Goal: Download file/media

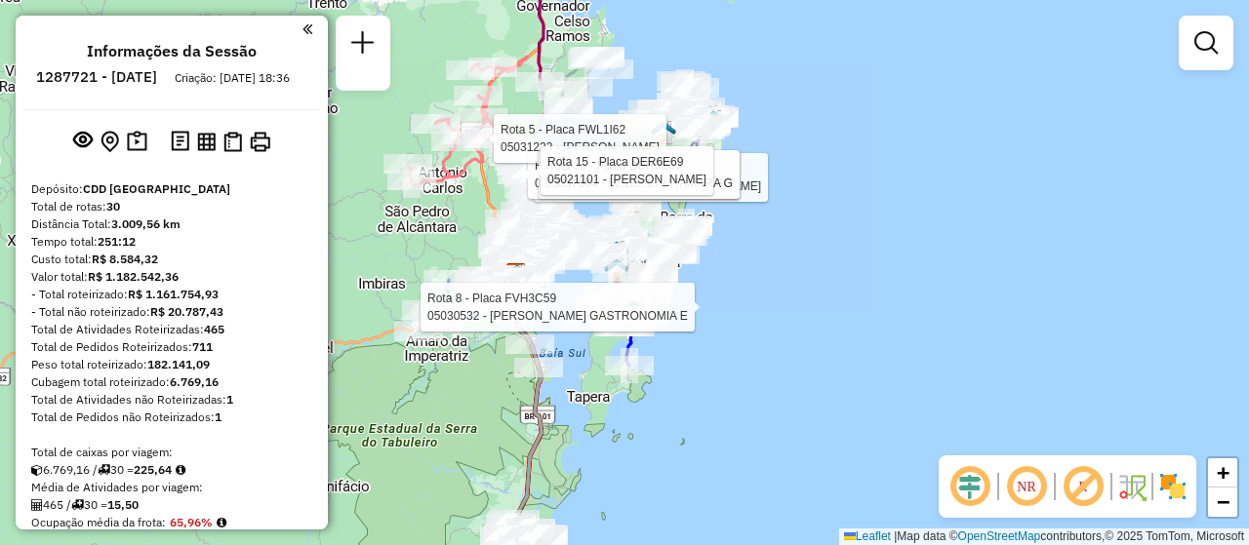
scroll to position [1237, 0]
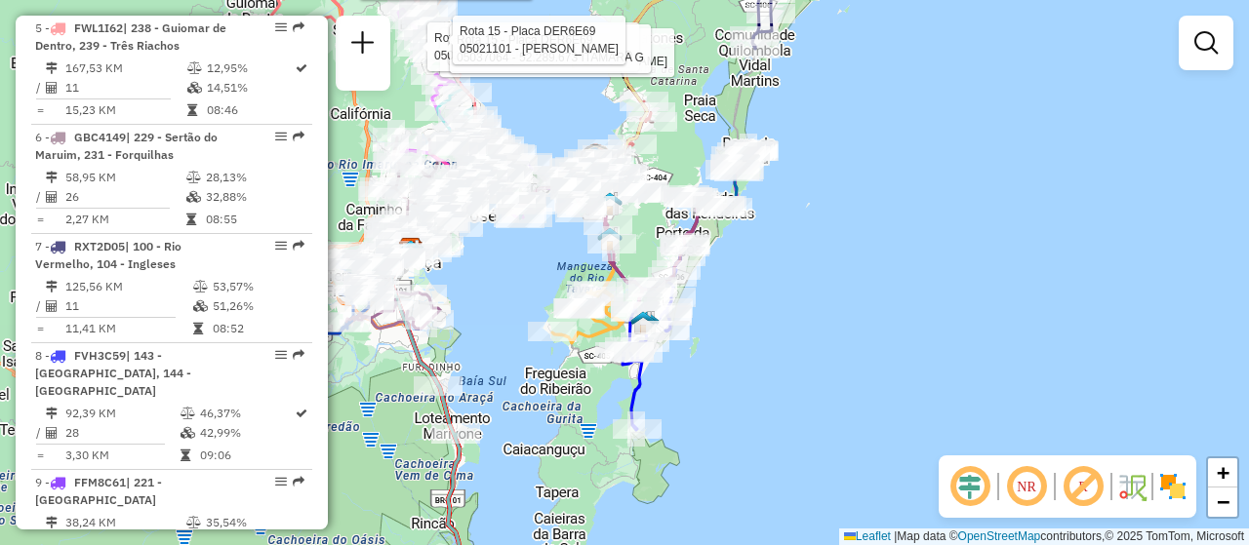
drag, startPoint x: 772, startPoint y: 343, endPoint x: 788, endPoint y: 384, distance: 44.2
click at [794, 381] on div "Rota 13 - Placa RMY2E57 05041106 - 54.464.197 [PERSON_NAME] 15 - Placa DER6E69 …" at bounding box center [624, 272] width 1249 height 545
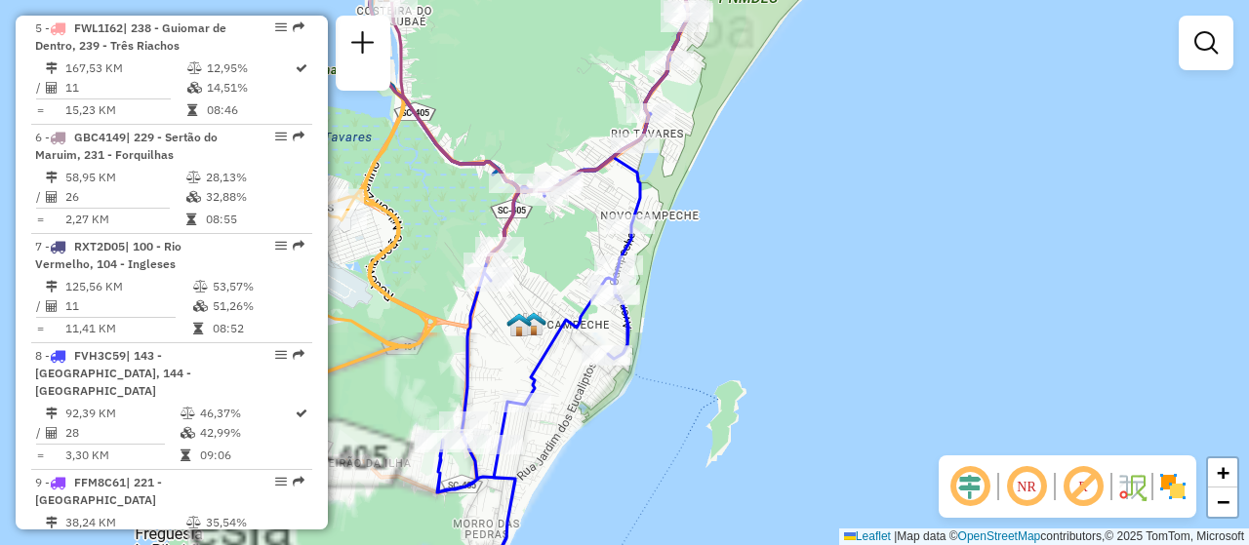
drag, startPoint x: 694, startPoint y: 292, endPoint x: 839, endPoint y: 283, distance: 145.6
click at [839, 283] on div "Rota 13 - Placa RMY2E57 05041106 - 54.464.197 [PERSON_NAME] 15 - Placa DER6E69 …" at bounding box center [624, 272] width 1249 height 545
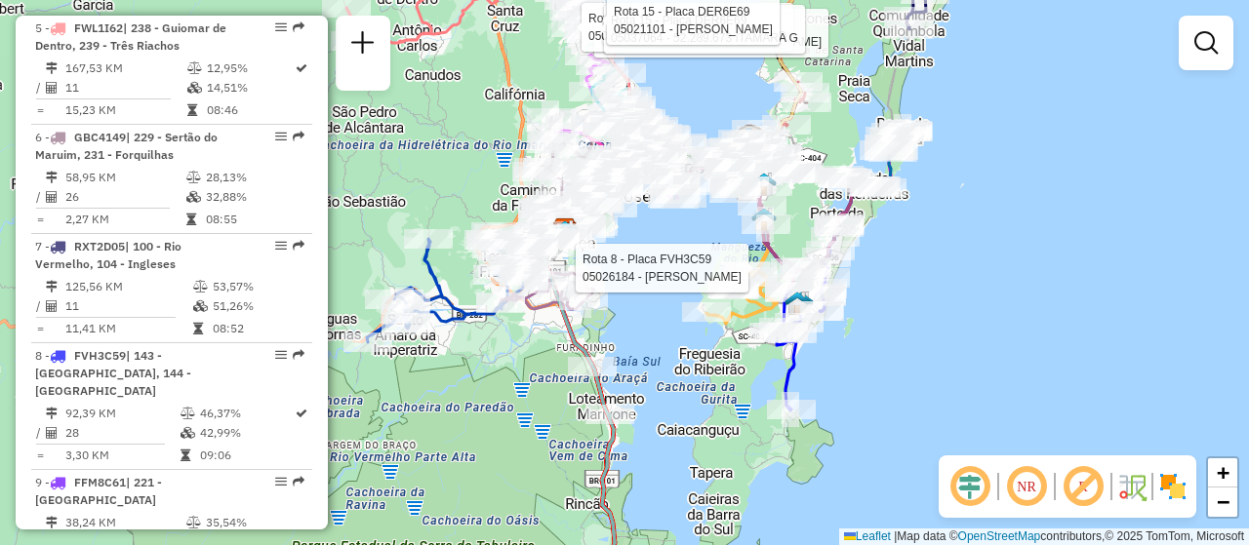
click at [916, 292] on div "Rota 13 - Placa RMY2E57 05041106 - 54.464.197 [PERSON_NAME] 15 - Placa DER6E69 …" at bounding box center [624, 272] width 1249 height 545
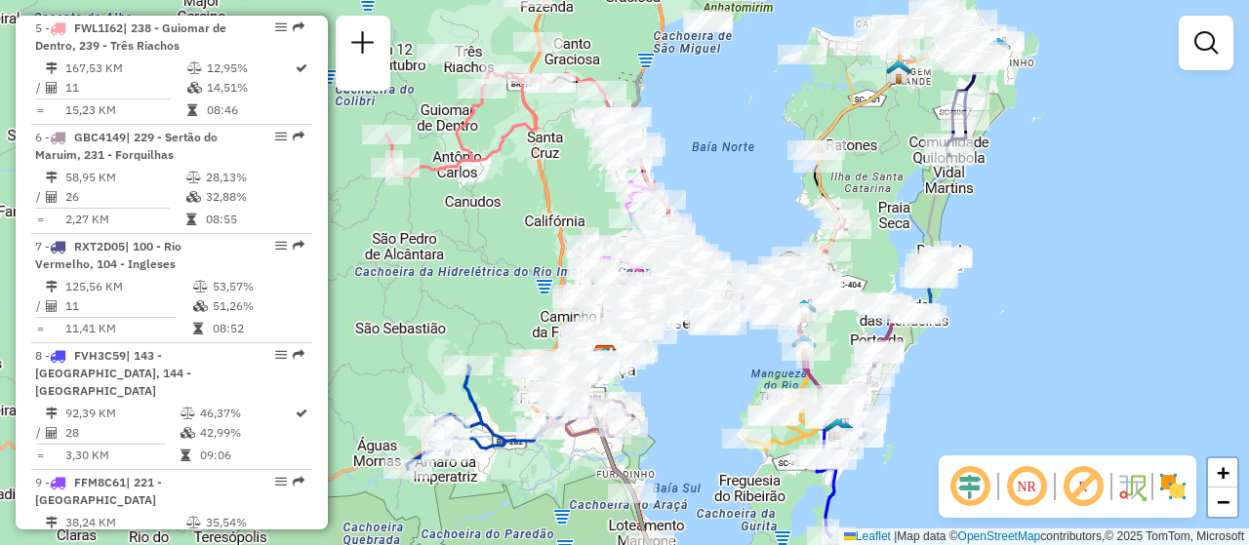
drag, startPoint x: 938, startPoint y: 259, endPoint x: 977, endPoint y: 385, distance: 132.7
click at [977, 385] on div "Janela de atendimento Grade de atendimento Capacidade Transportadoras Veículos …" at bounding box center [624, 272] width 1249 height 545
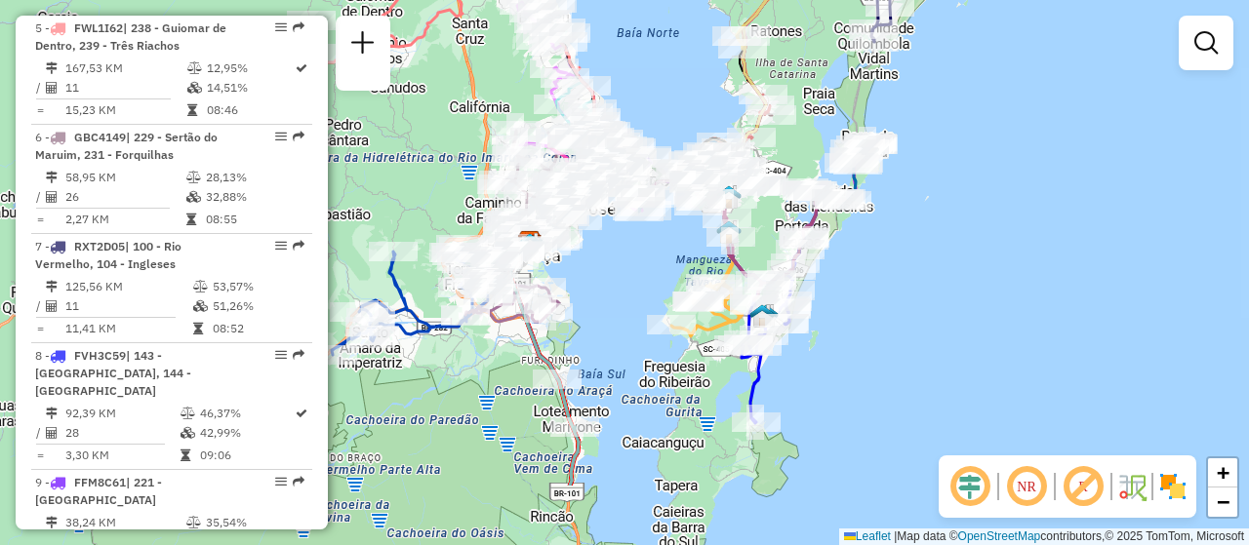
drag, startPoint x: 988, startPoint y: 367, endPoint x: 913, endPoint y: 253, distance: 136.7
click at [913, 253] on div "Janela de atendimento Grade de atendimento Capacidade Transportadoras Veículos …" at bounding box center [624, 272] width 1249 height 545
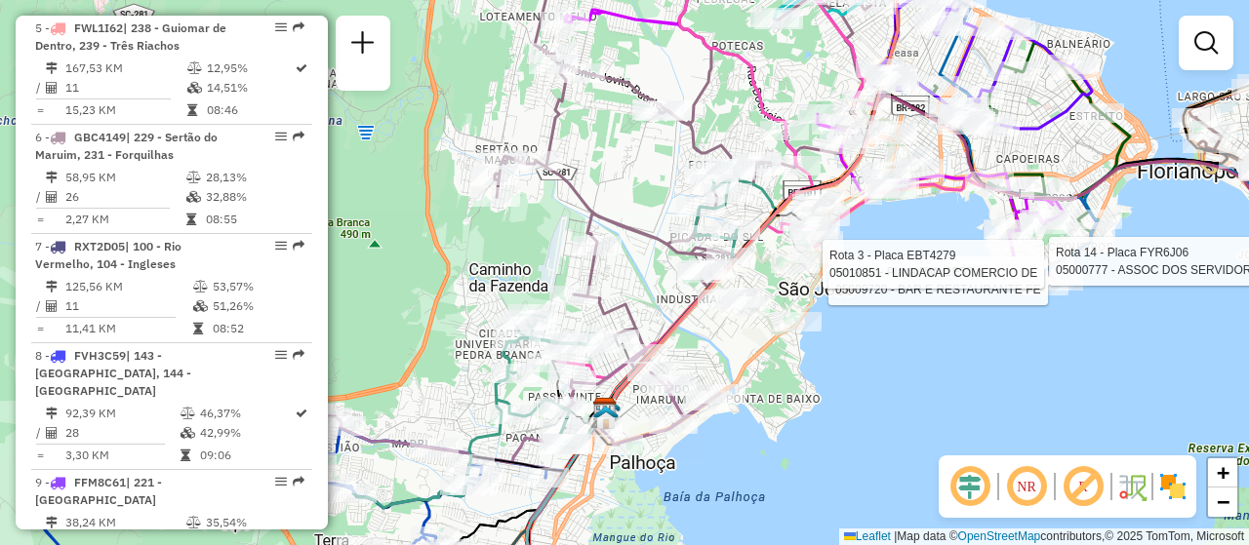
drag, startPoint x: 669, startPoint y: 302, endPoint x: 668, endPoint y: 377, distance: 74.2
click at [668, 377] on div "Rota 14 - Placa FYR6J06 05000777 - ASSOC DOS SERVIDORES Rota 13 - Placa RMY2E57…" at bounding box center [624, 272] width 1249 height 545
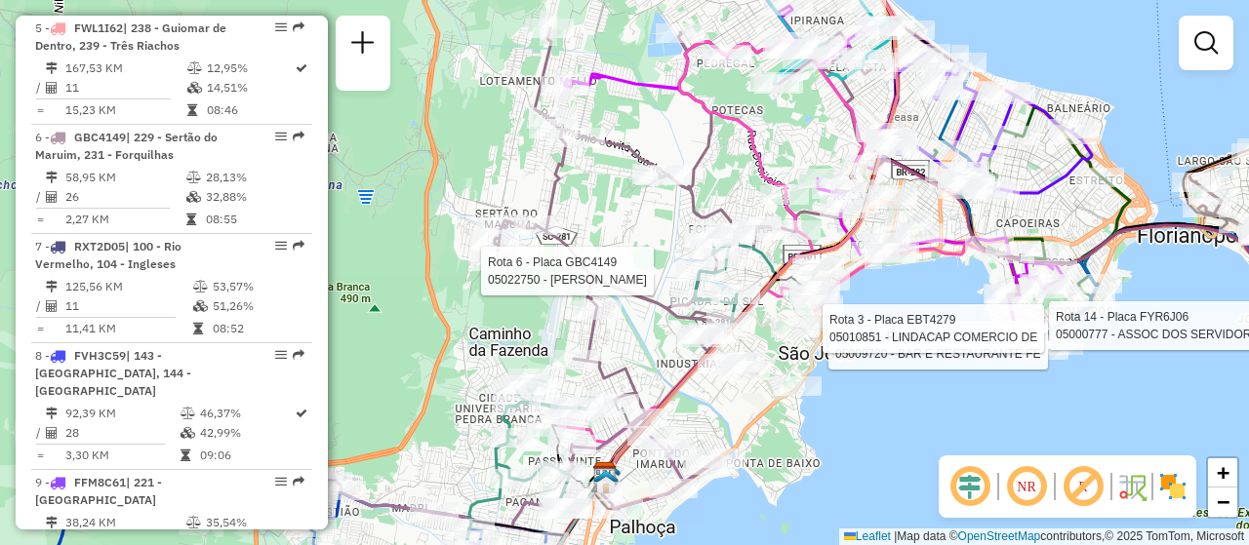
select select "**********"
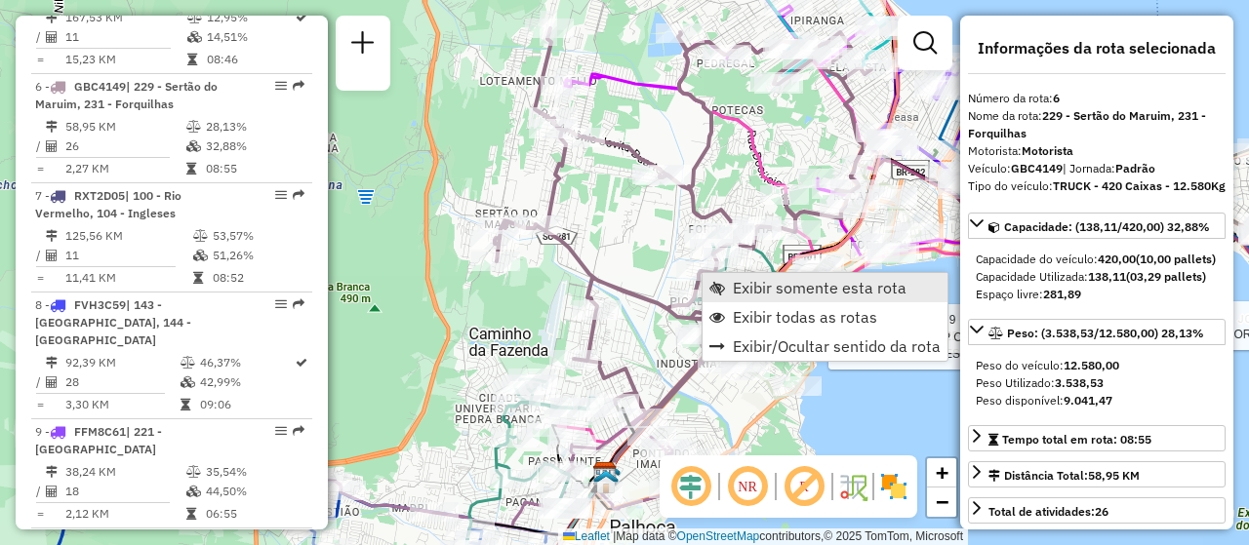
scroll to position [1346, 0]
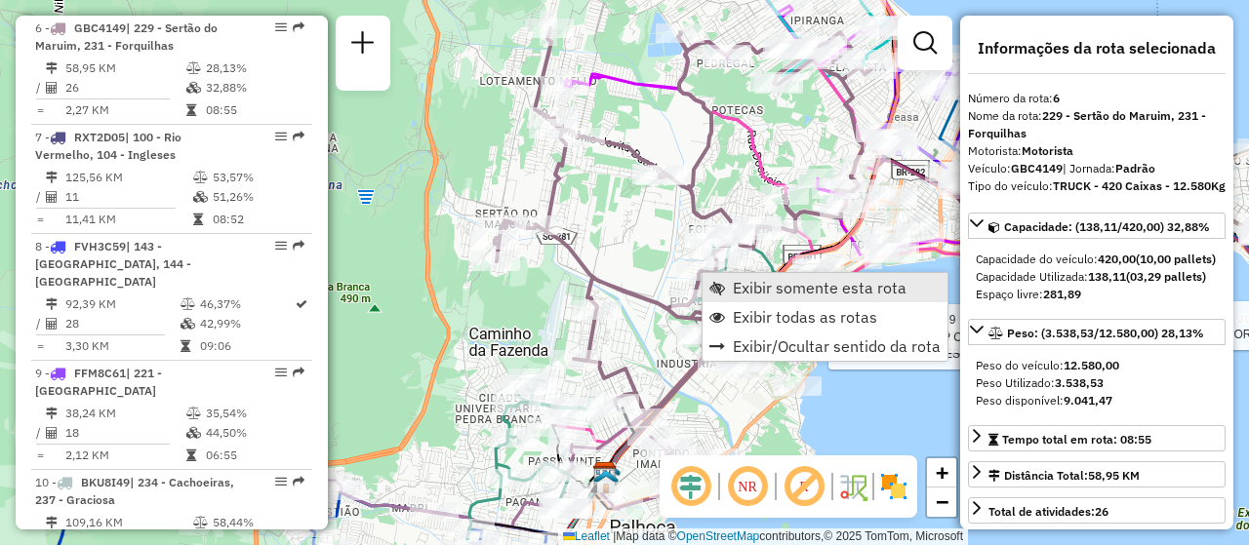
click at [731, 285] on link "Exibir somente esta rota" at bounding box center [824, 287] width 245 height 29
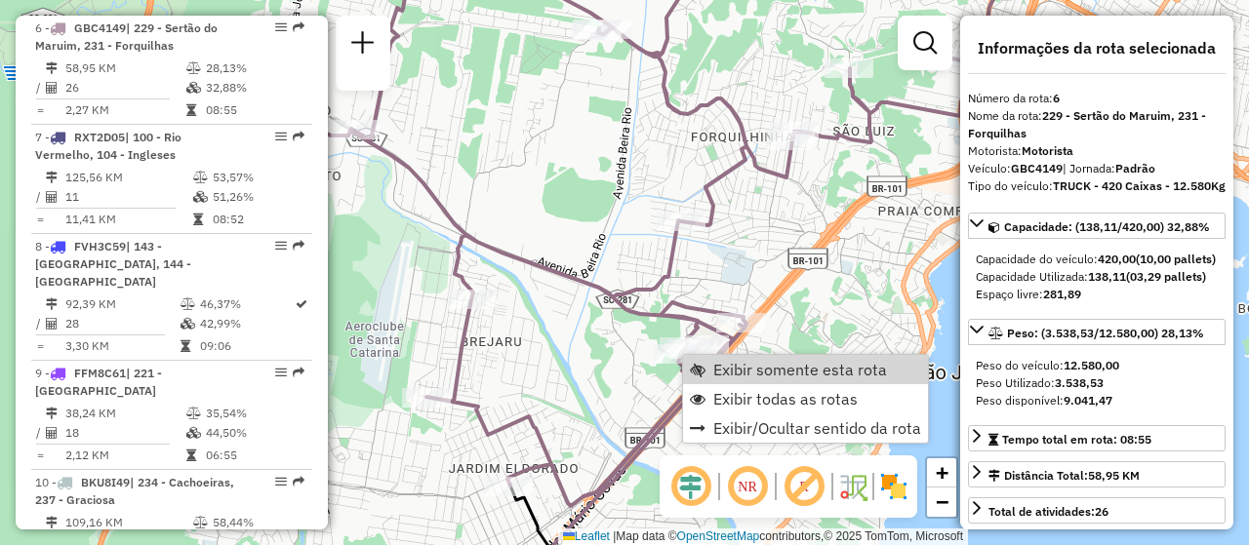
click at [588, 385] on div "Janela de atendimento Grade de atendimento Capacidade Transportadoras Veículos …" at bounding box center [624, 272] width 1249 height 545
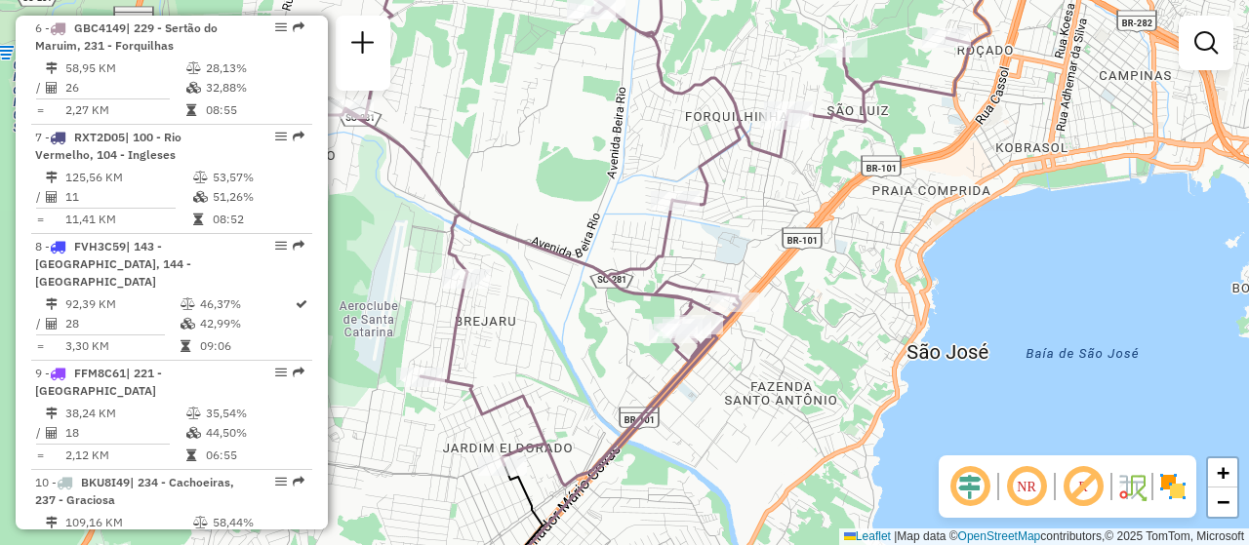
drag, startPoint x: 724, startPoint y: 388, endPoint x: 718, endPoint y: 368, distance: 21.3
click at [718, 368] on div "Janela de atendimento Grade de atendimento Capacidade Transportadoras Veículos …" at bounding box center [624, 272] width 1249 height 545
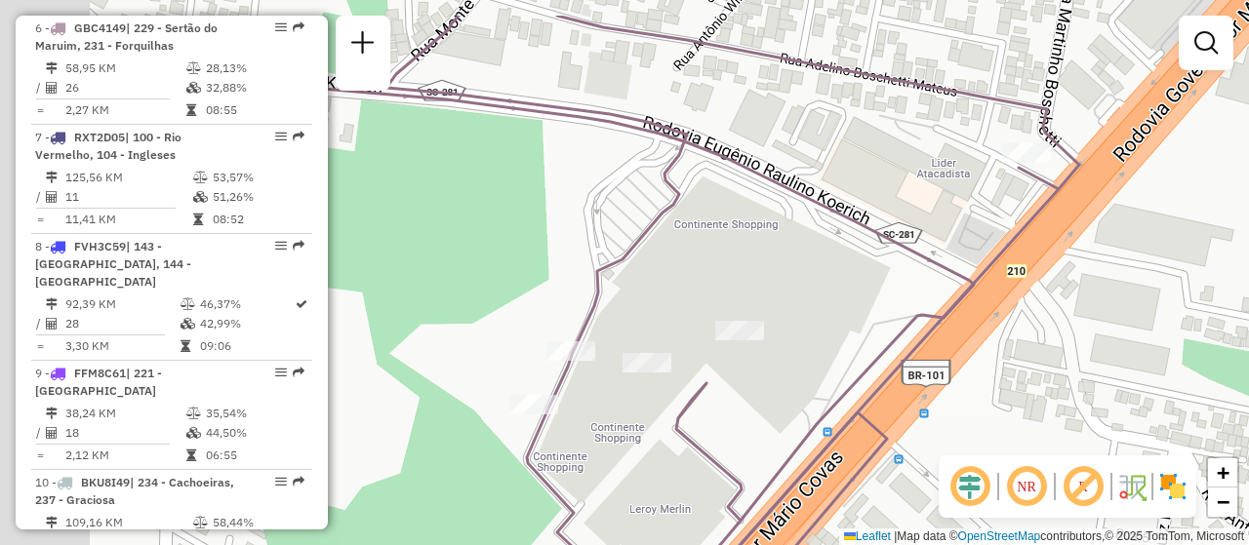
drag, startPoint x: 638, startPoint y: 305, endPoint x: 734, endPoint y: 373, distance: 116.9
click at [734, 373] on div "Janela de atendimento Grade de atendimento Capacidade Transportadoras Veículos …" at bounding box center [624, 272] width 1249 height 545
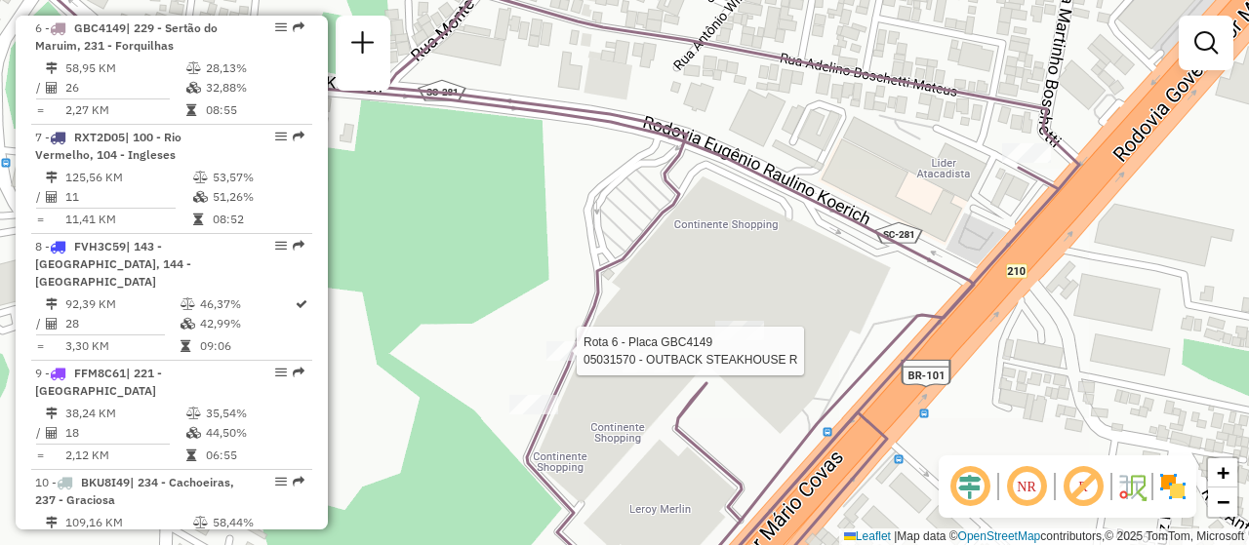
select select "**********"
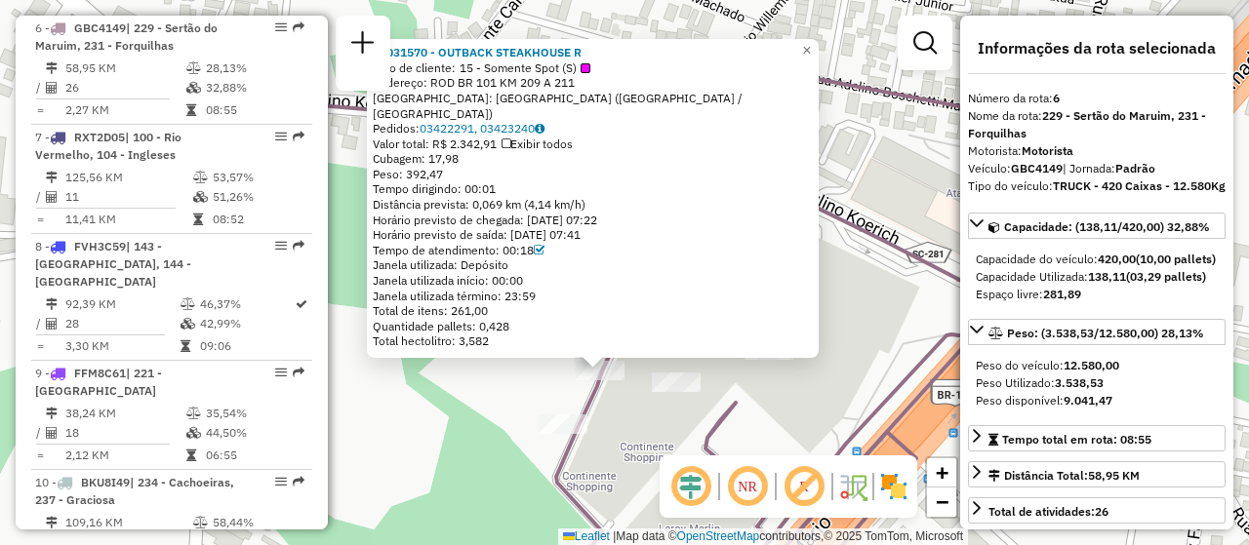
drag, startPoint x: 615, startPoint y: 356, endPoint x: 602, endPoint y: 449, distance: 93.6
click at [602, 449] on div "05031570 - OUTBACK STEAKHOUSE R Tipo de cliente: 15 - Somente Spot (S) Endereço…" at bounding box center [624, 272] width 1249 height 545
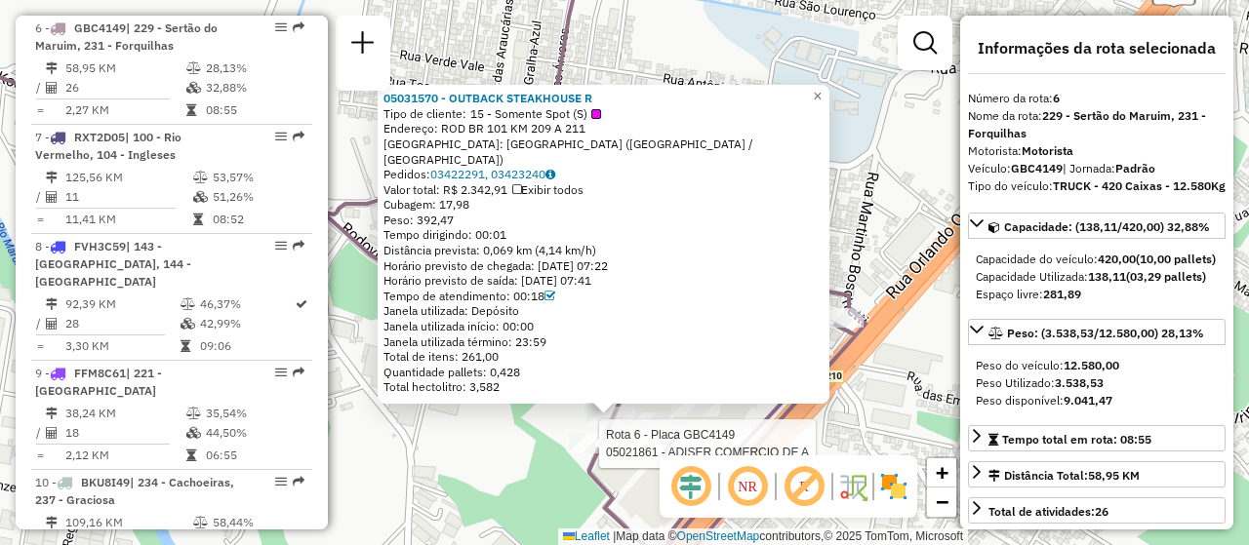
drag, startPoint x: 886, startPoint y: 361, endPoint x: 680, endPoint y: 491, distance: 243.4
click at [888, 360] on div "Rota 6 - Placa GBC4149 05021861 - ADISER COMERCIO DE A 05031570 - OUTBACK STEAK…" at bounding box center [624, 272] width 1249 height 545
click at [871, 303] on div "Rota 6 - Placa GBC4149 05021861 - ADISER COMERCIO DE A 05031570 - OUTBACK STEAK…" at bounding box center [624, 272] width 1249 height 545
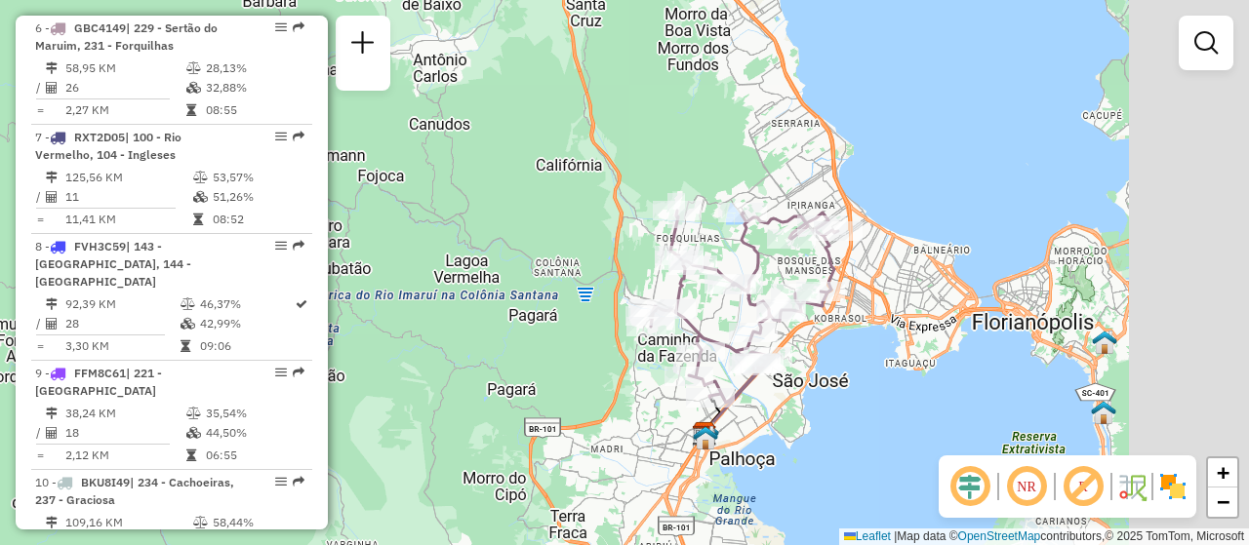
drag, startPoint x: 1050, startPoint y: 303, endPoint x: 813, endPoint y: 365, distance: 244.9
click at [866, 381] on div "Janela de atendimento Grade de atendimento Capacidade Transportadoras Veículos …" at bounding box center [624, 272] width 1249 height 545
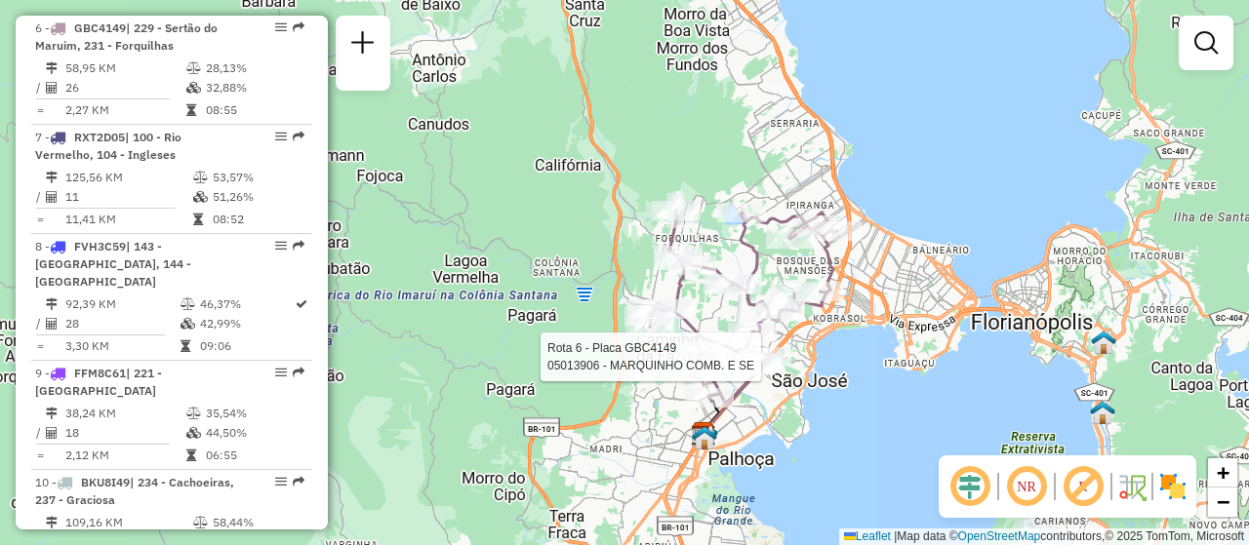
select select "**********"
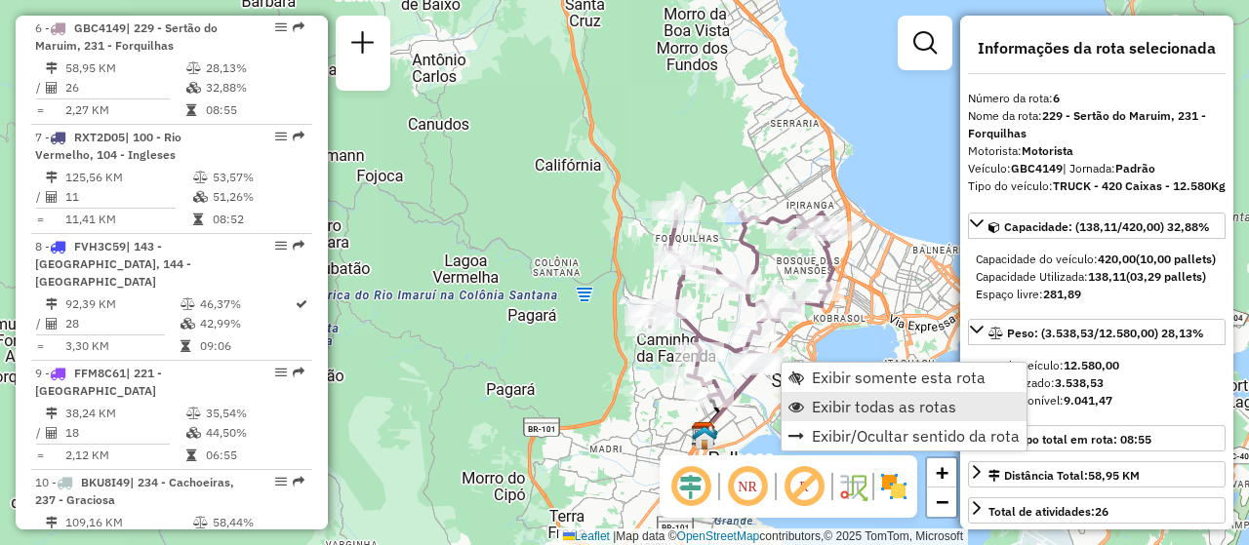
click at [852, 401] on span "Exibir todas as rotas" at bounding box center [884, 407] width 144 height 16
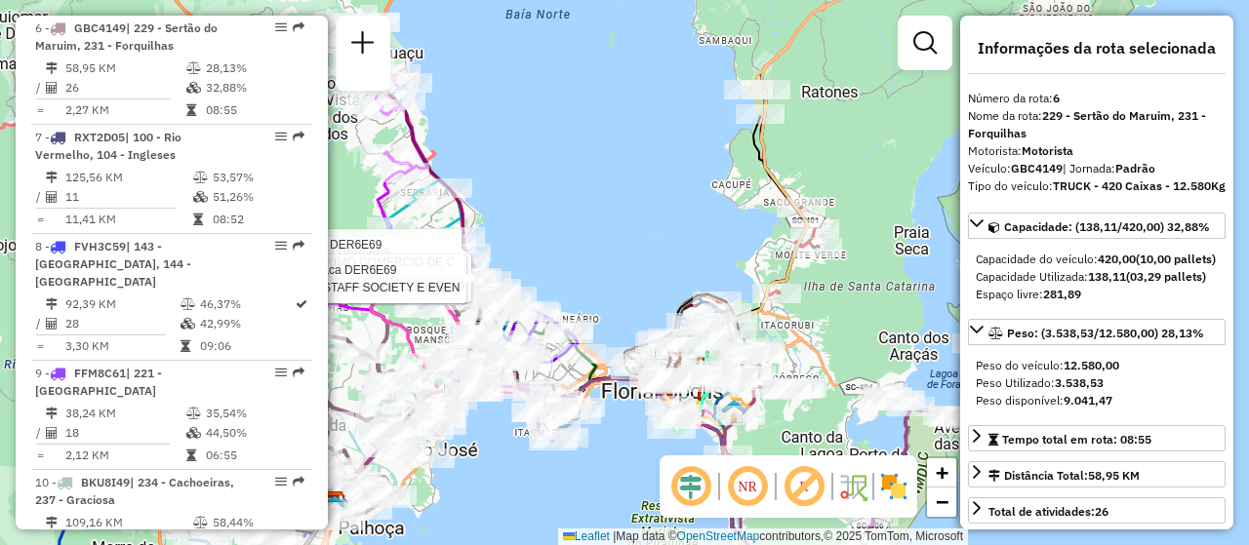
drag, startPoint x: 785, startPoint y: 127, endPoint x: 618, endPoint y: 235, distance: 199.7
click at [618, 247] on div "Rota 15 - Placa DER6E69 05027825 - MAX PETROL COMERCIO Rota 15 - Placa DER6E69 …" at bounding box center [624, 272] width 1249 height 545
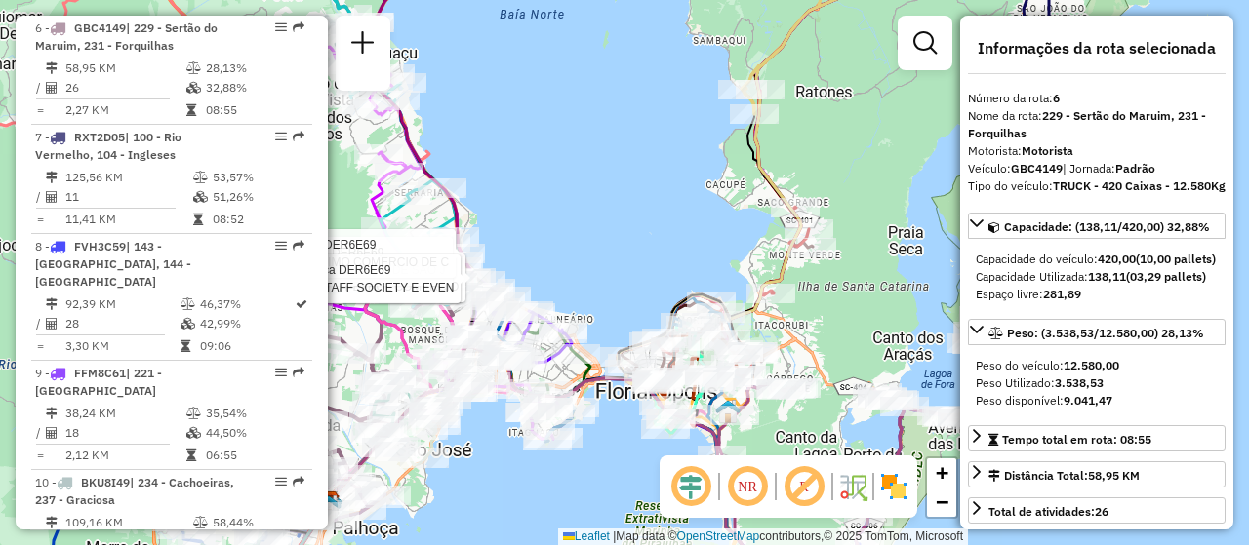
click at [633, 209] on div "Rota 15 - Placa DER6E69 05027825 - MAX PETROL COMERCIO Rota 15 - Placa DER6E69 …" at bounding box center [624, 272] width 1249 height 545
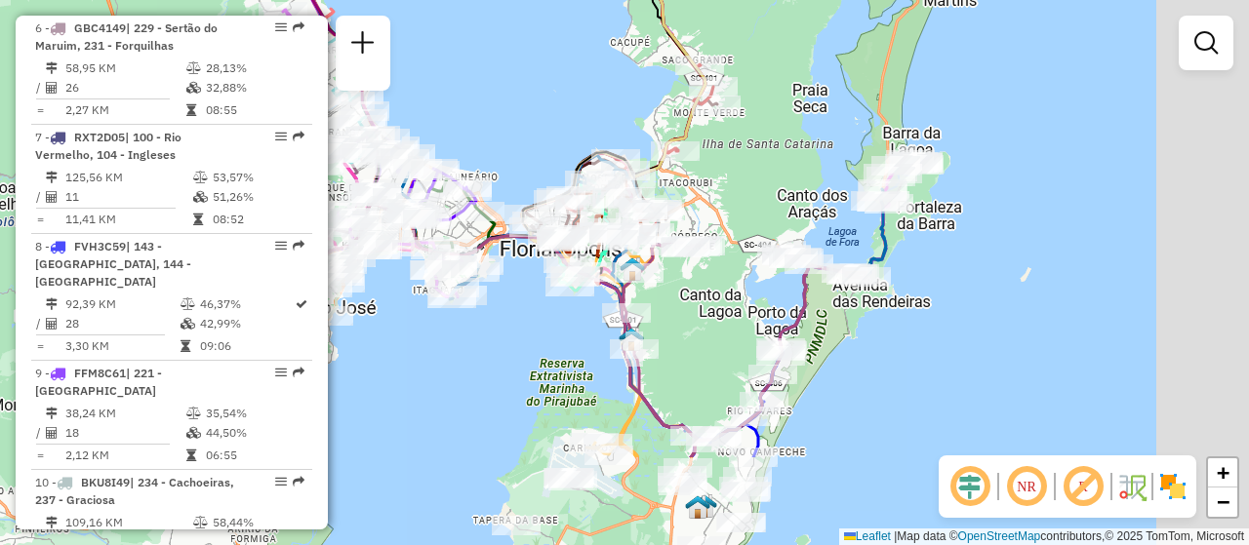
drag, startPoint x: 665, startPoint y: 267, endPoint x: 567, endPoint y: 124, distance: 174.0
click at [567, 124] on div "Janela de atendimento Grade de atendimento Capacidade Transportadoras Veículos …" at bounding box center [624, 272] width 1249 height 545
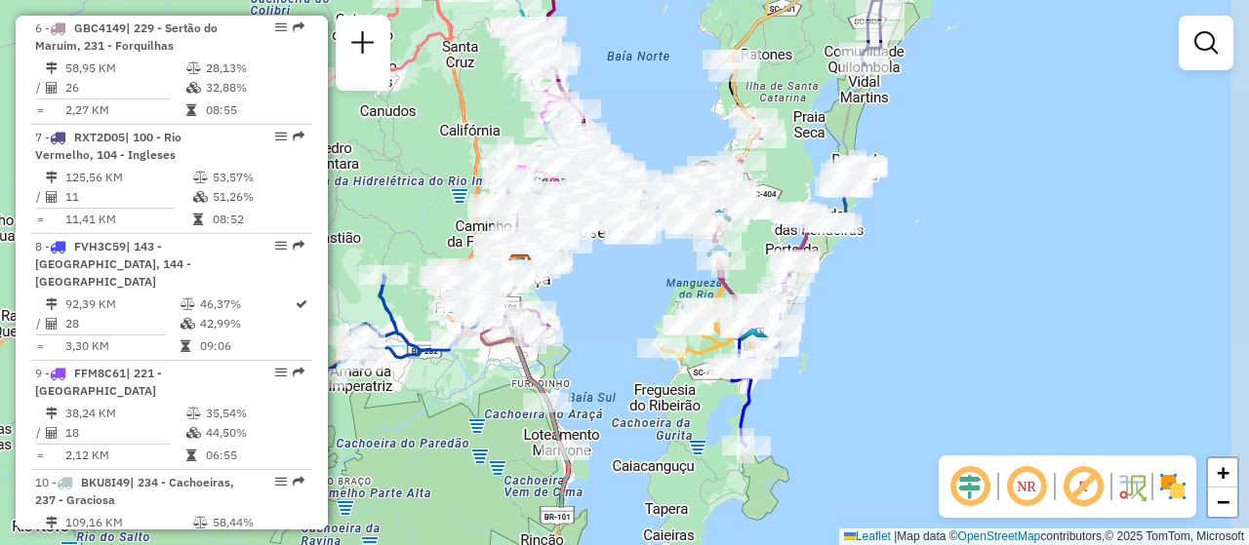
drag, startPoint x: 883, startPoint y: 380, endPoint x: 870, endPoint y: 317, distance: 63.7
click at [870, 317] on div "Janela de atendimento Grade de atendimento Capacidade Transportadoras Veículos …" at bounding box center [624, 272] width 1249 height 545
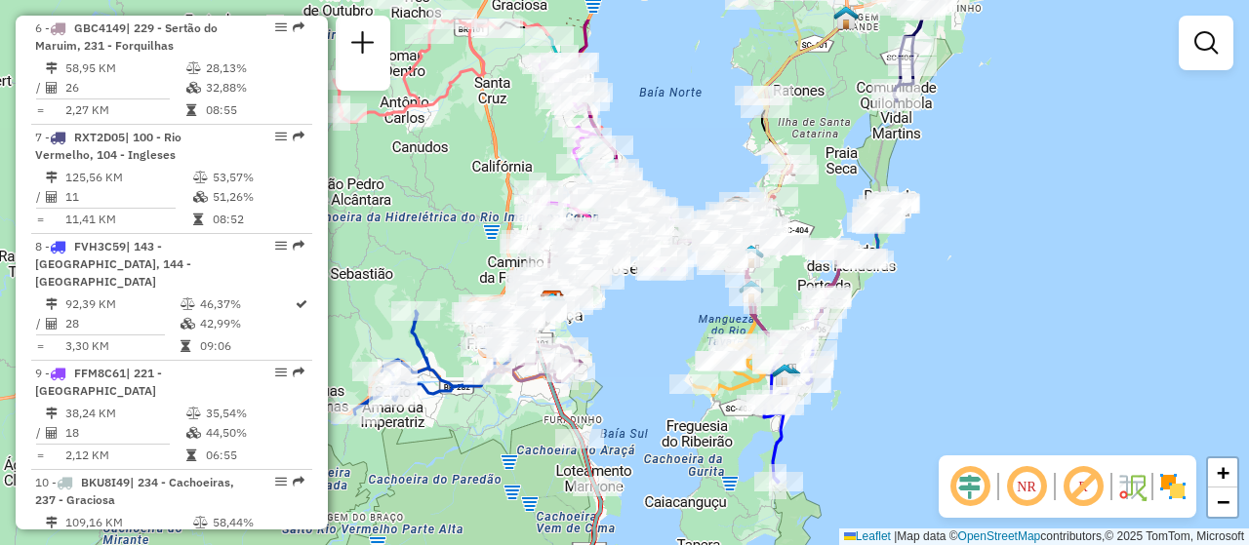
drag, startPoint x: 890, startPoint y: 272, endPoint x: 889, endPoint y: 349, distance: 77.1
click at [889, 349] on div "Janela de atendimento Grade de atendimento Capacidade Transportadoras Veículos …" at bounding box center [624, 272] width 1249 height 545
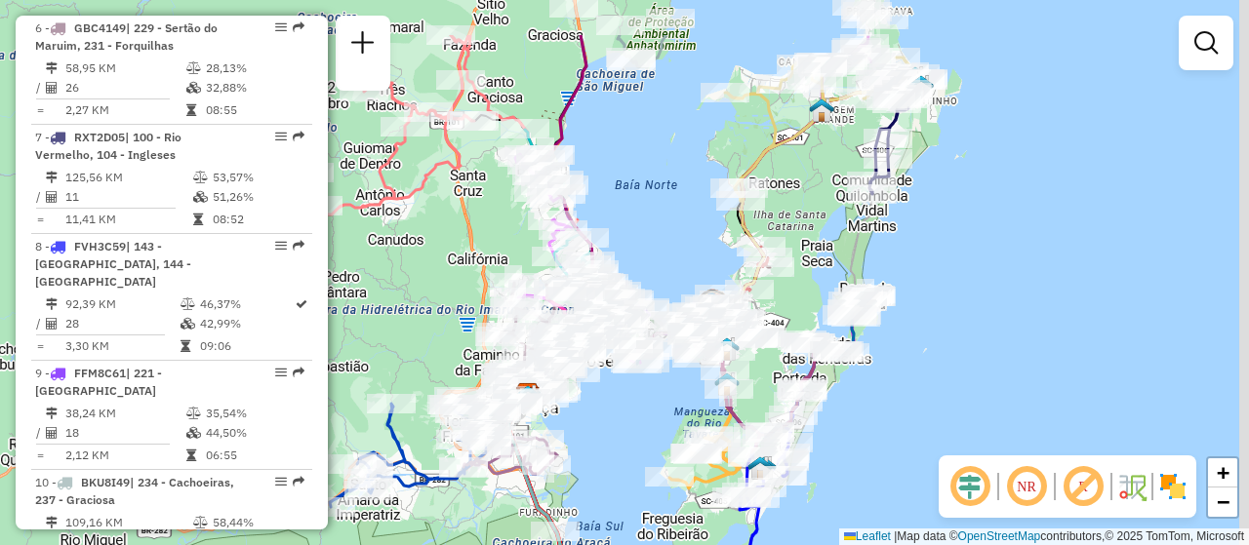
drag, startPoint x: 944, startPoint y: 301, endPoint x: 919, endPoint y: 391, distance: 93.3
click at [919, 391] on div "Janela de atendimento Grade de atendimento Capacidade Transportadoras Veículos …" at bounding box center [624, 272] width 1249 height 545
click at [1074, 285] on div "Janela de atendimento Grade de atendimento Capacidade Transportadoras Veículos …" at bounding box center [624, 272] width 1249 height 545
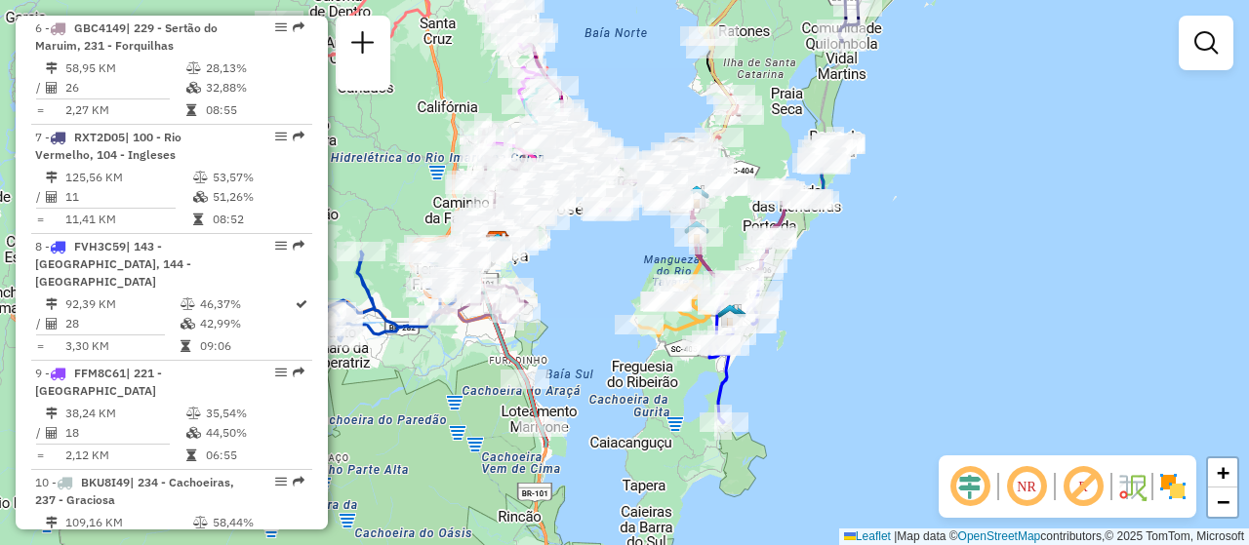
drag, startPoint x: 962, startPoint y: 346, endPoint x: 932, endPoint y: 194, distance: 155.2
click at [932, 194] on div "Janela de atendimento Grade de atendimento Capacidade Transportadoras Veículos …" at bounding box center [624, 272] width 1249 height 545
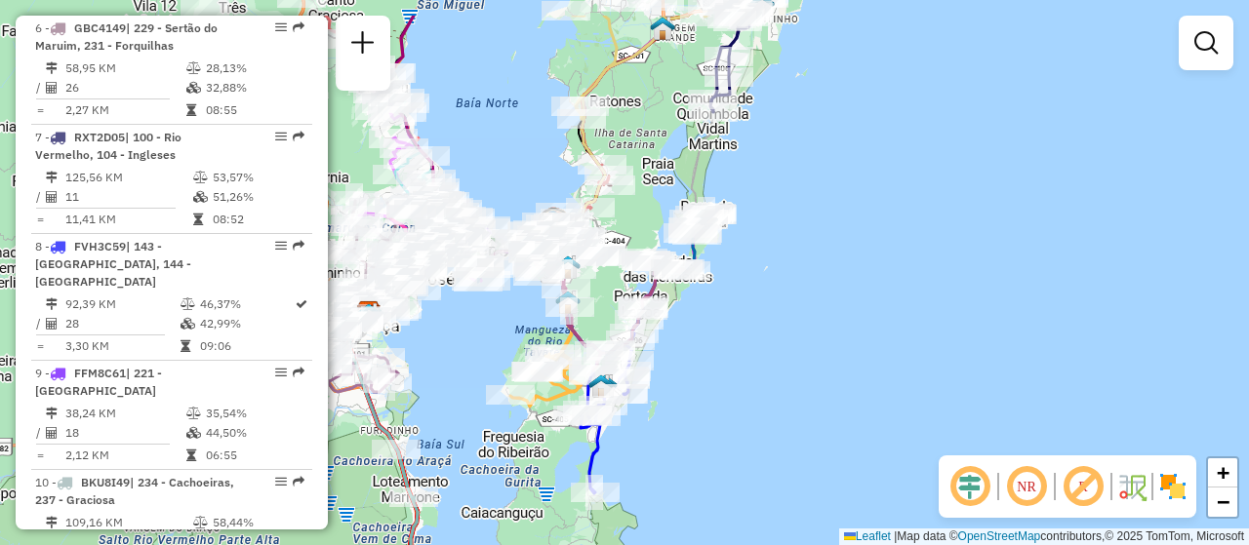
drag, startPoint x: 927, startPoint y: 306, endPoint x: 798, endPoint y: 377, distance: 146.7
click at [798, 377] on div "Janela de atendimento Grade de atendimento Capacidade Transportadoras Veículos …" at bounding box center [624, 272] width 1249 height 545
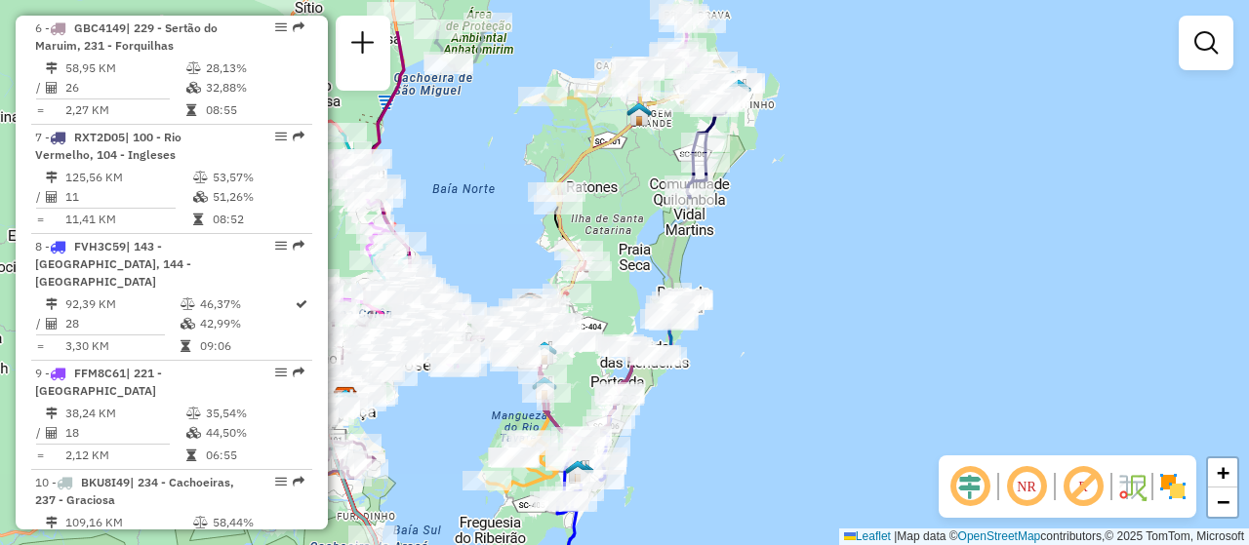
drag, startPoint x: 931, startPoint y: 286, endPoint x: 907, endPoint y: 372, distance: 89.0
click at [907, 372] on div "Janela de atendimento Grade de atendimento Capacidade Transportadoras Veículos …" at bounding box center [624, 272] width 1249 height 545
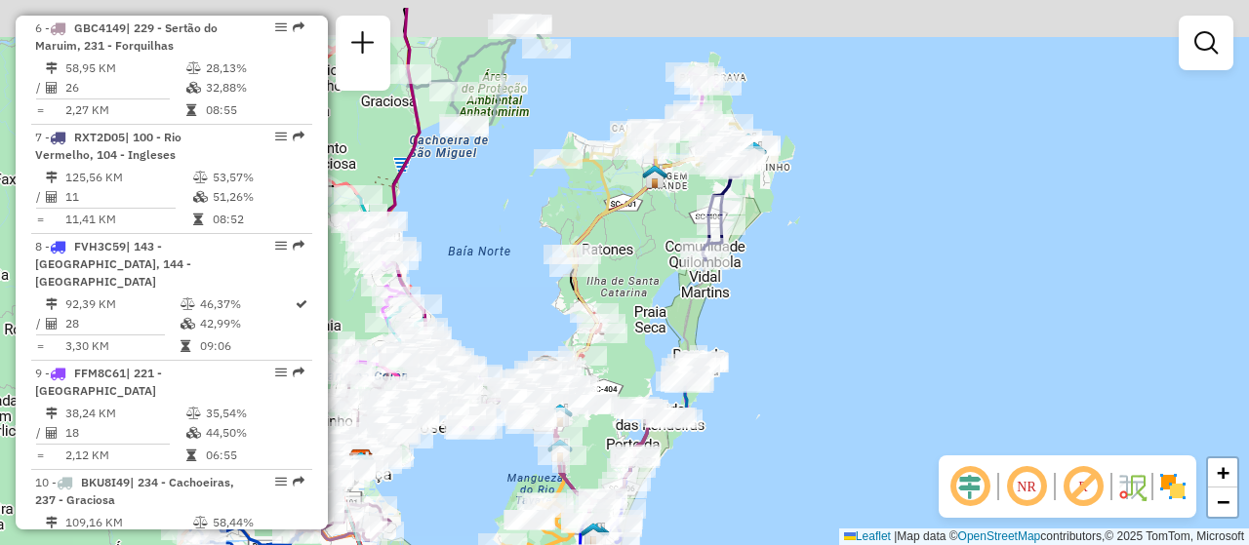
drag, startPoint x: 859, startPoint y: 262, endPoint x: 874, endPoint y: 385, distance: 123.9
click at [874, 385] on div "Janela de atendimento Grade de atendimento Capacidade Transportadoras Veículos …" at bounding box center [624, 272] width 1249 height 545
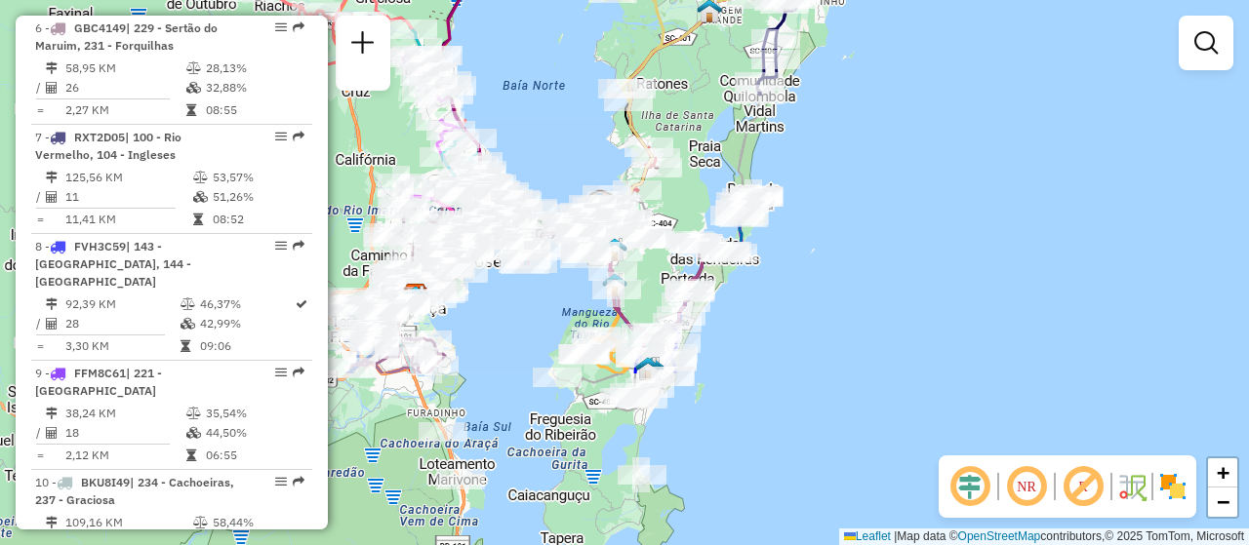
drag, startPoint x: 744, startPoint y: 460, endPoint x: 798, endPoint y: 234, distance: 231.7
click at [798, 234] on div "Janela de atendimento Grade de atendimento Capacidade Transportadoras Veículos …" at bounding box center [624, 272] width 1249 height 545
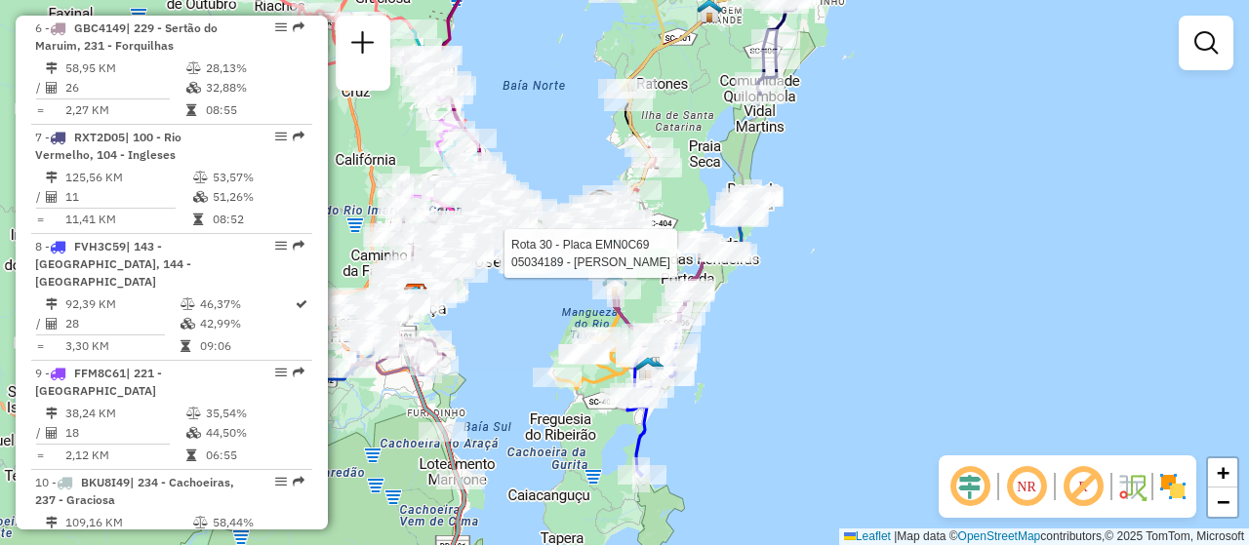
select select "**********"
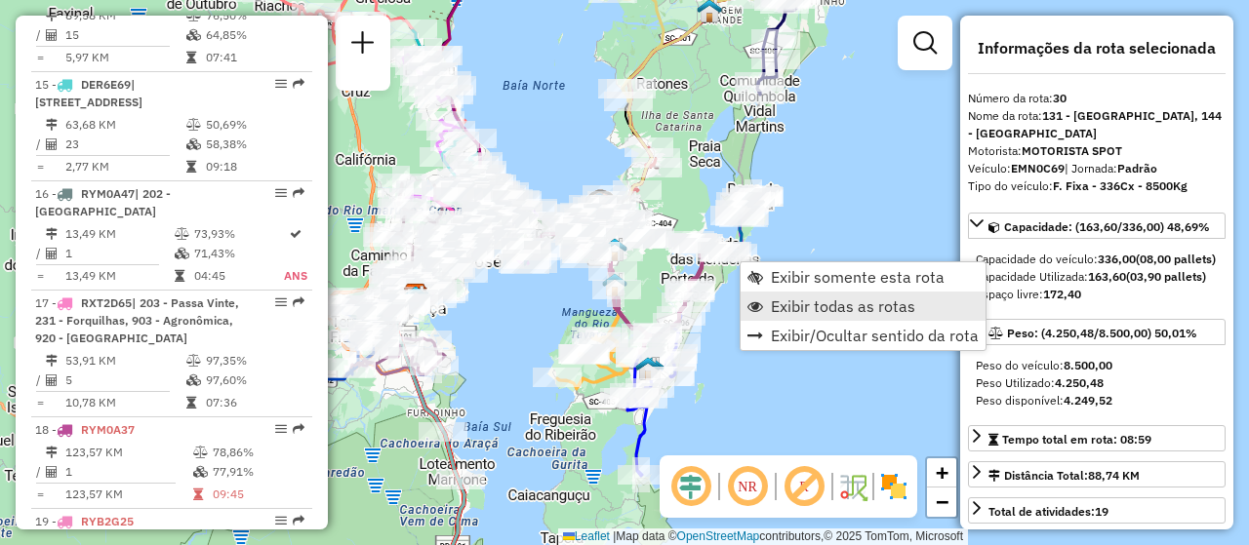
scroll to position [4057, 0]
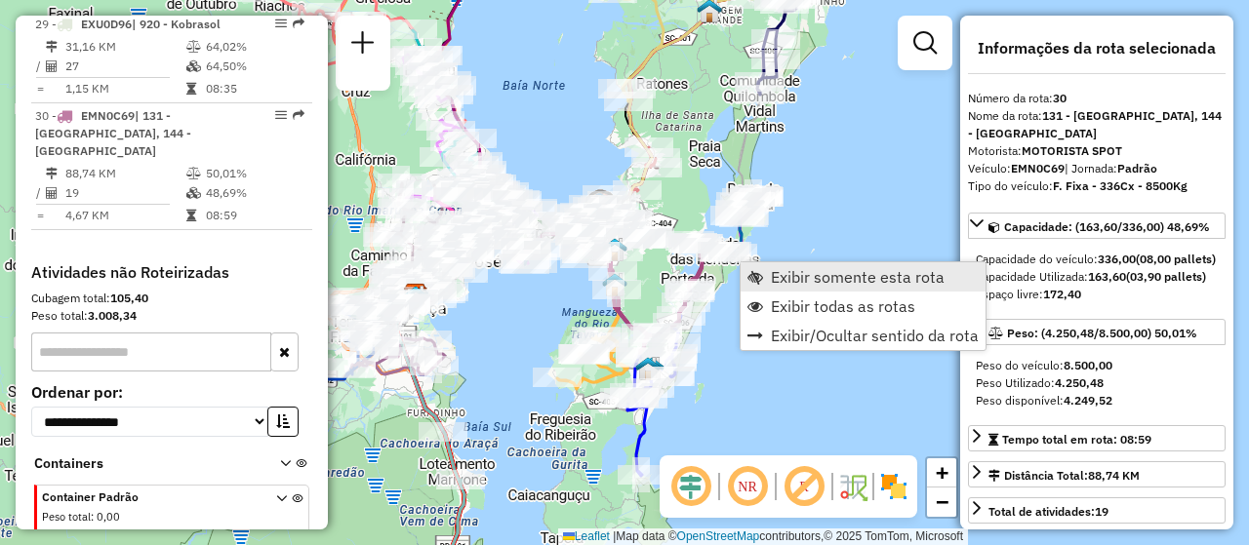
click at [833, 277] on span "Exibir somente esta rota" at bounding box center [858, 277] width 174 height 16
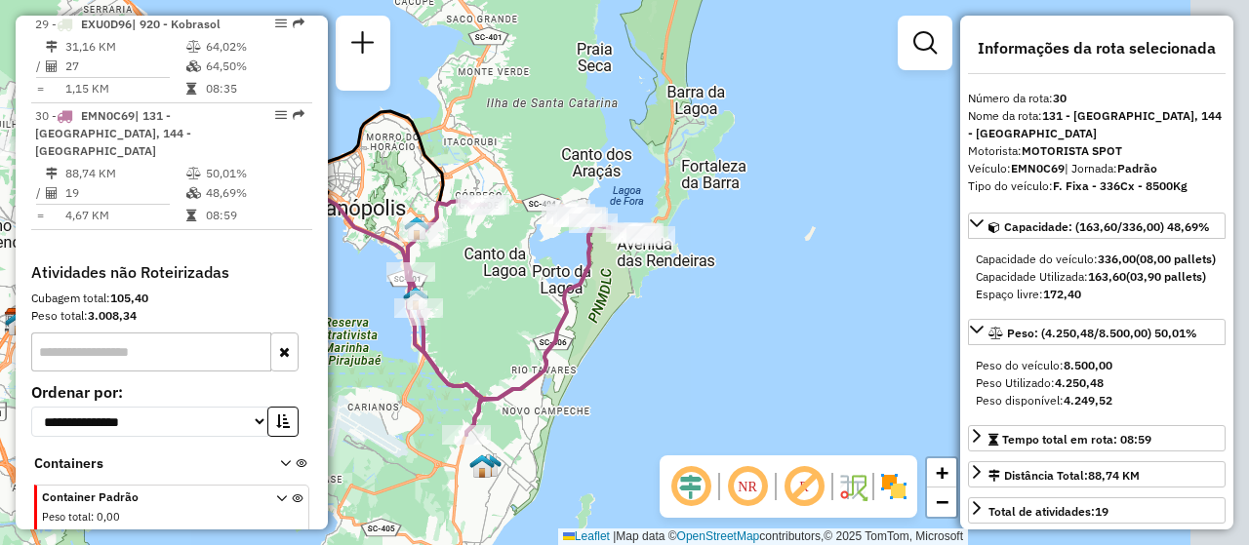
drag, startPoint x: 840, startPoint y: 292, endPoint x: 546, endPoint y: 292, distance: 293.7
click at [546, 292] on div "Janela de atendimento Grade de atendimento Capacidade Transportadoras Veículos …" at bounding box center [624, 272] width 1249 height 545
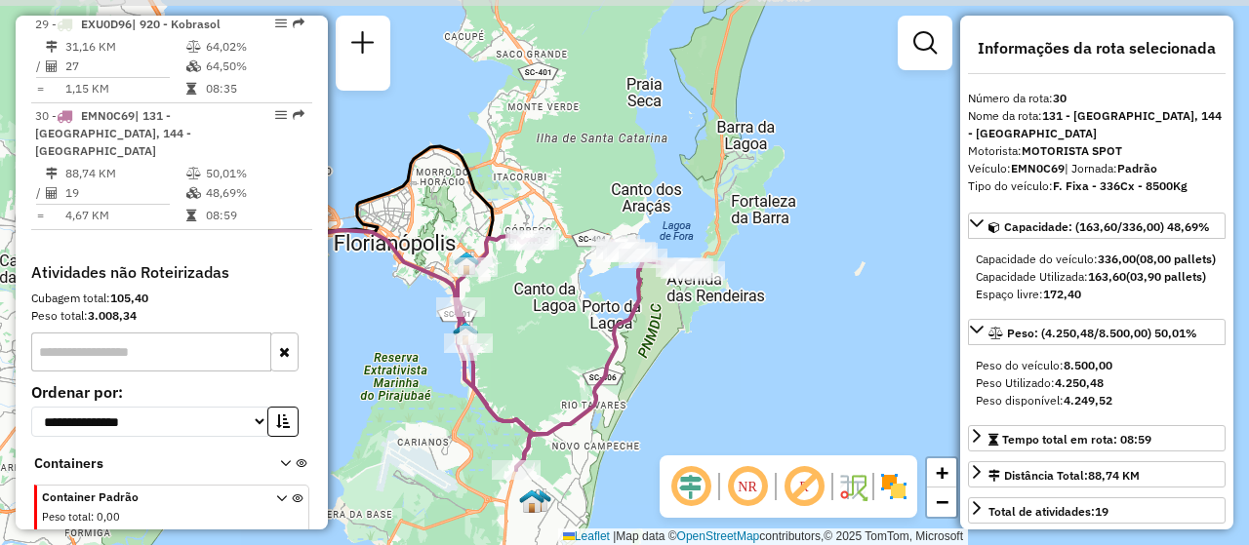
drag, startPoint x: 706, startPoint y: 316, endPoint x: 756, endPoint y: 351, distance: 60.9
click at [756, 351] on div "Janela de atendimento Grade de atendimento Capacidade Transportadoras Veículos …" at bounding box center [624, 272] width 1249 height 545
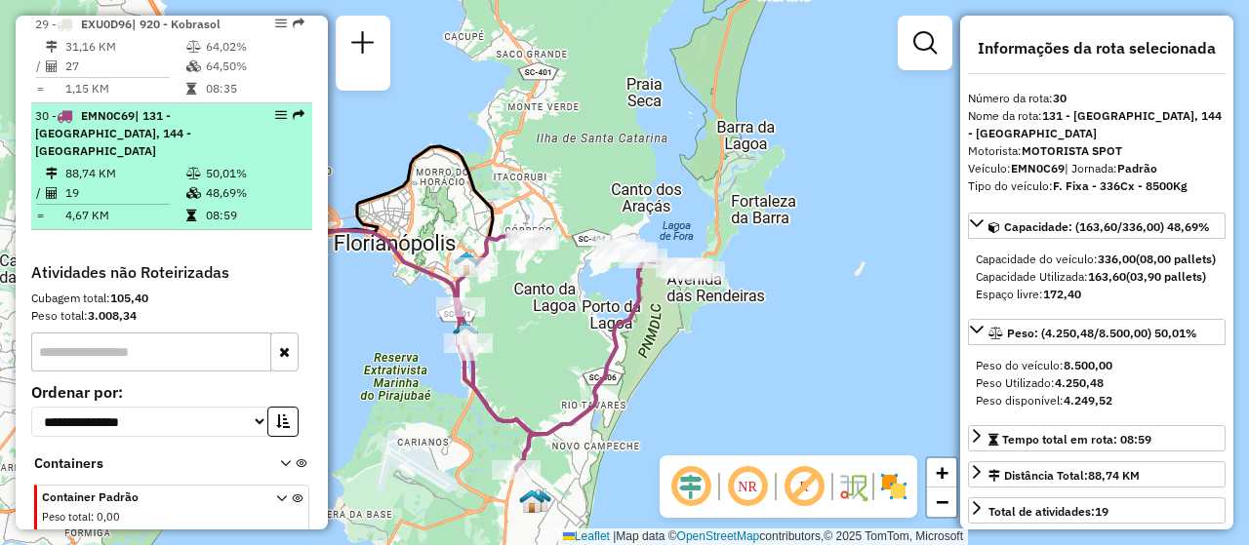
click at [273, 164] on table "88,74 KM 50,01% / 19 48,69% = 4,67 KM 08:59" at bounding box center [171, 194] width 273 height 61
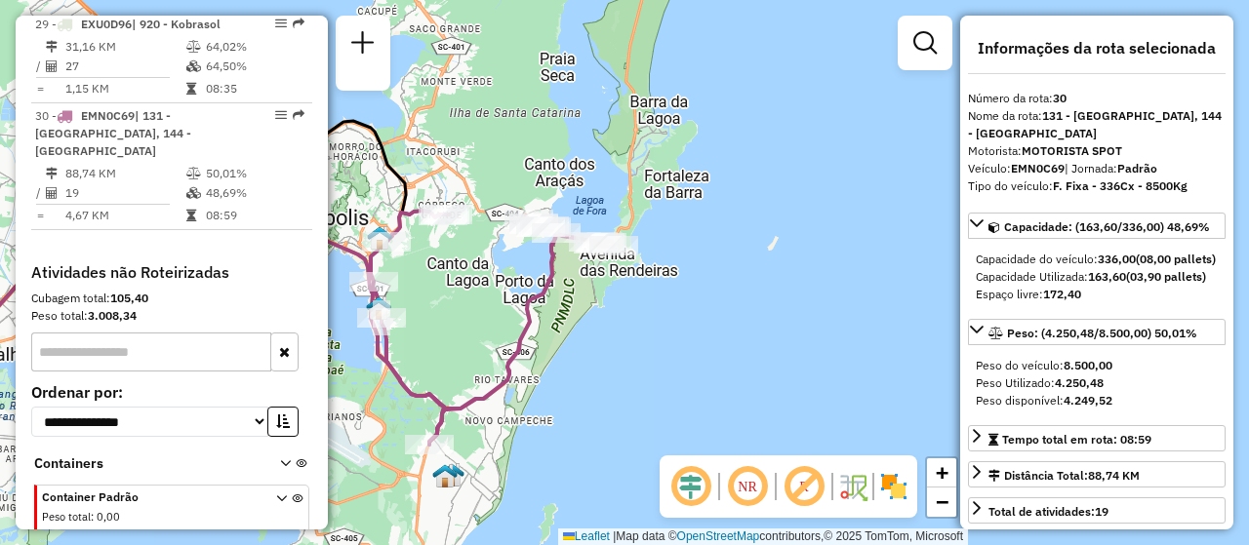
drag, startPoint x: 852, startPoint y: 338, endPoint x: 519, endPoint y: 349, distance: 332.9
click at [519, 348] on icon at bounding box center [492, 328] width 243 height 234
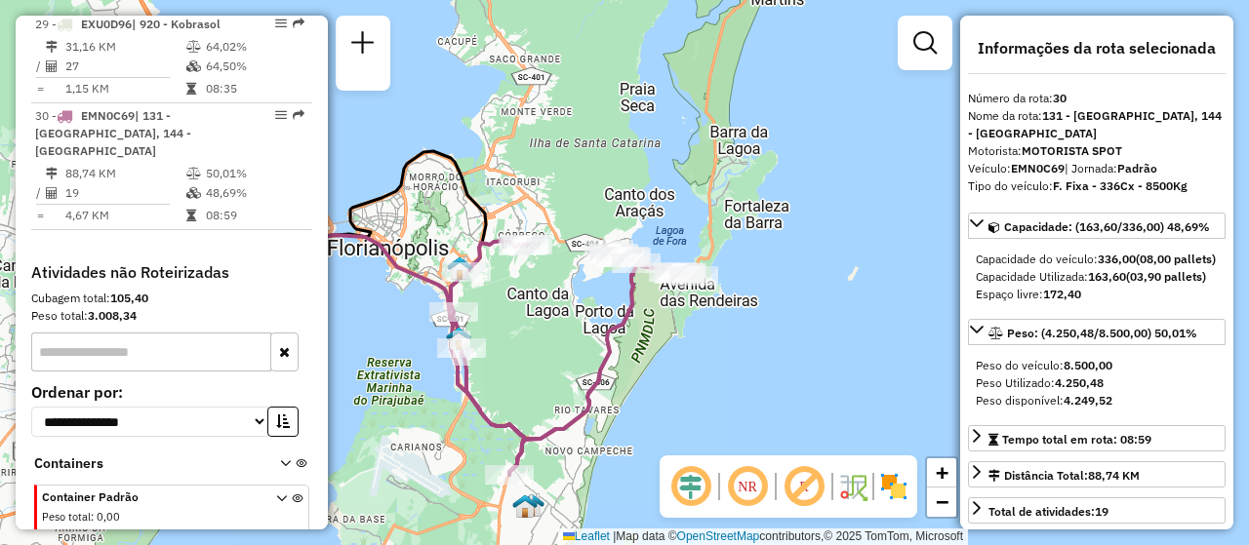
drag, startPoint x: 629, startPoint y: 340, endPoint x: 712, endPoint y: 369, distance: 87.9
click at [712, 369] on div "Janela de atendimento Grade de atendimento Capacidade Transportadoras Veículos …" at bounding box center [624, 272] width 1249 height 545
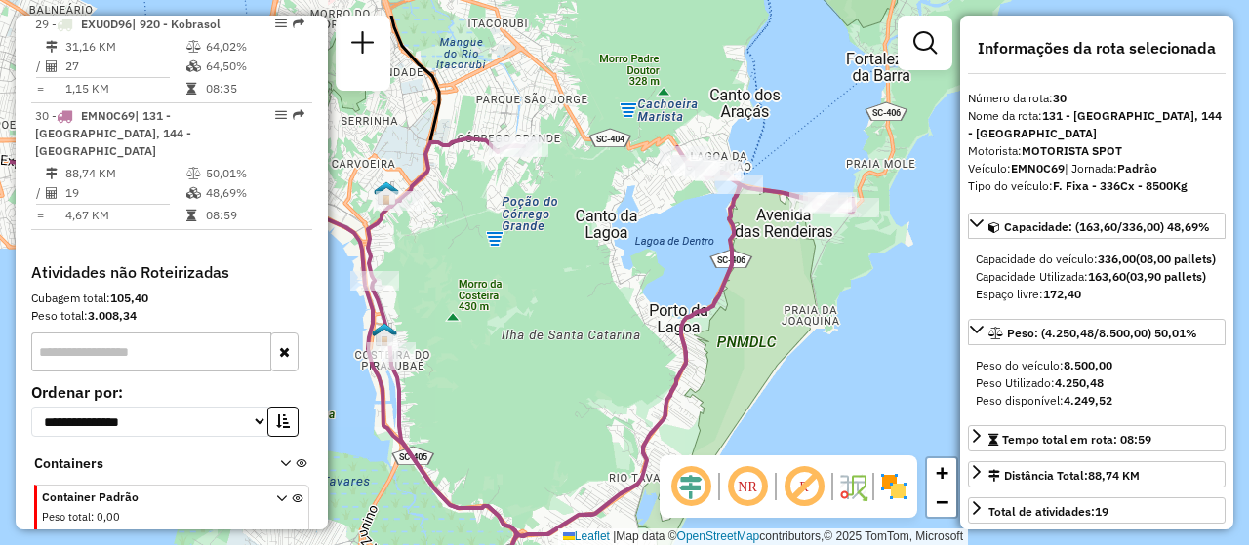
drag, startPoint x: 649, startPoint y: 319, endPoint x: 790, endPoint y: 394, distance: 160.2
click at [791, 393] on div "Janela de atendimento Grade de atendimento Capacidade Transportadoras Veículos …" at bounding box center [624, 272] width 1249 height 545
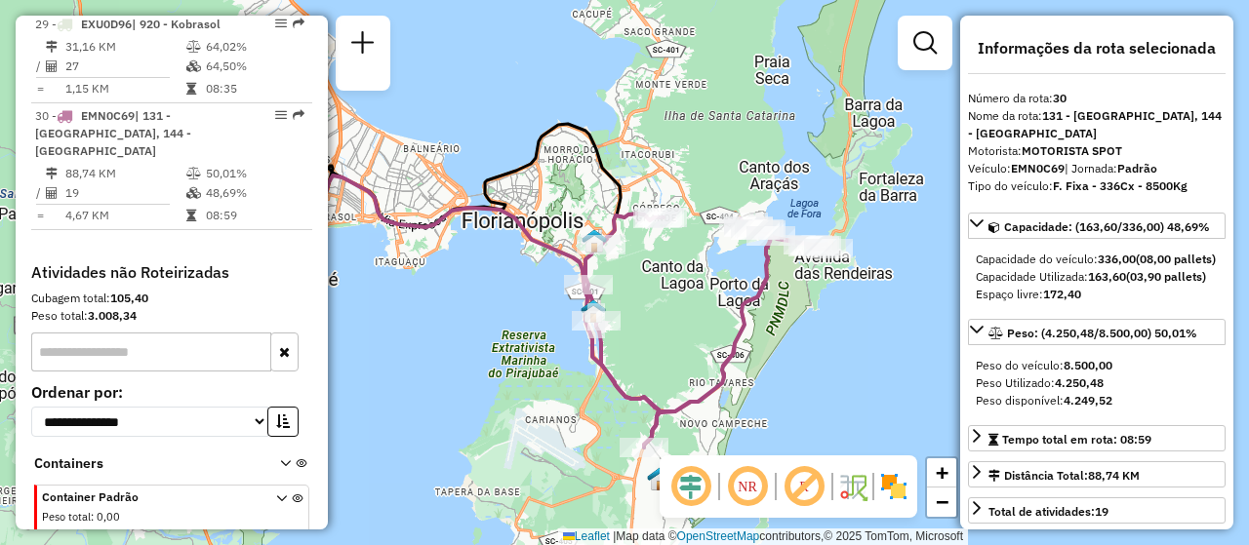
drag, startPoint x: 766, startPoint y: 389, endPoint x: 771, endPoint y: 349, distance: 40.3
click at [771, 349] on div "Janela de atendimento Grade de atendimento Capacidade Transportadoras Veículos …" at bounding box center [624, 272] width 1249 height 545
drag, startPoint x: 400, startPoint y: 361, endPoint x: 486, endPoint y: 361, distance: 85.9
click at [398, 361] on div "Janela de atendimento Grade de atendimento Capacidade Transportadoras Veículos …" at bounding box center [624, 272] width 1249 height 545
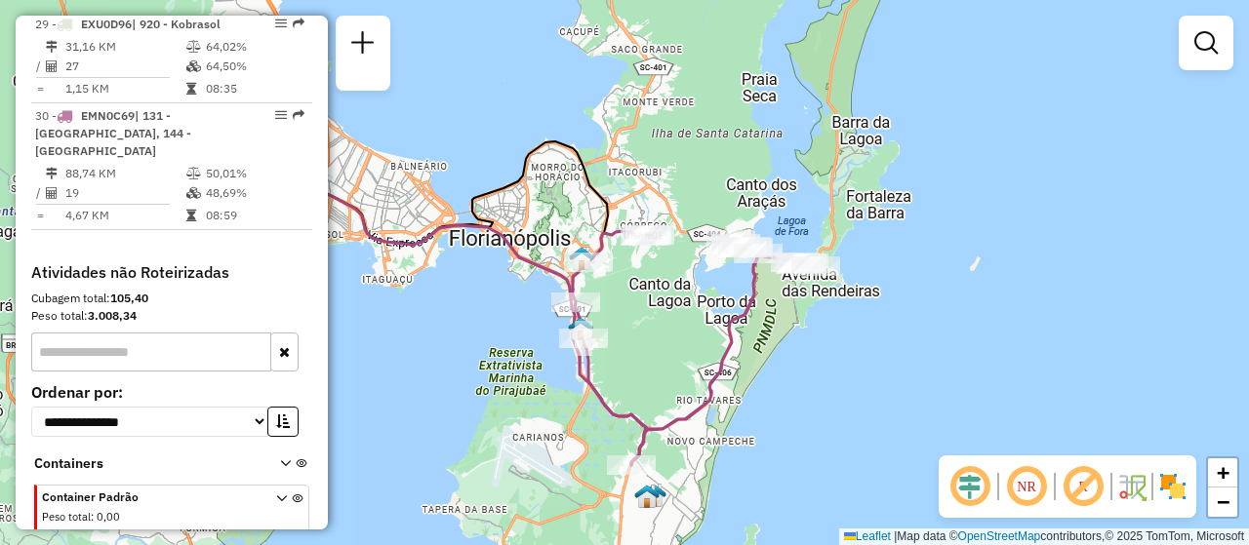
drag, startPoint x: 817, startPoint y: 368, endPoint x: 804, endPoint y: 386, distance: 22.5
click at [804, 386] on div "Janela de atendimento Grade de atendimento Capacidade Transportadoras Veículos …" at bounding box center [624, 272] width 1249 height 545
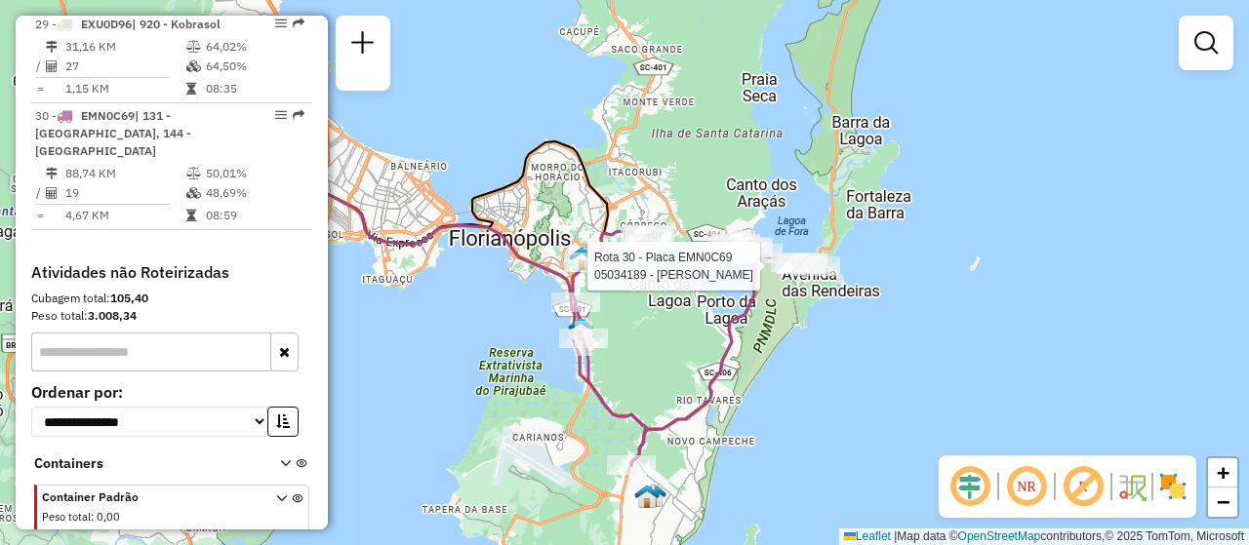
select select "**********"
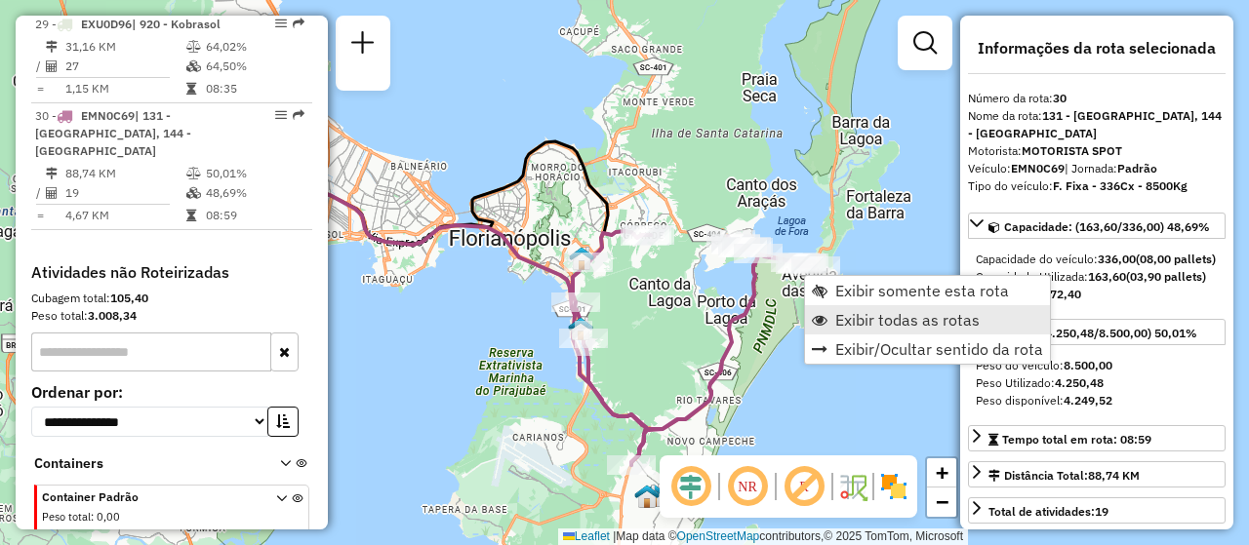
click at [856, 321] on span "Exibir todas as rotas" at bounding box center [907, 320] width 144 height 16
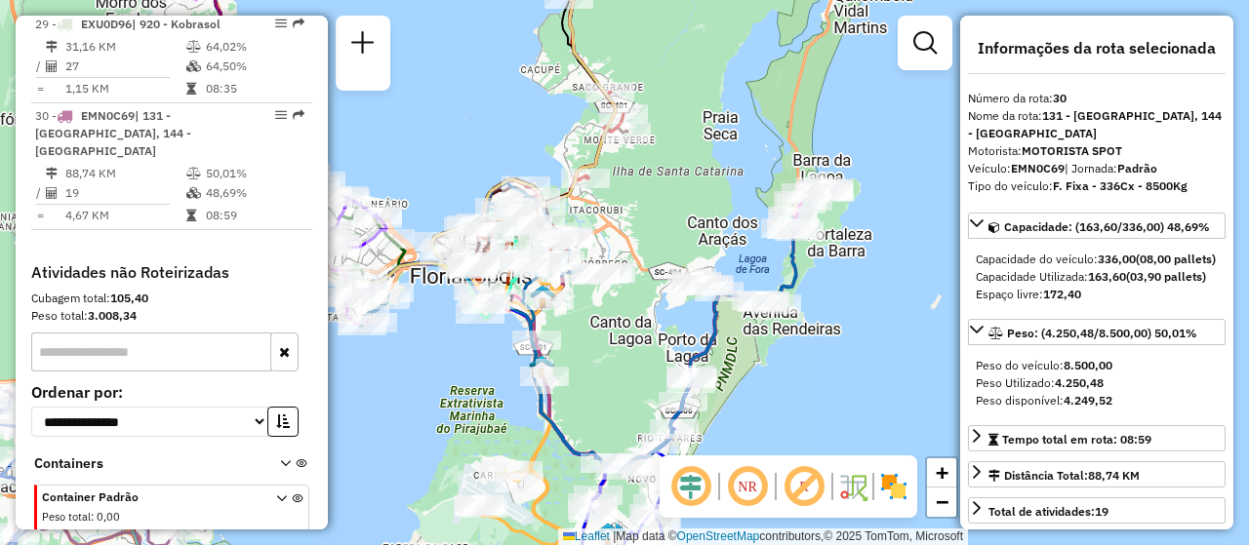
drag, startPoint x: 864, startPoint y: 377, endPoint x: 822, endPoint y: 417, distance: 58.0
click at [822, 417] on div "Janela de atendimento Grade de atendimento Capacidade Transportadoras Veículos …" at bounding box center [624, 272] width 1249 height 545
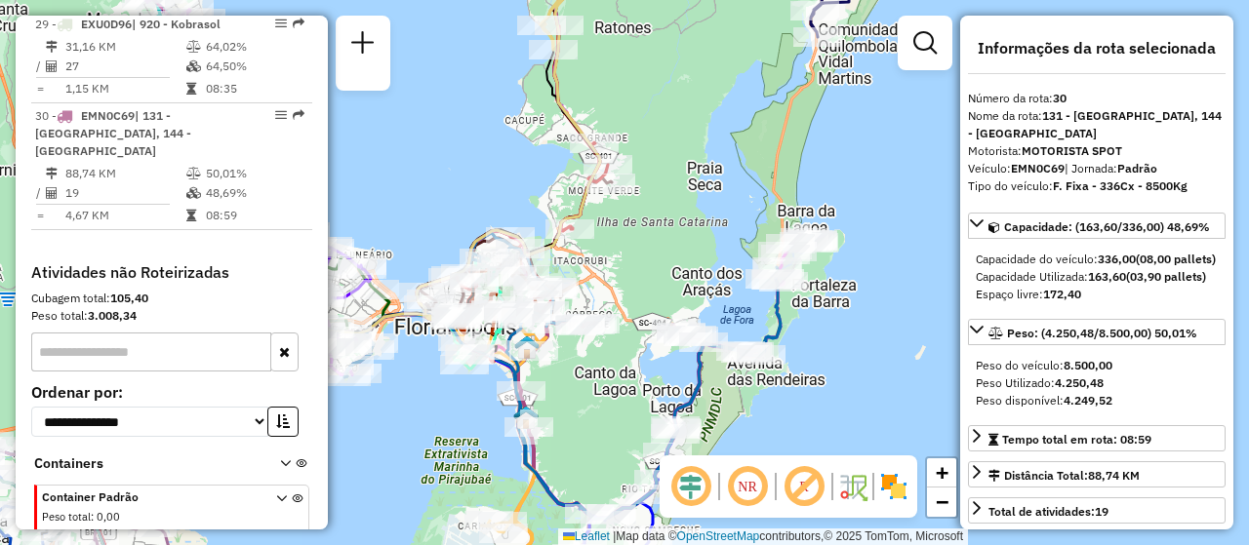
drag, startPoint x: 822, startPoint y: 367, endPoint x: 809, endPoint y: 412, distance: 46.6
click at [809, 412] on div "Janela de atendimento Grade de atendimento Capacidade Transportadoras Veículos …" at bounding box center [624, 272] width 1249 height 545
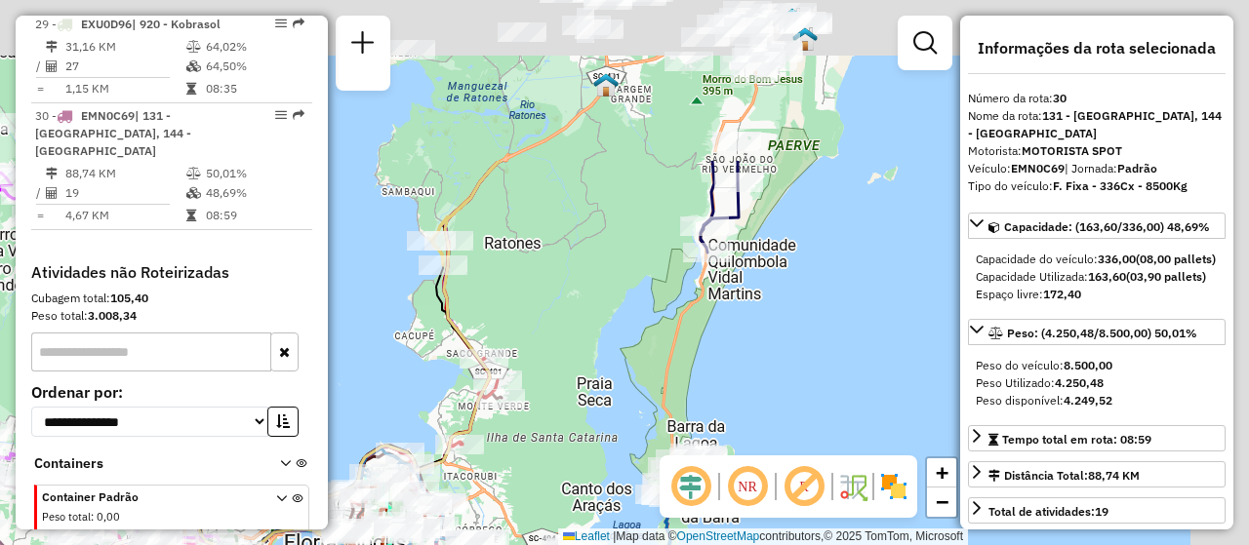
drag, startPoint x: 845, startPoint y: 298, endPoint x: 745, endPoint y: 473, distance: 201.9
click at [734, 512] on hb-router-mapa "Informações da Sessão 1287721 - [DATE] Criação: [DATE] 18:36 Depósito: CDD [GEO…" at bounding box center [624, 272] width 1249 height 545
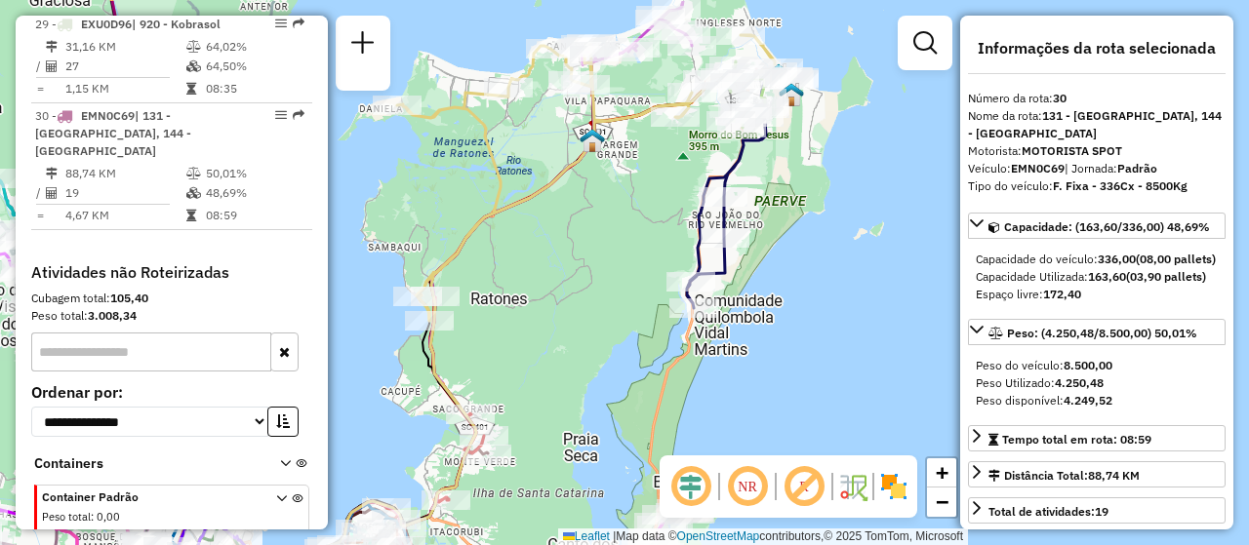
drag, startPoint x: 805, startPoint y: 275, endPoint x: 749, endPoint y: 416, distance: 151.1
click at [749, 416] on div "Janela de atendimento Grade de atendimento Capacidade Transportadoras Veículos …" at bounding box center [624, 272] width 1249 height 545
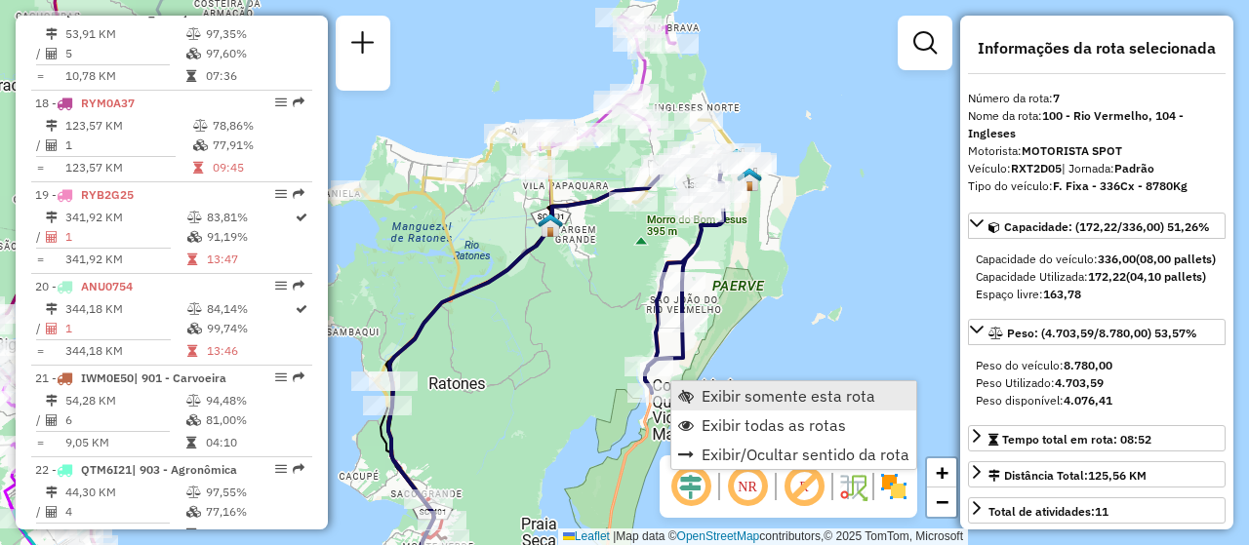
scroll to position [1456, 0]
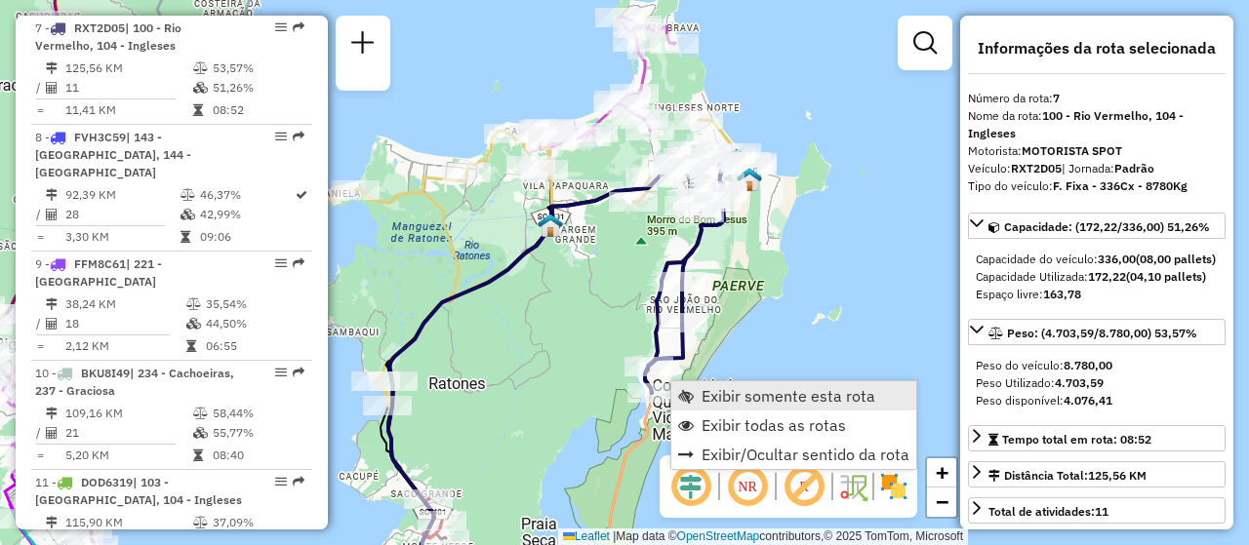
click at [729, 382] on link "Exibir somente esta rota" at bounding box center [793, 395] width 245 height 29
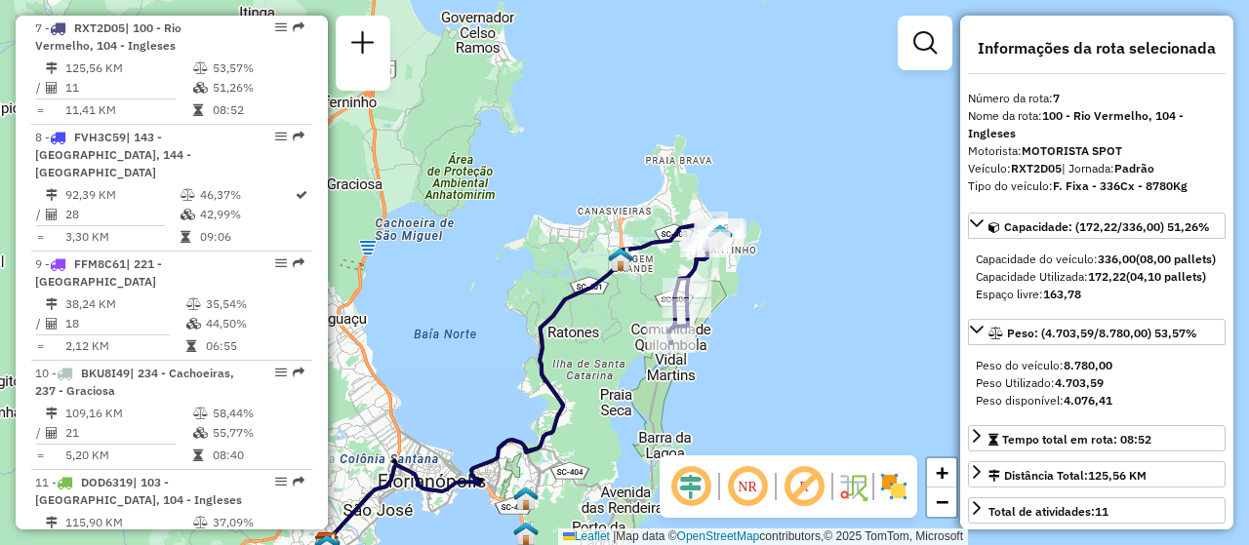
drag, startPoint x: 843, startPoint y: 250, endPoint x: 732, endPoint y: 374, distance: 166.5
click at [732, 374] on div "Janela de atendimento Grade de atendimento Capacidade Transportadoras Veículos …" at bounding box center [624, 272] width 1249 height 545
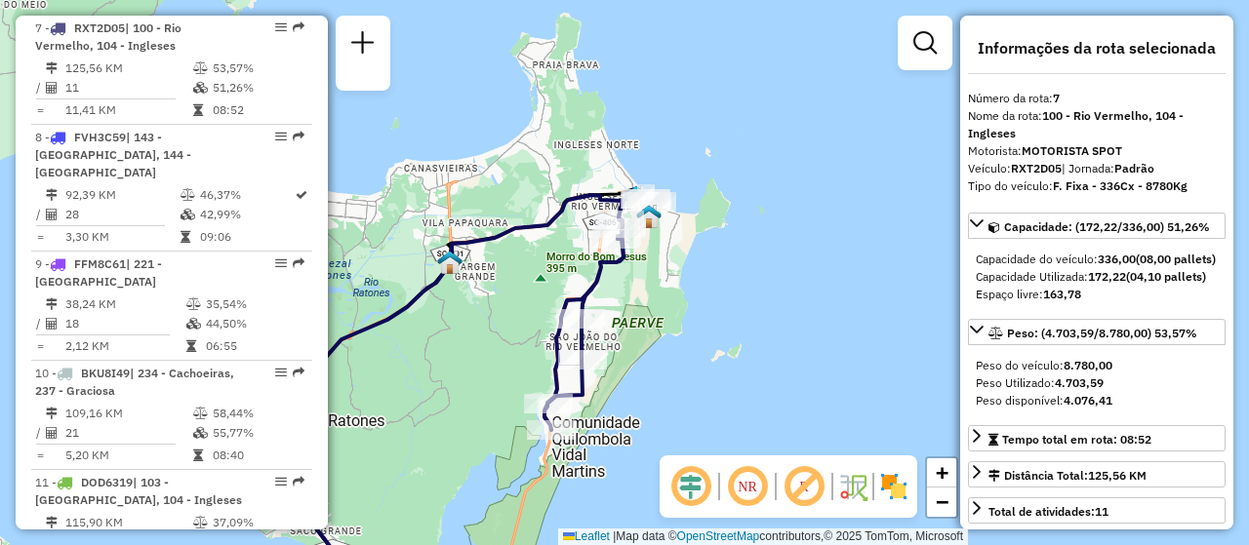
drag, startPoint x: 728, startPoint y: 303, endPoint x: 655, endPoint y: 339, distance: 81.2
click at [655, 339] on div "Janela de atendimento Grade de atendimento Capacidade Transportadoras Veículos …" at bounding box center [624, 272] width 1249 height 545
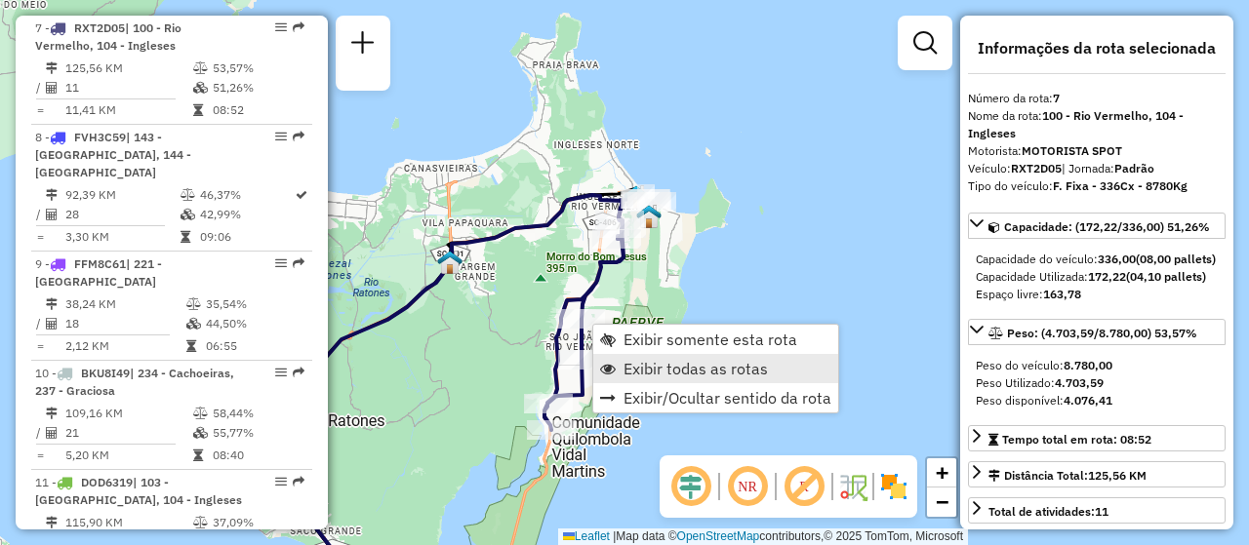
click at [700, 362] on span "Exibir todas as rotas" at bounding box center [695, 369] width 144 height 16
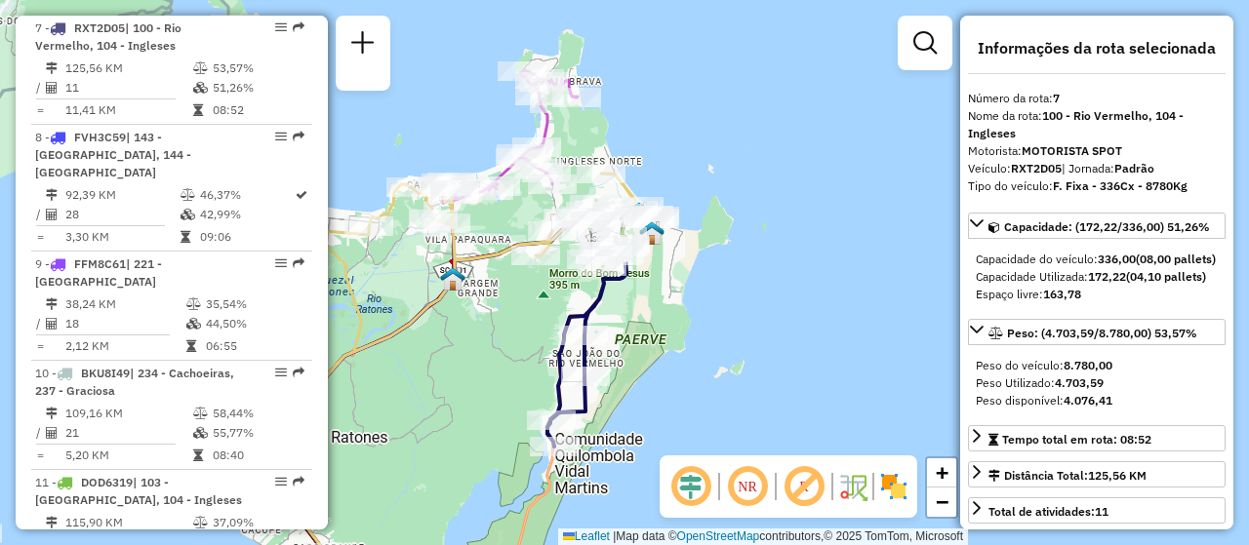
drag, startPoint x: 804, startPoint y: 281, endPoint x: 805, endPoint y: 300, distance: 18.6
click at [805, 300] on div "Janela de atendimento Grade de atendimento Capacidade Transportadoras Veículos …" at bounding box center [624, 272] width 1249 height 545
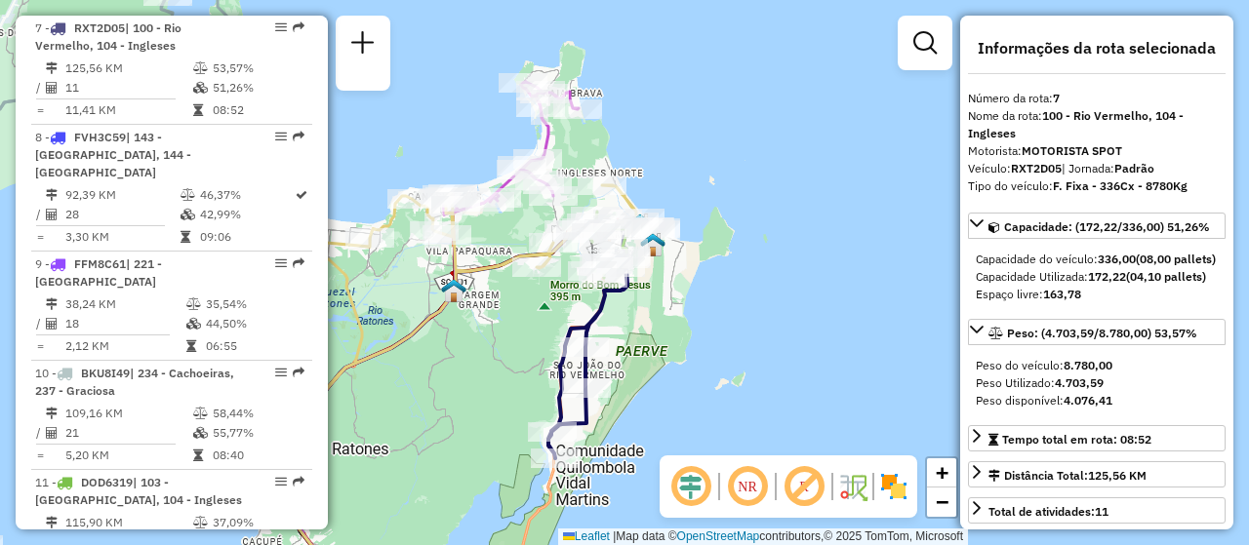
drag, startPoint x: 416, startPoint y: 384, endPoint x: 533, endPoint y: 374, distance: 117.6
click at [416, 384] on div "Janela de atendimento Grade de atendimento Capacidade Transportadoras Veículos …" at bounding box center [624, 272] width 1249 height 545
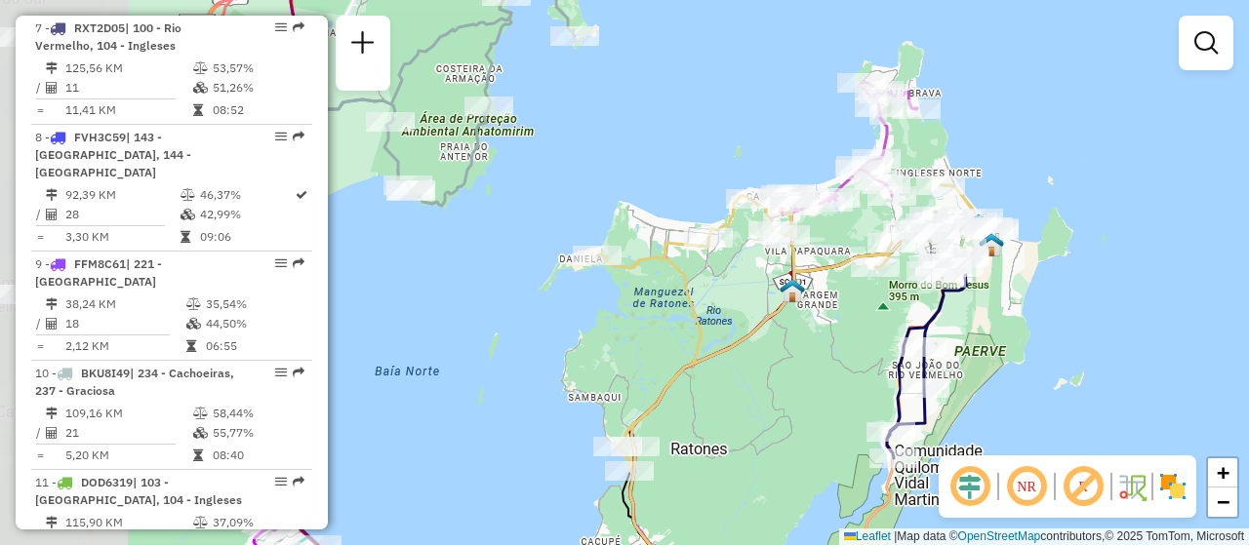
drag, startPoint x: 509, startPoint y: 339, endPoint x: 848, endPoint y: 339, distance: 338.6
click at [848, 339] on div "Janela de atendimento Grade de atendimento Capacidade Transportadoras Veículos …" at bounding box center [624, 272] width 1249 height 545
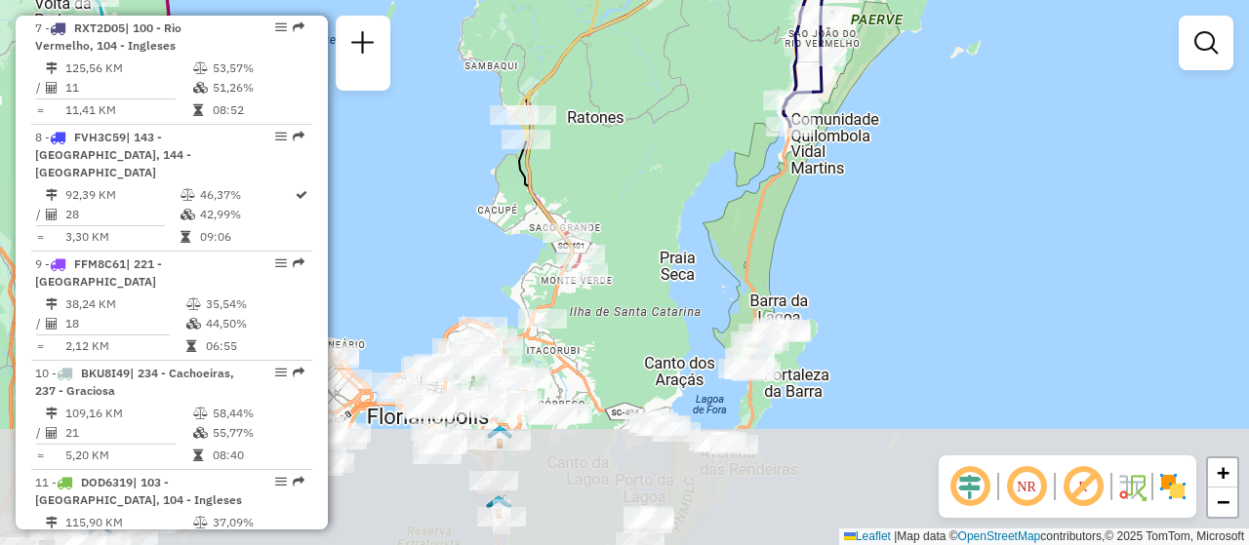
drag, startPoint x: 710, startPoint y: 370, endPoint x: 610, endPoint y: 108, distance: 280.1
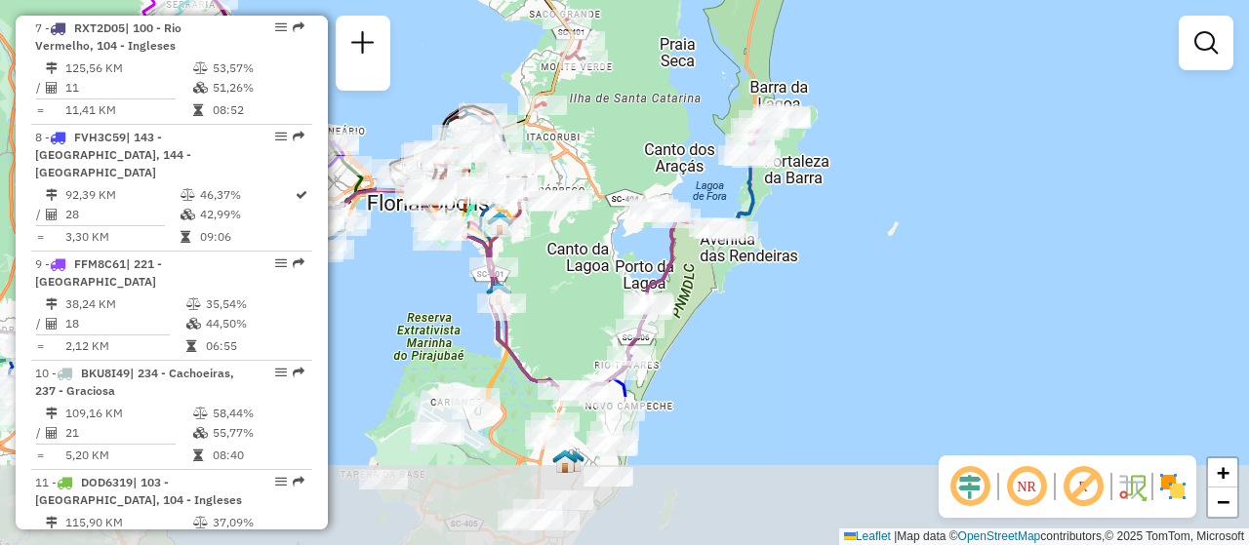
drag, startPoint x: 635, startPoint y: 328, endPoint x: 635, endPoint y: 125, distance: 202.9
click at [635, 125] on div "Janela de atendimento Grade de atendimento Capacidade Transportadoras Veículos …" at bounding box center [624, 272] width 1249 height 545
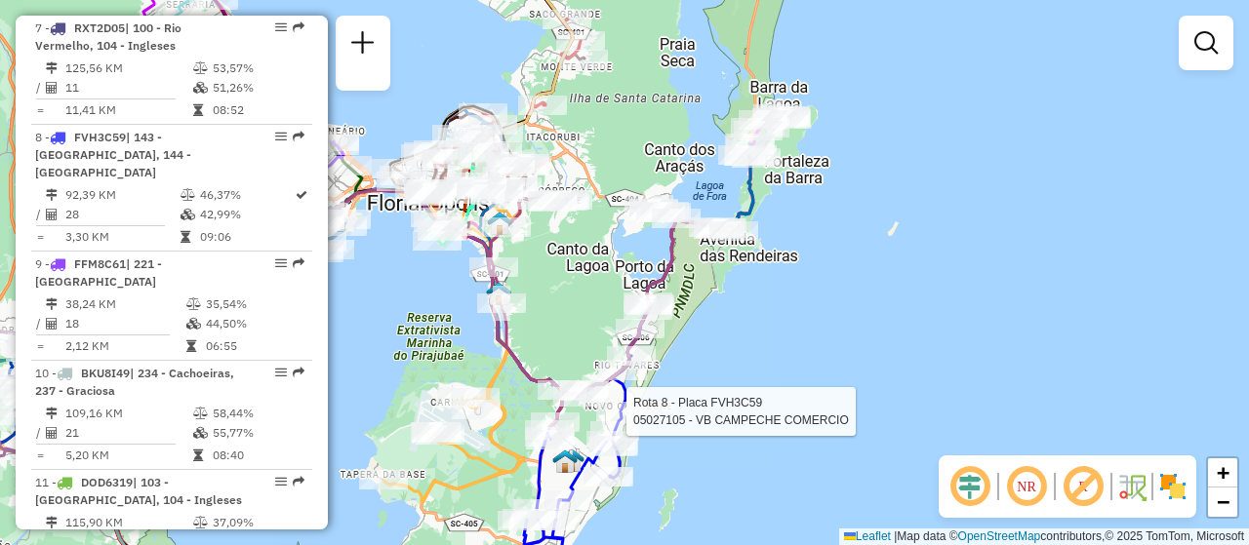
select select "**********"
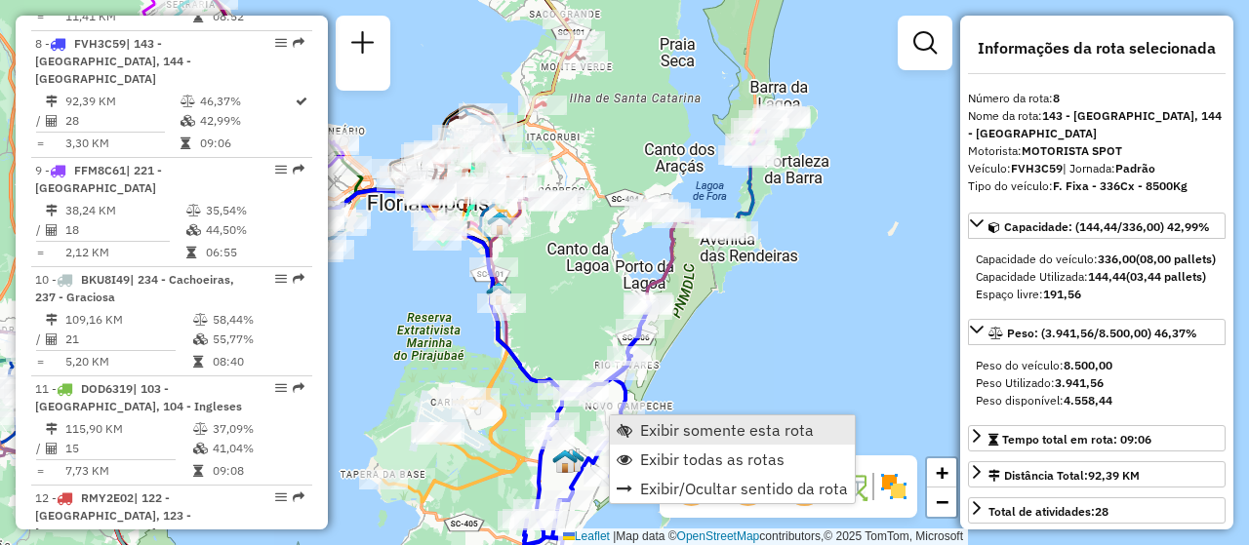
scroll to position [1565, 0]
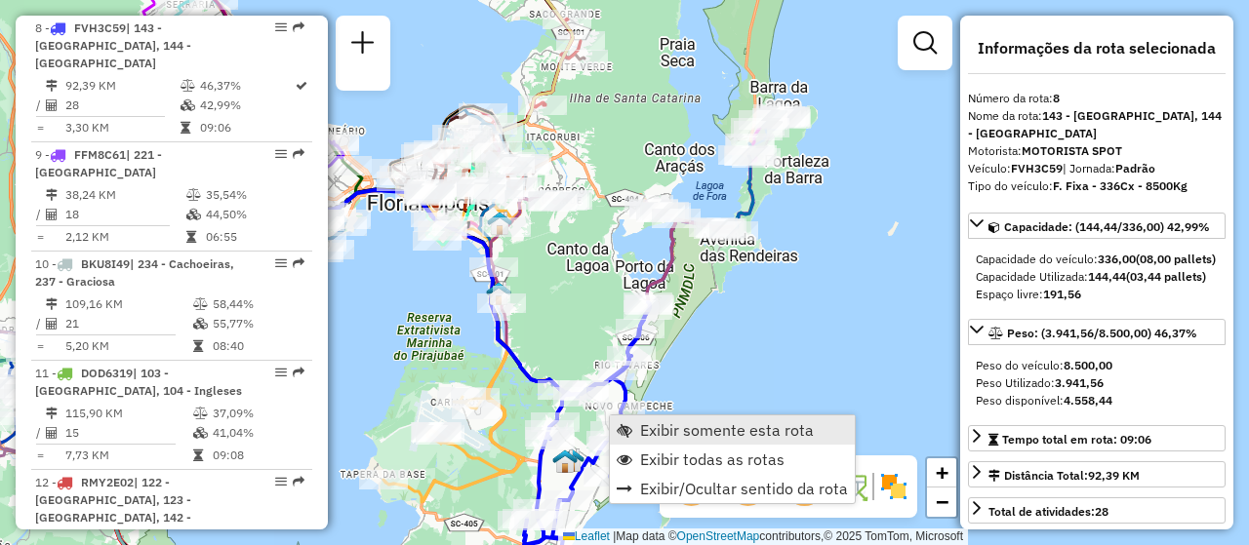
click at [671, 424] on span "Exibir somente esta rota" at bounding box center [727, 430] width 174 height 16
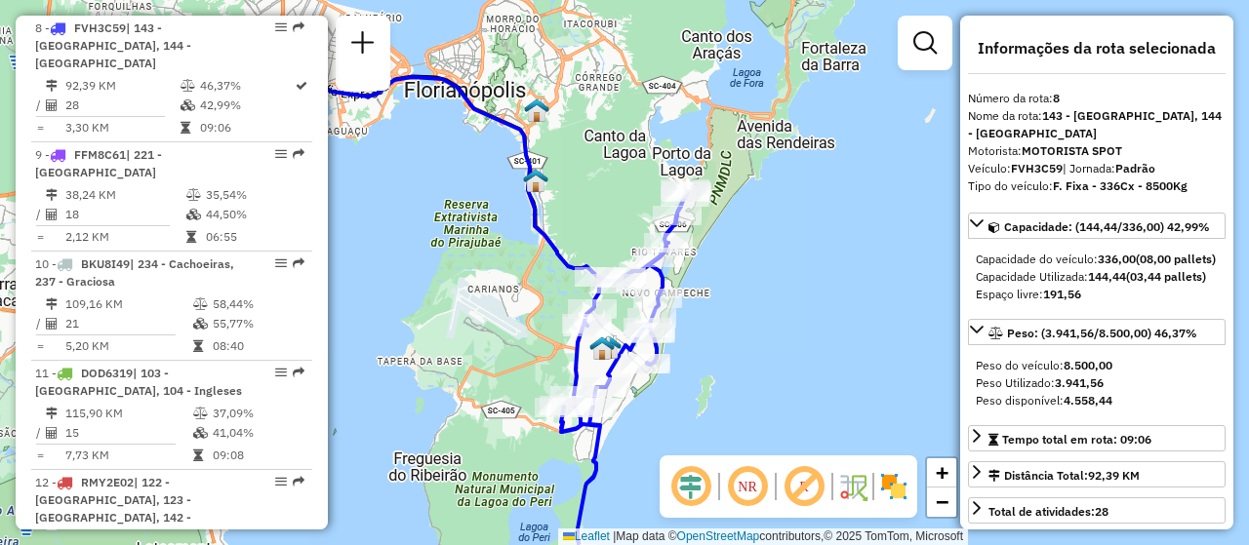
drag, startPoint x: 860, startPoint y: 388, endPoint x: 632, endPoint y: 411, distance: 228.4
click at [639, 414] on div "Janela de atendimento Grade de atendimento Capacidade Transportadoras Veículos …" at bounding box center [624, 272] width 1249 height 545
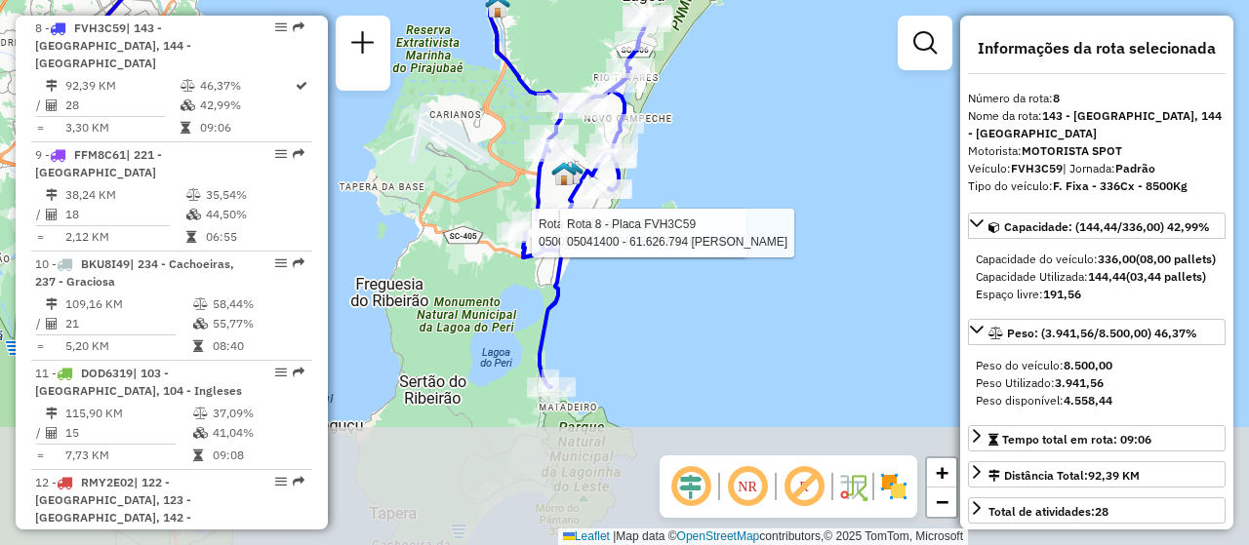
drag, startPoint x: 631, startPoint y: 425, endPoint x: 597, endPoint y: 251, distance: 178.0
click at [597, 251] on div "Rota 8 - Placa FVH3C59 05009349 - LORI LENE KAPPES NAB Rota 8 - Placa FVH3C59 0…" at bounding box center [624, 272] width 1249 height 545
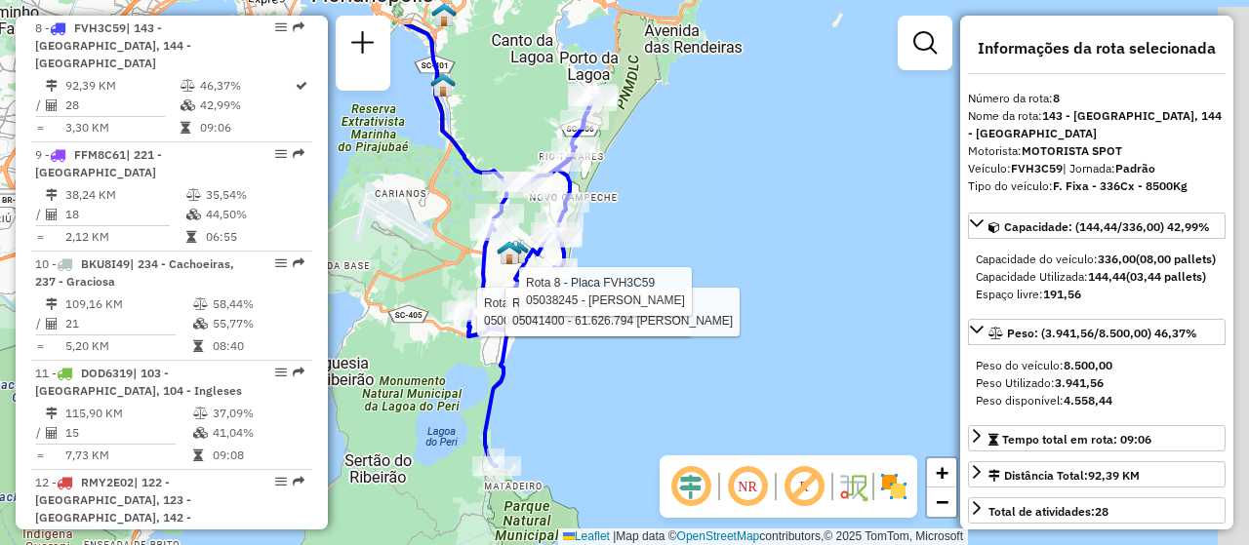
drag, startPoint x: 806, startPoint y: 237, endPoint x: 742, endPoint y: 339, distance: 120.2
click at [742, 339] on div "Rota 8 - Placa FVH3C59 05009349 - LORI LENE KAPPES NAB Rota 8 - Placa FVH3C59 0…" at bounding box center [624, 272] width 1249 height 545
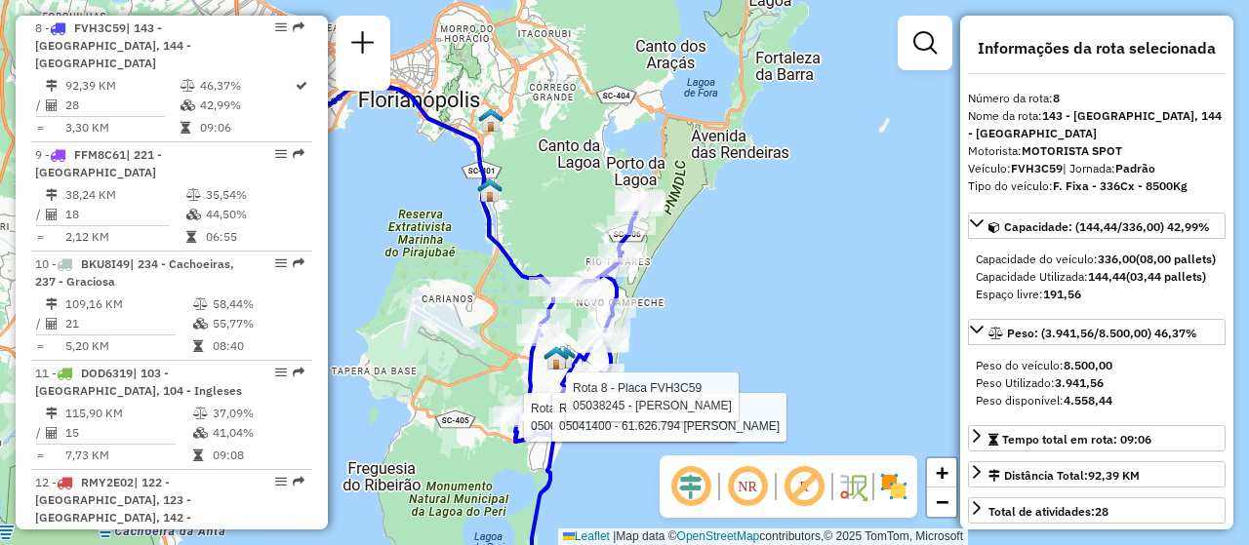
drag, startPoint x: 750, startPoint y: 233, endPoint x: 769, endPoint y: 324, distance: 92.6
click at [805, 317] on div "Rota 8 - Placa FVH3C59 05009349 - LORI LENE KAPPES NAB Rota 8 - Placa FVH3C59 0…" at bounding box center [624, 272] width 1249 height 545
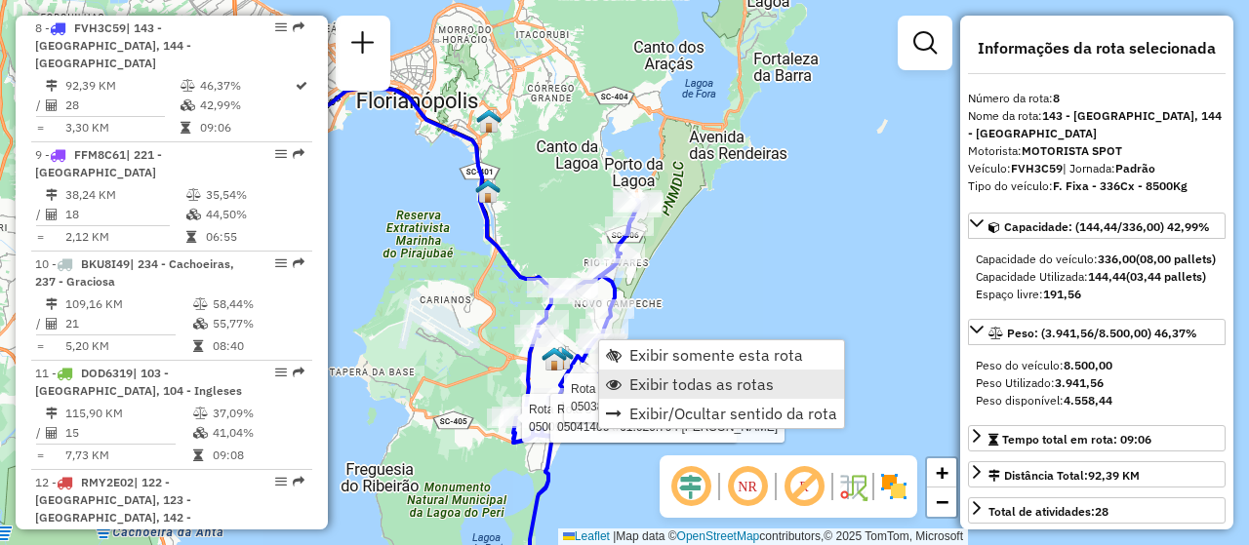
click at [638, 374] on link "Exibir todas as rotas" at bounding box center [721, 384] width 245 height 29
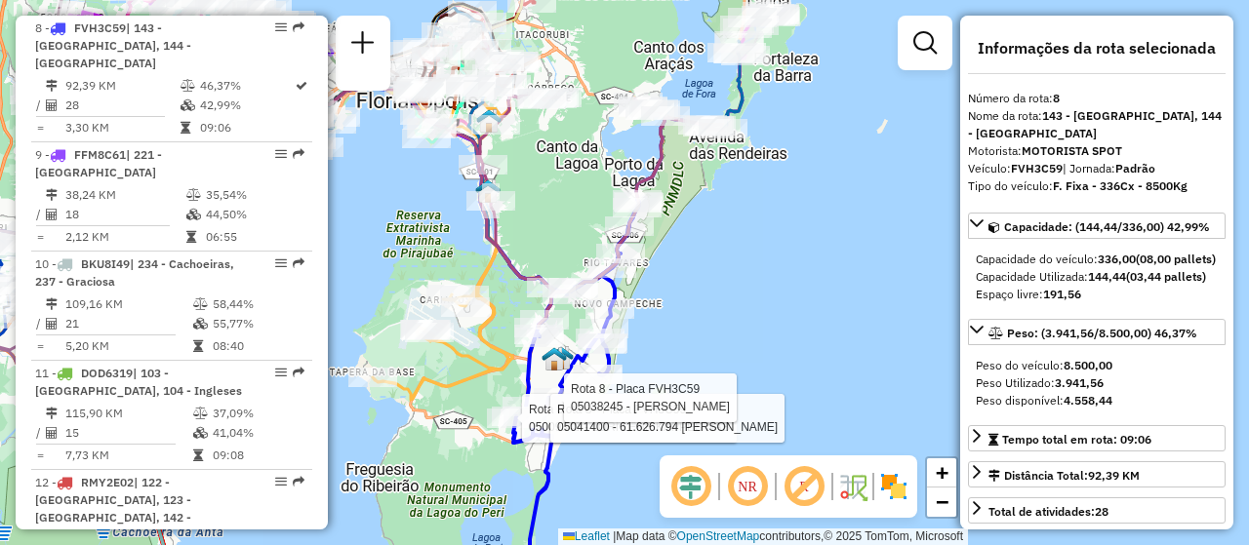
click at [755, 325] on div "Rota 8 - Placa FVH3C59 05009349 - LORI LENE KAPPES NAB Rota 8 - Placa FVH3C59 0…" at bounding box center [624, 272] width 1249 height 545
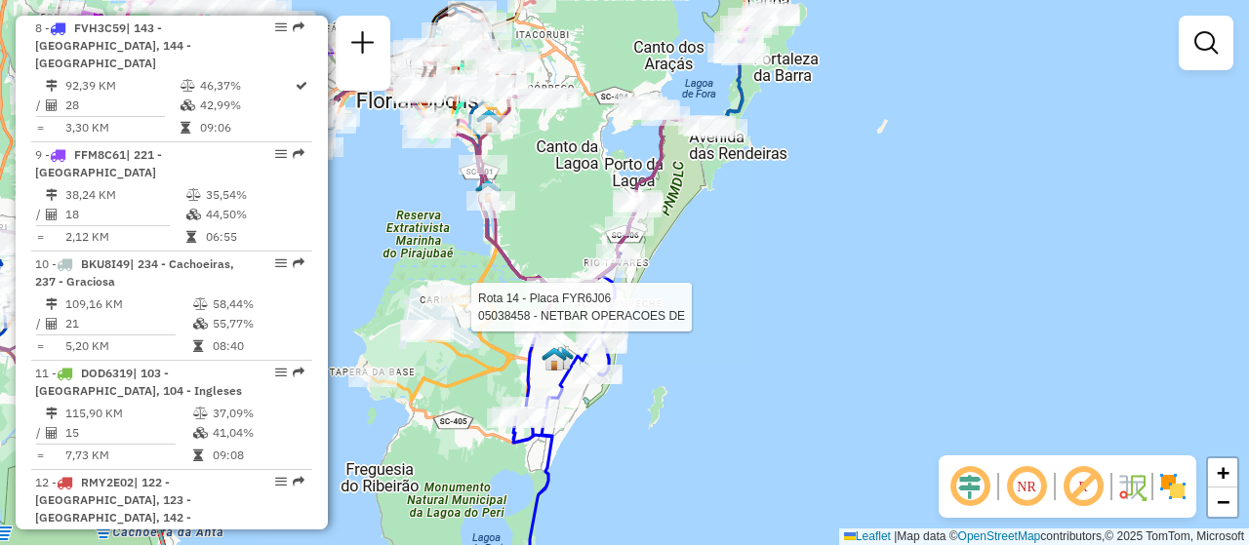
select select "**********"
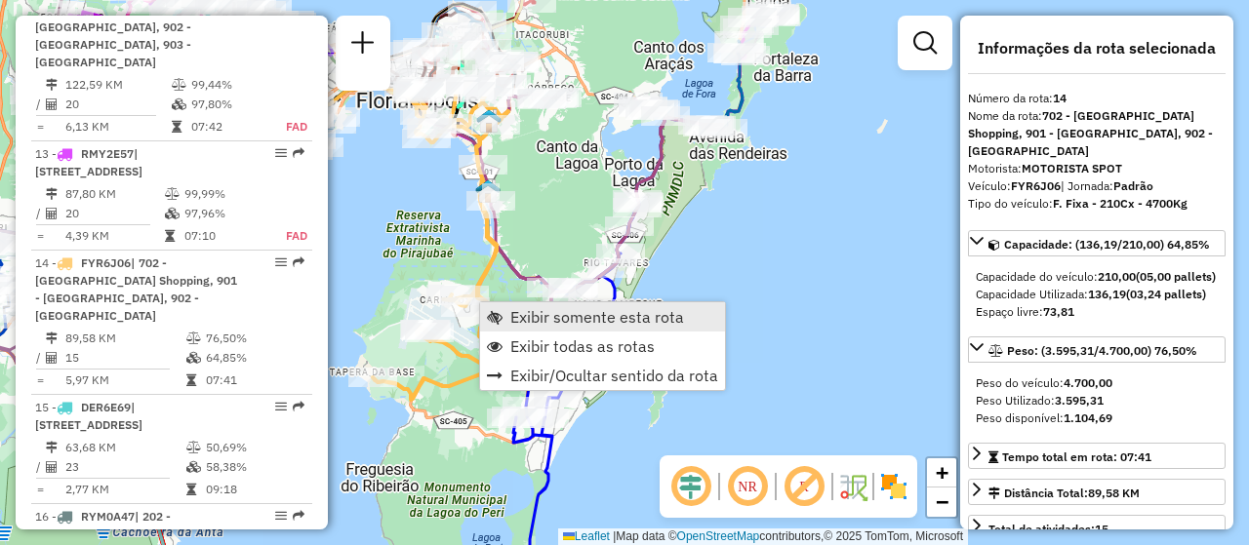
scroll to position [2291, 0]
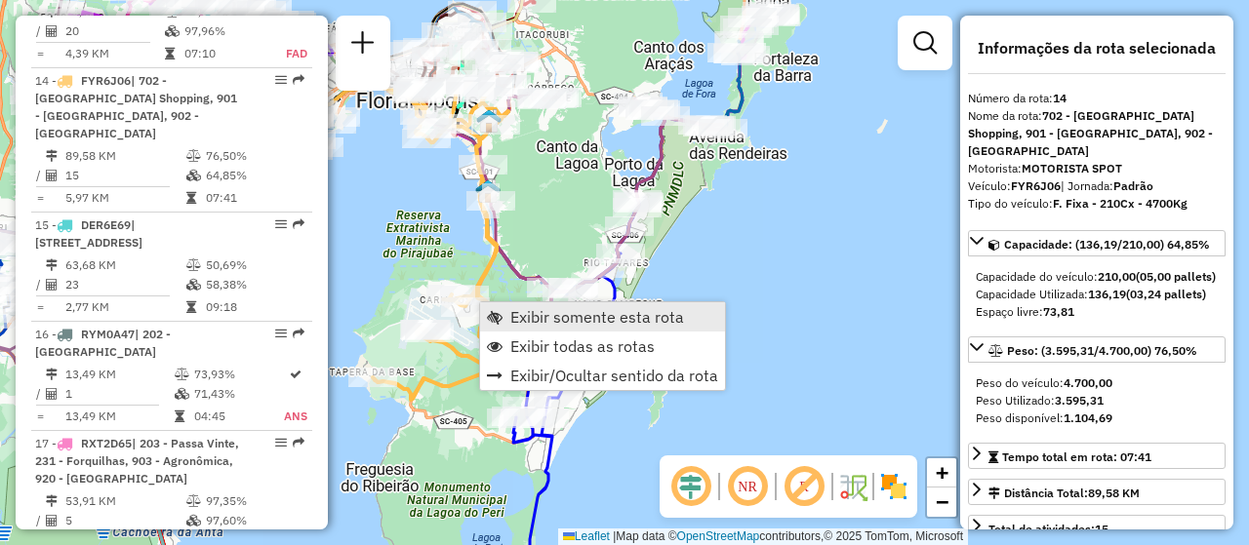
click at [581, 320] on span "Exibir somente esta rota" at bounding box center [597, 317] width 174 height 16
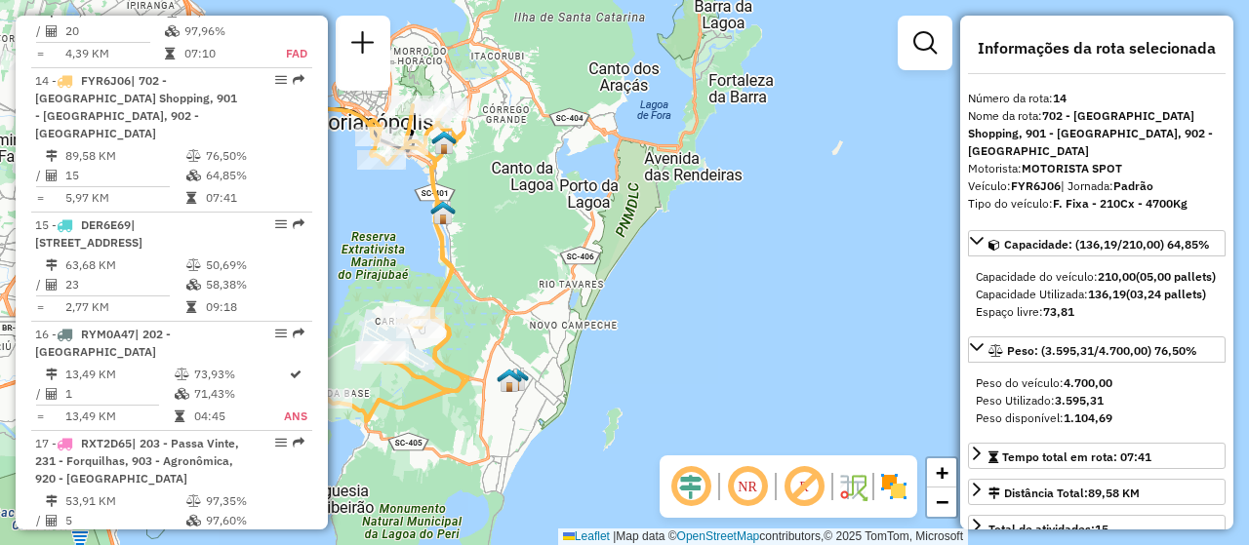
drag, startPoint x: 593, startPoint y: 320, endPoint x: 348, endPoint y: 298, distance: 245.9
click at [348, 298] on div "Janela de atendimento Grade de atendimento Capacidade Transportadoras Veículos …" at bounding box center [624, 272] width 1249 height 545
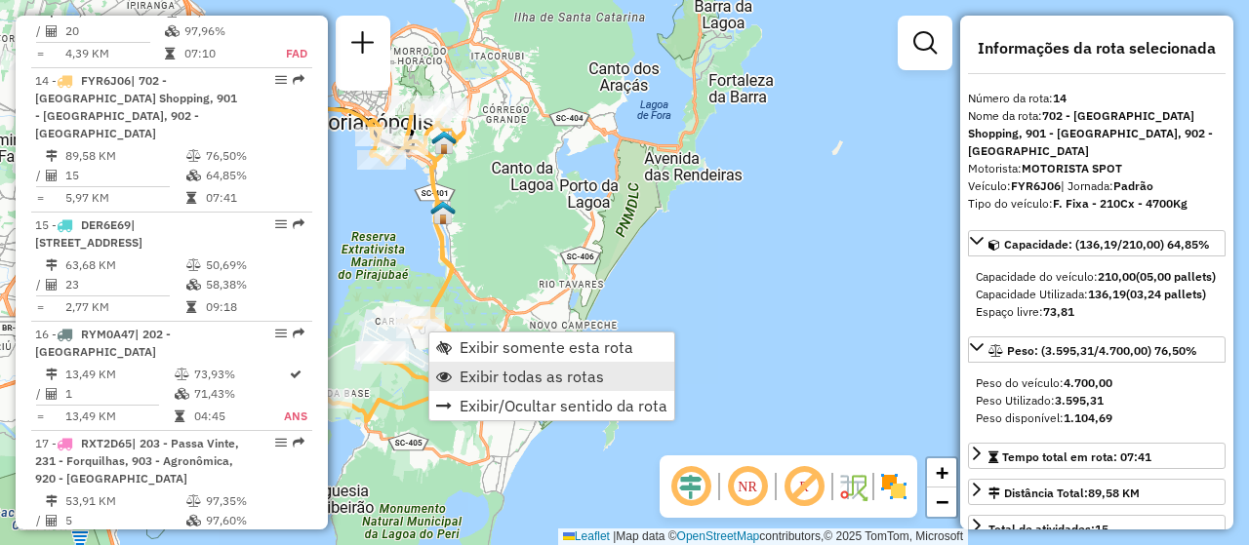
click at [487, 380] on span "Exibir todas as rotas" at bounding box center [532, 377] width 144 height 16
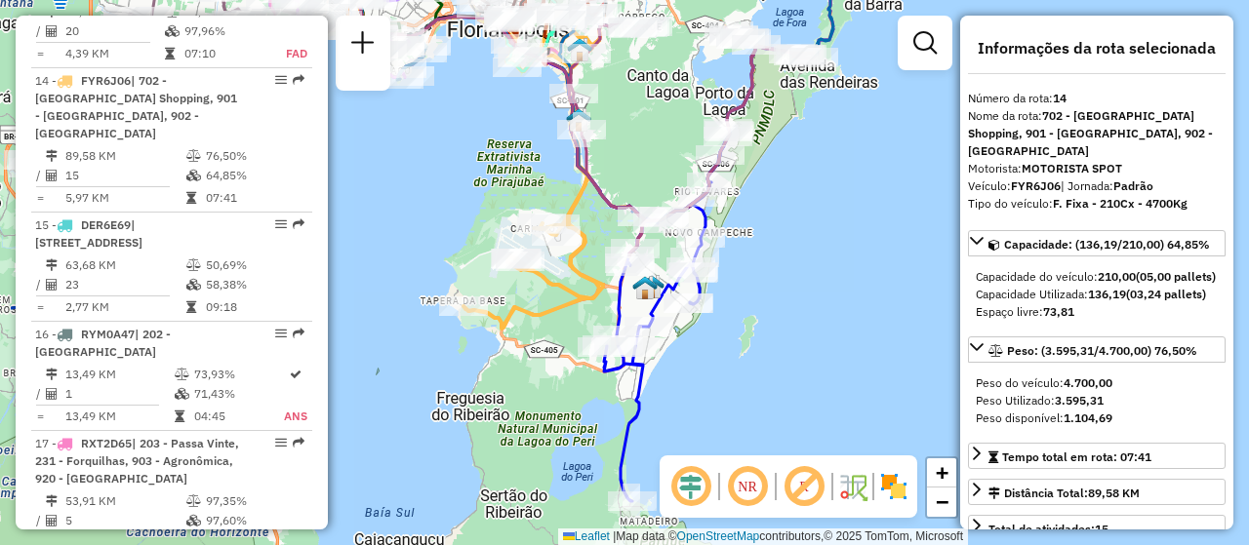
drag, startPoint x: 676, startPoint y: 381, endPoint x: 812, endPoint y: 288, distance: 164.3
click at [812, 288] on div "Janela de atendimento Grade de atendimento Capacidade Transportadoras Veículos …" at bounding box center [624, 272] width 1249 height 545
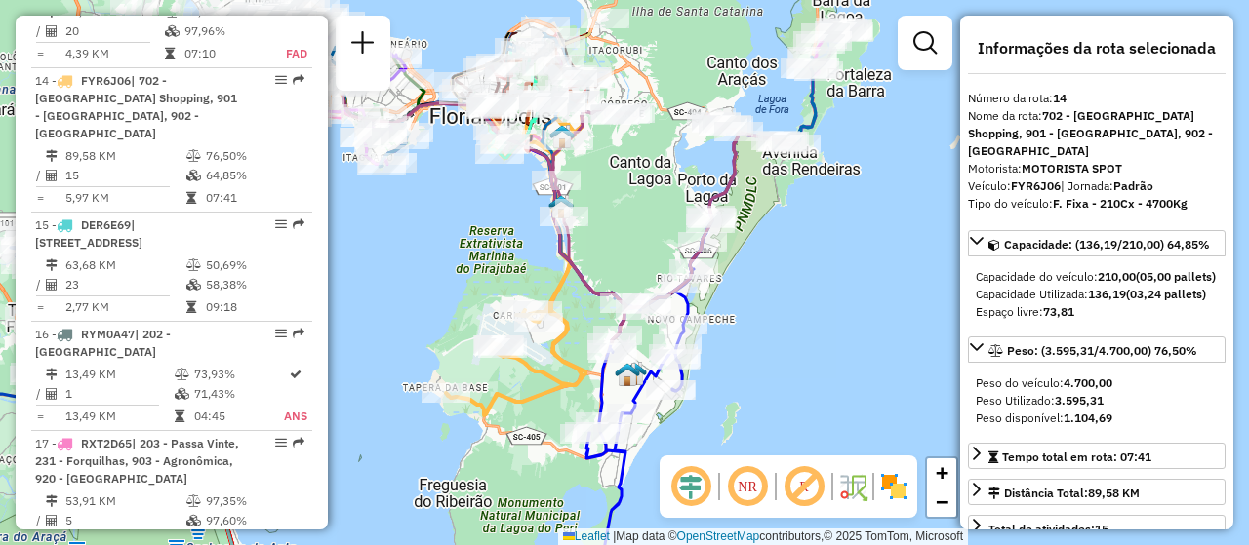
drag, startPoint x: 828, startPoint y: 265, endPoint x: 811, endPoint y: 352, distance: 88.6
click at [811, 352] on div "Janela de atendimento Grade de atendimento Capacidade Transportadoras Veículos …" at bounding box center [624, 272] width 1249 height 545
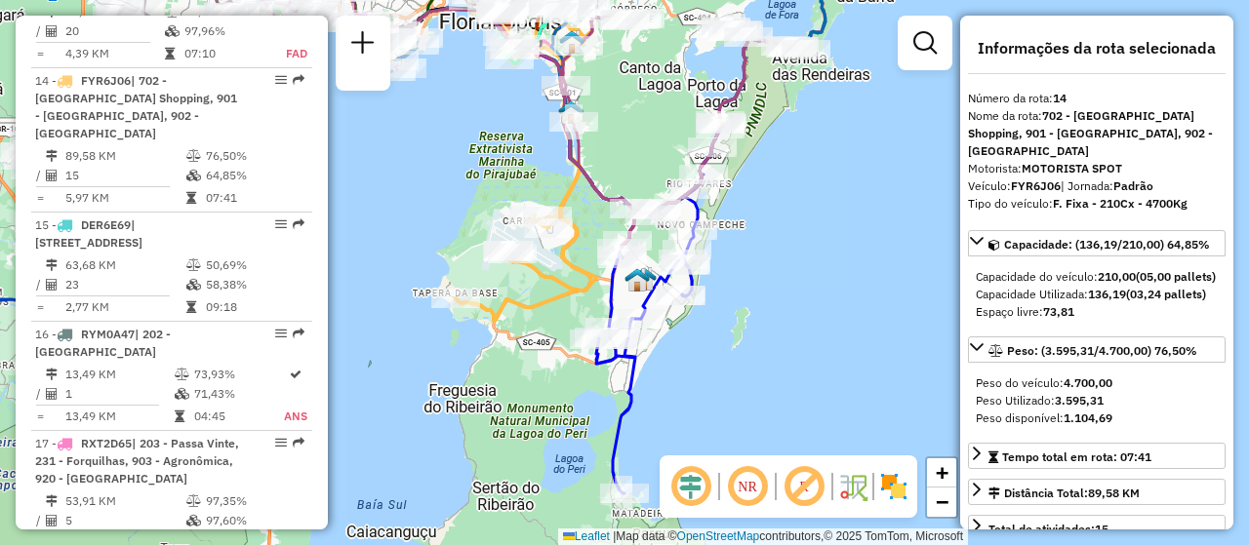
drag, startPoint x: 745, startPoint y: 236, endPoint x: 748, endPoint y: 200, distance: 36.2
click at [748, 200] on div "Janela de atendimento Grade de atendimento Capacidade Transportadoras Veículos …" at bounding box center [624, 272] width 1249 height 545
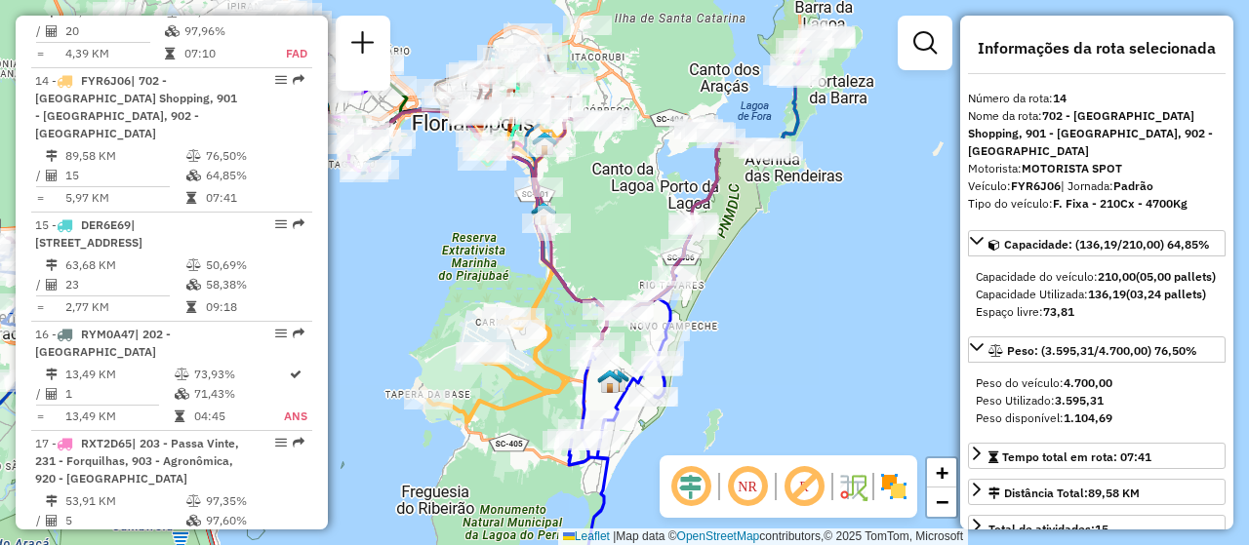
drag, startPoint x: 742, startPoint y: 246, endPoint x: 705, endPoint y: 362, distance: 121.6
click at [709, 356] on div "Janela de atendimento Grade de atendimento Capacidade Transportadoras Veículos …" at bounding box center [624, 272] width 1249 height 545
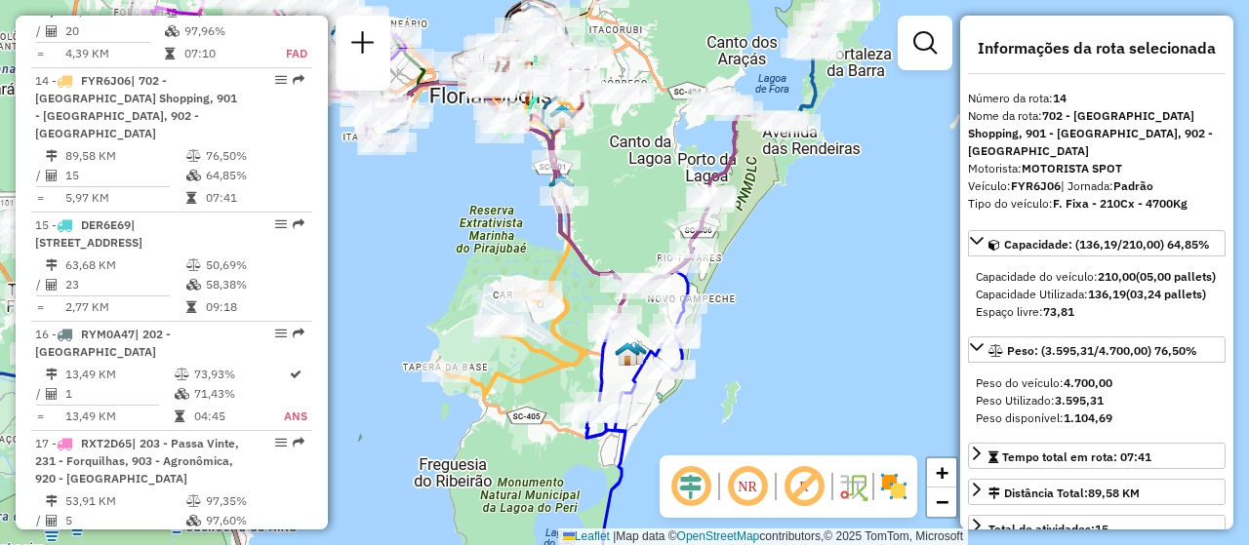
drag, startPoint x: 805, startPoint y: 343, endPoint x: 808, endPoint y: 315, distance: 28.4
click at [808, 315] on div "Janela de atendimento Grade de atendimento Capacidade Transportadoras Veículos …" at bounding box center [624, 272] width 1249 height 545
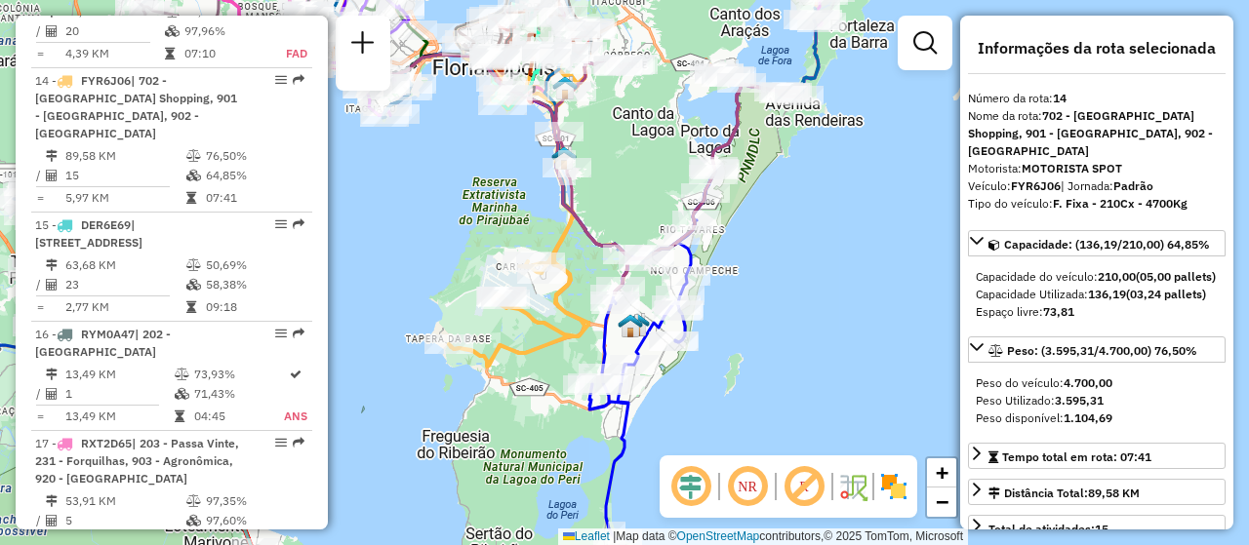
click at [395, 284] on div "Rota 14 - Placa FYR6J06 05020461 - CONQUILHA RESTAURANT Janela de atendimento G…" at bounding box center [624, 272] width 1249 height 545
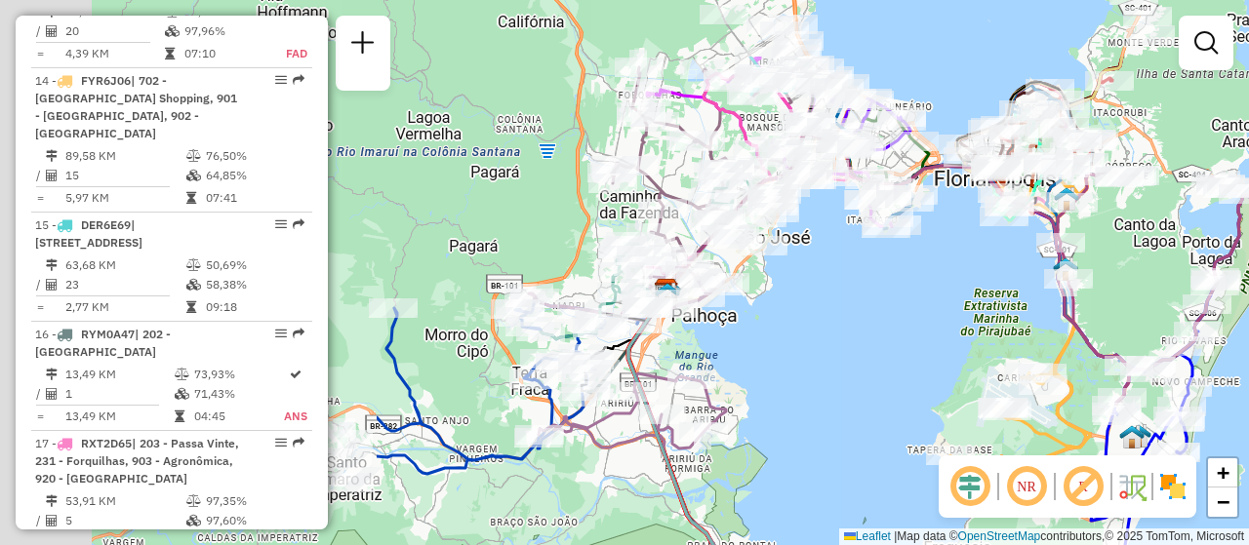
drag, startPoint x: 578, startPoint y: 328, endPoint x: 965, endPoint y: 408, distance: 395.5
click at [954, 407] on div "Janela de atendimento Grade de atendimento Capacidade Transportadoras Veículos …" at bounding box center [624, 272] width 1249 height 545
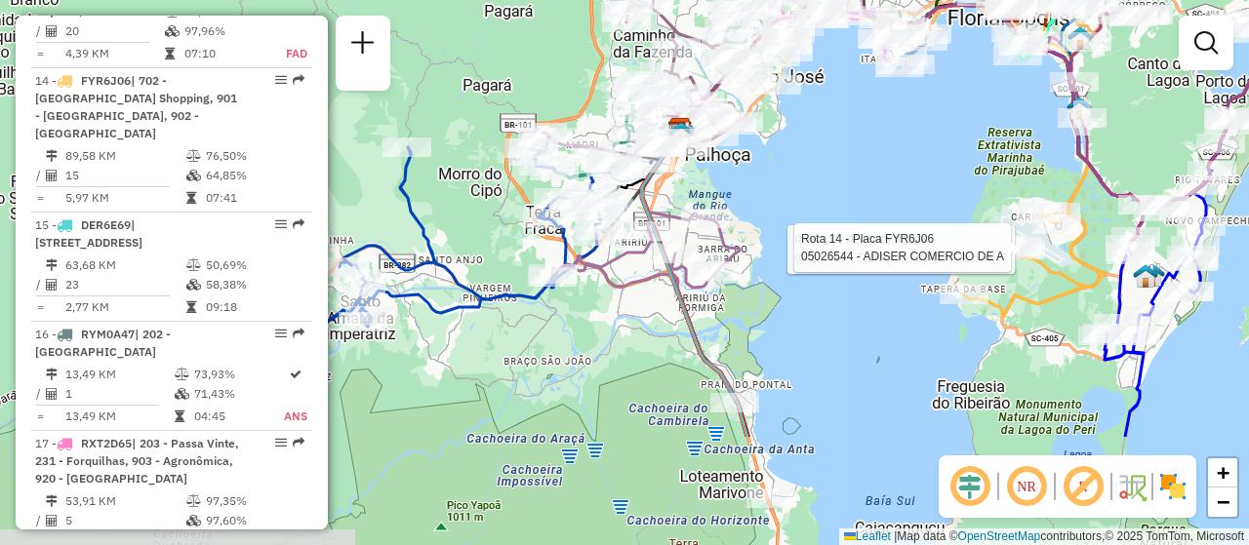
drag, startPoint x: 893, startPoint y: 426, endPoint x: 895, endPoint y: 257, distance: 169.8
click at [895, 257] on div "Rota 14 - Placa FYR6J06 05020461 - CONQUILHA RESTAURANT Rota 14 - Placa FYR6J06…" at bounding box center [624, 272] width 1249 height 545
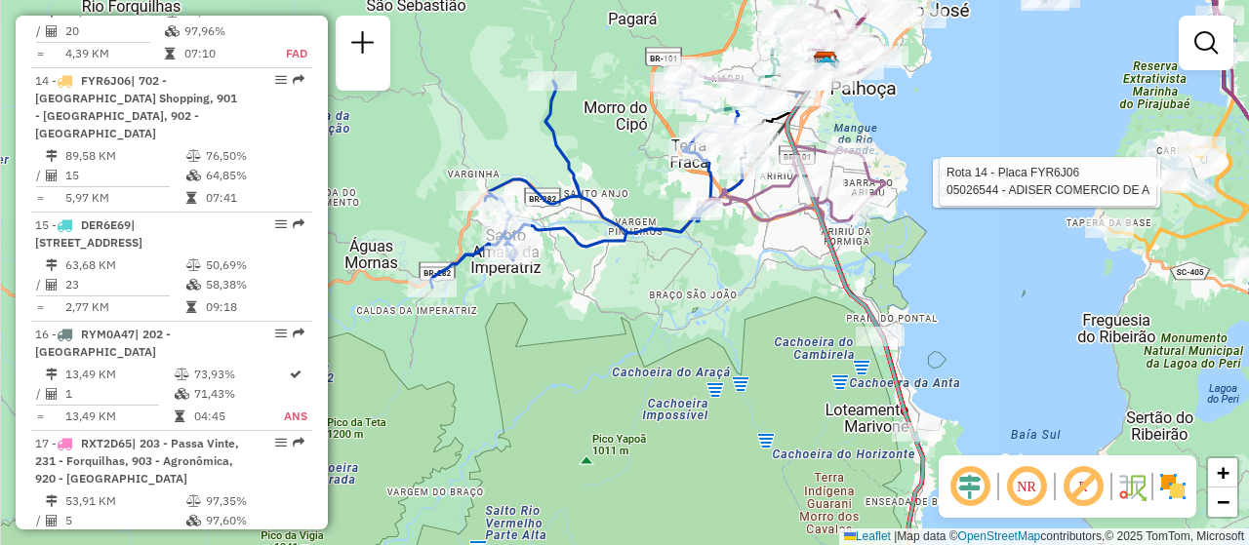
drag, startPoint x: 862, startPoint y: 395, endPoint x: 1003, endPoint y: 336, distance: 152.6
click at [1003, 336] on div "Rota 14 - Placa FYR6J06 05020461 - CONQUILHA RESTAURANT Rota 14 - Placa FYR6J06…" at bounding box center [624, 272] width 1249 height 545
click at [942, 309] on div "Rota 14 - Placa FYR6J06 05020461 - CONQUILHA RESTAURANT Rota 14 - Placa FYR6J06…" at bounding box center [624, 272] width 1249 height 545
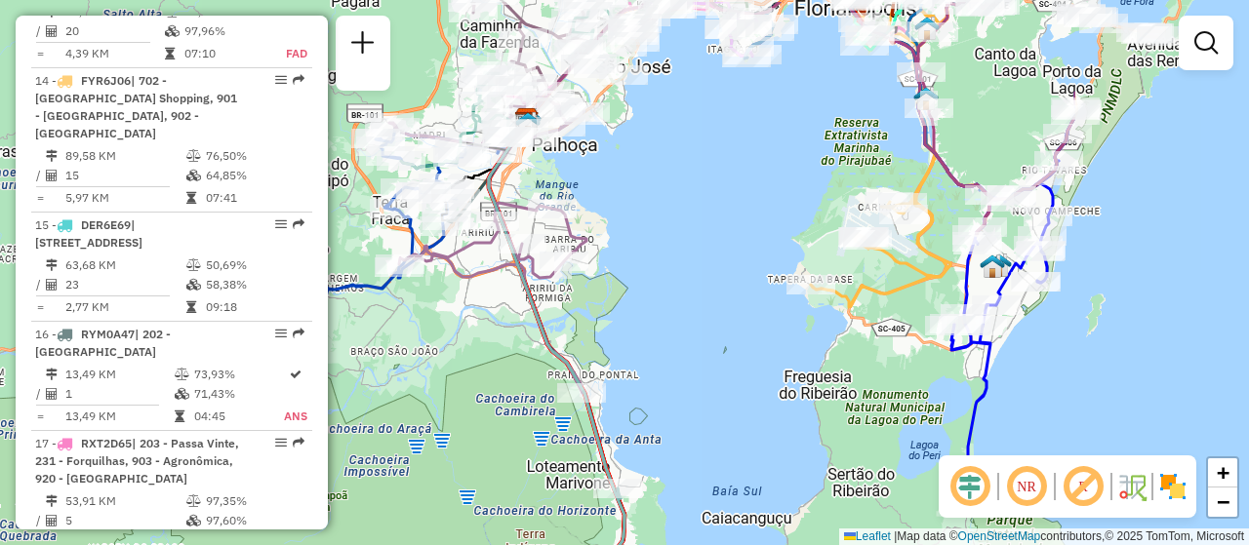
drag, startPoint x: 962, startPoint y: 291, endPoint x: 707, endPoint y: 91, distance: 323.8
click at [660, 346] on div "Janela de atendimento Grade de atendimento Capacidade Transportadoras Veículos …" at bounding box center [624, 272] width 1249 height 545
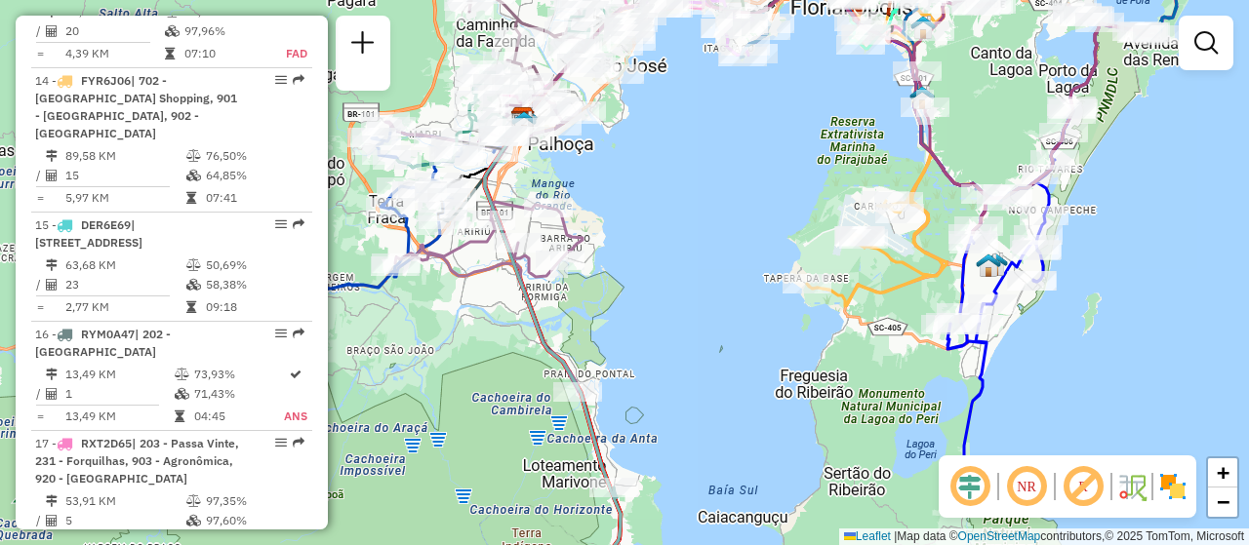
scroll to position [1429, 0]
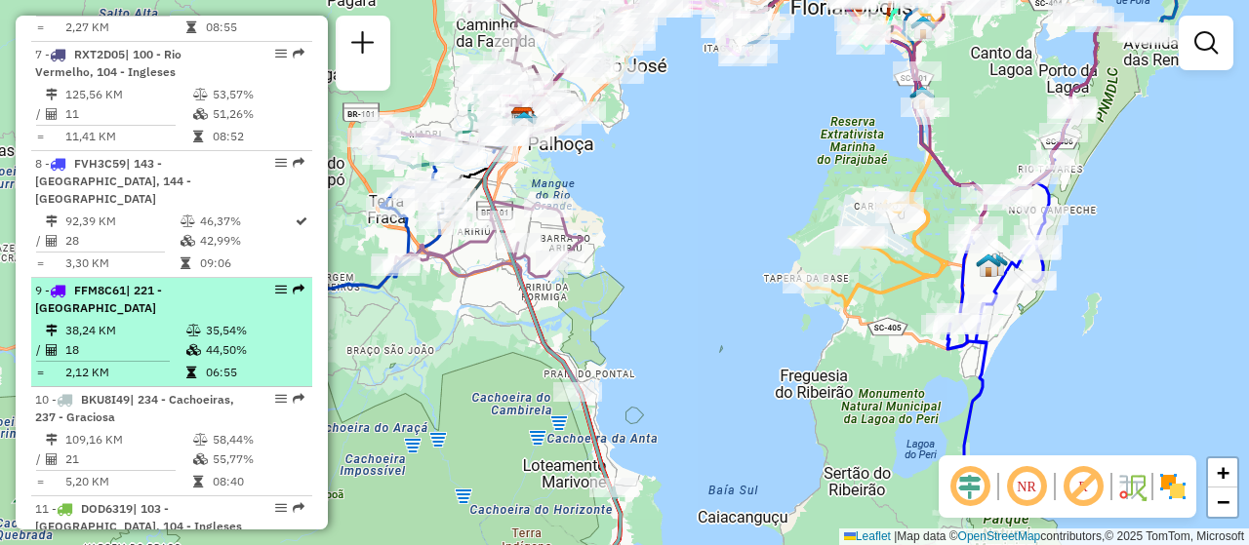
click at [272, 282] on div "9 - FFM8C61 | 221 - [GEOGRAPHIC_DATA]" at bounding box center [171, 299] width 273 height 35
select select "**********"
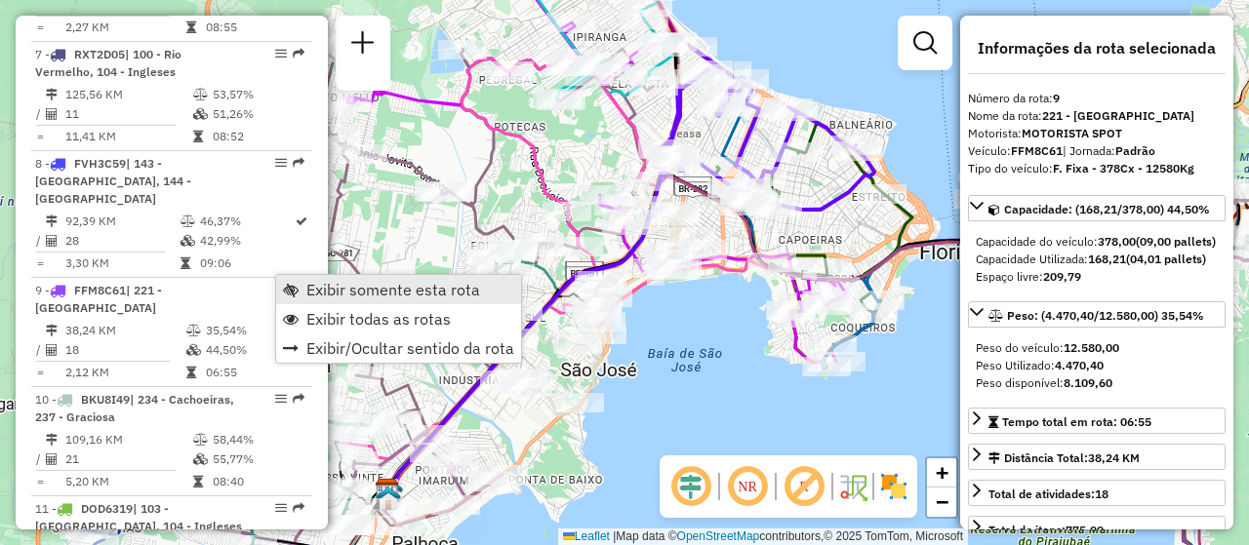
click at [308, 280] on link "Exibir somente esta rota" at bounding box center [398, 289] width 245 height 29
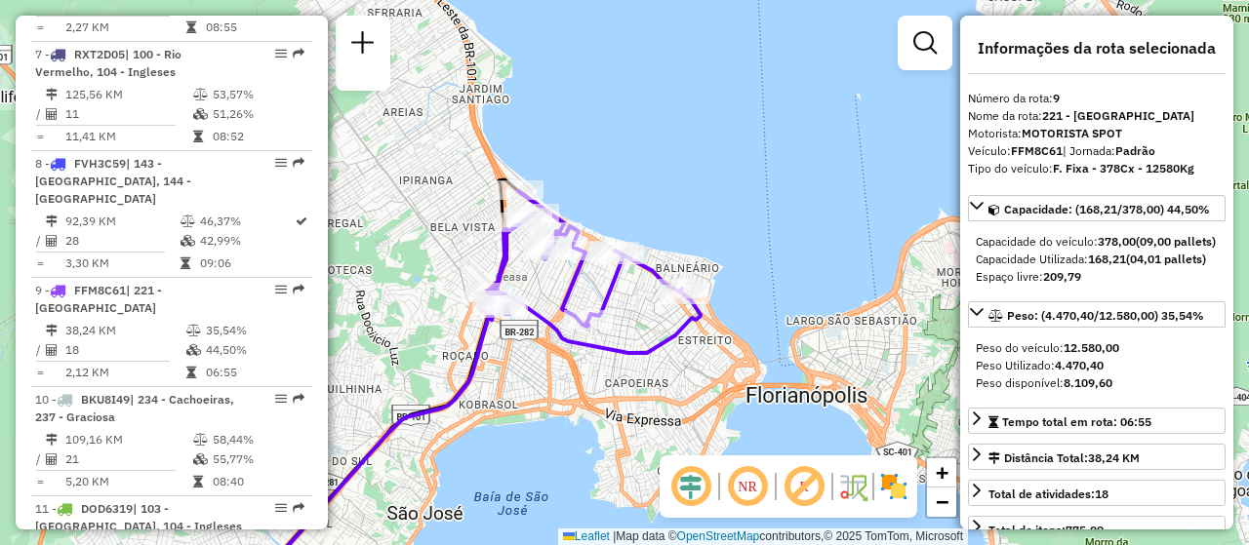
drag, startPoint x: 679, startPoint y: 328, endPoint x: 505, endPoint y: 471, distance: 225.2
click at [505, 471] on div "Janela de atendimento Grade de atendimento Capacidade Transportadoras Veículos …" at bounding box center [624, 272] width 1249 height 545
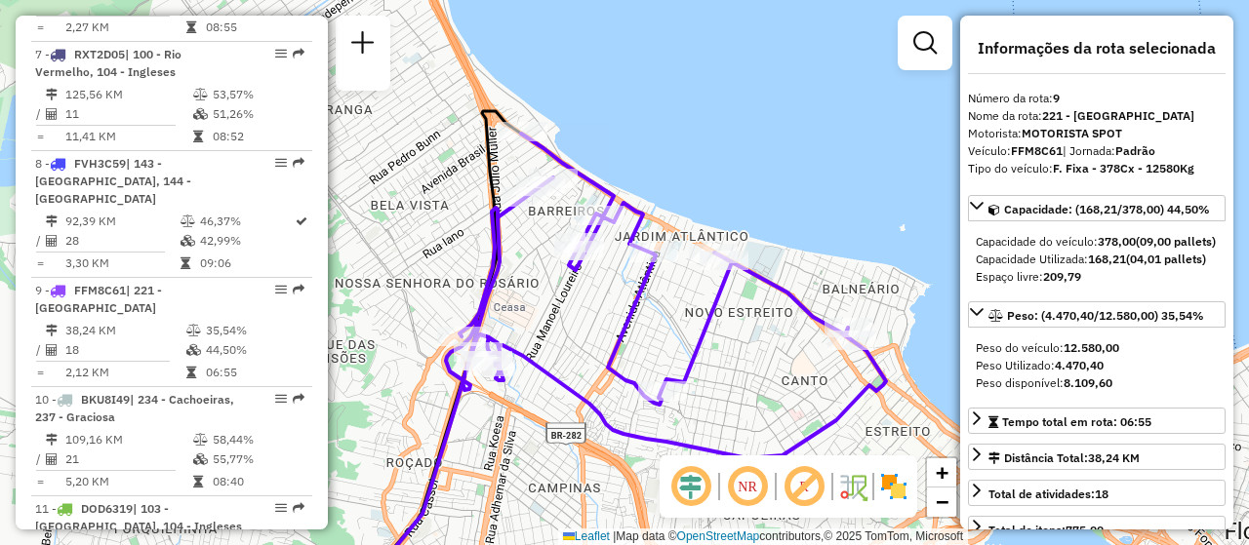
drag, startPoint x: 537, startPoint y: 258, endPoint x: 586, endPoint y: 294, distance: 61.5
click at [586, 294] on div "Janela de atendimento Grade de atendimento Capacidade Transportadoras Veículos …" at bounding box center [624, 272] width 1249 height 545
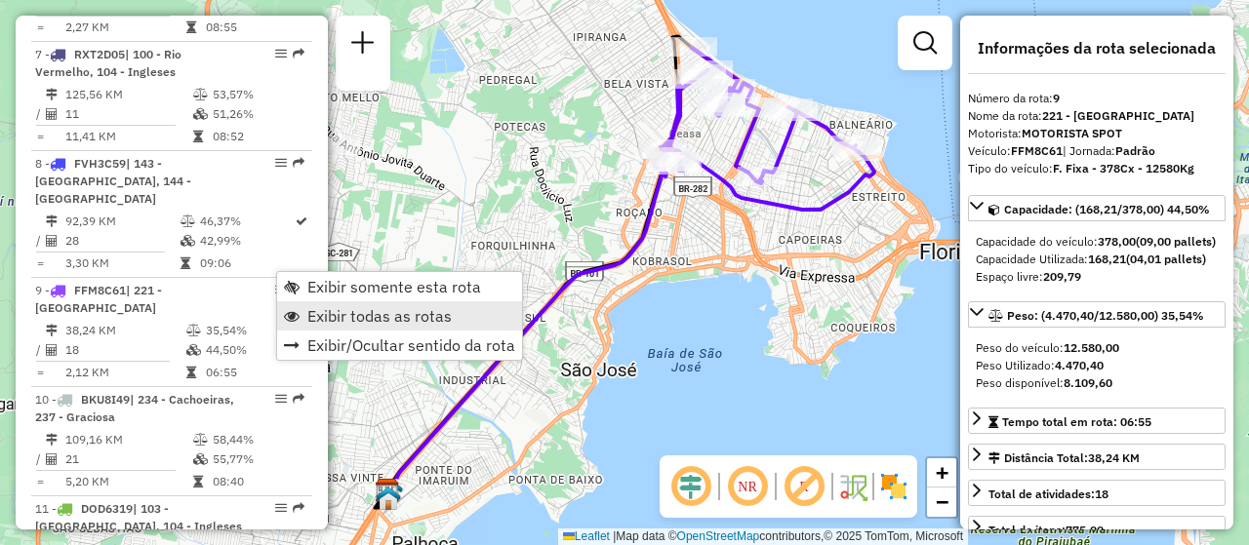
click at [357, 319] on span "Exibir todas as rotas" at bounding box center [379, 316] width 144 height 16
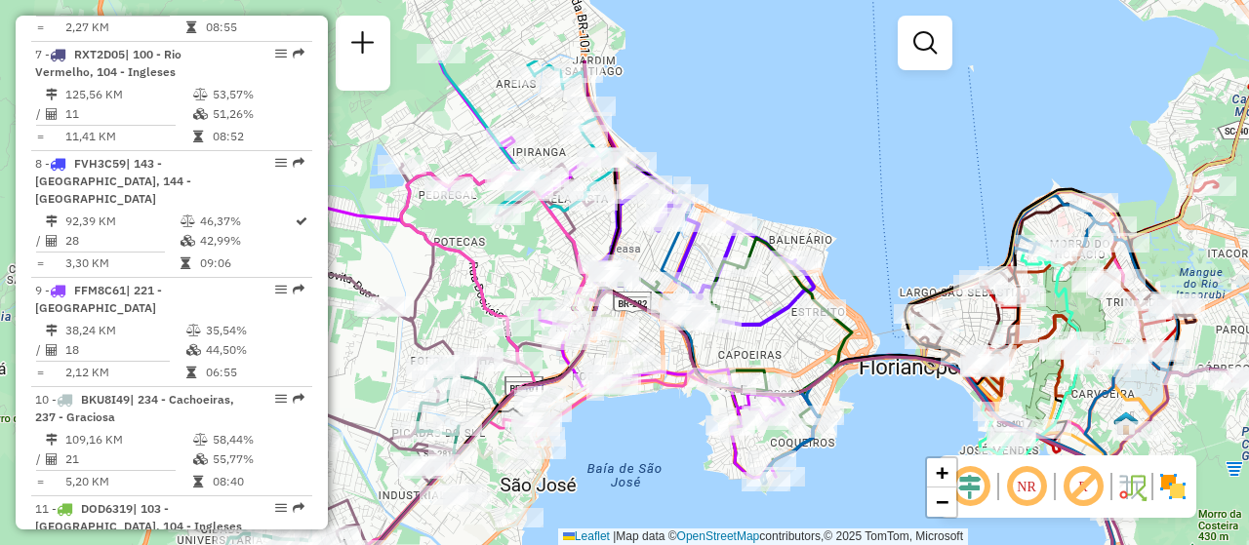
drag, startPoint x: 705, startPoint y: 341, endPoint x: 586, endPoint y: 513, distance: 209.7
click at [670, 401] on div "Janela de atendimento Grade de atendimento Capacidade Transportadoras Veículos …" at bounding box center [624, 272] width 1249 height 545
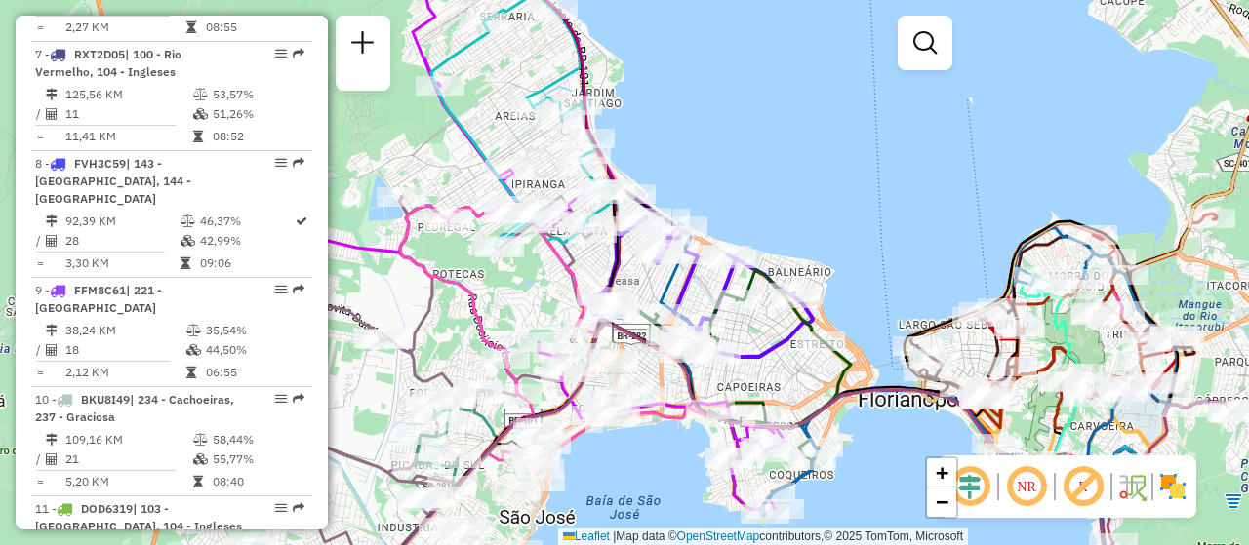
drag, startPoint x: 912, startPoint y: 233, endPoint x: 902, endPoint y: 256, distance: 24.5
click at [912, 245] on div "Janela de atendimento Grade de atendimento Capacidade Transportadoras Veículos …" at bounding box center [624, 272] width 1249 height 545
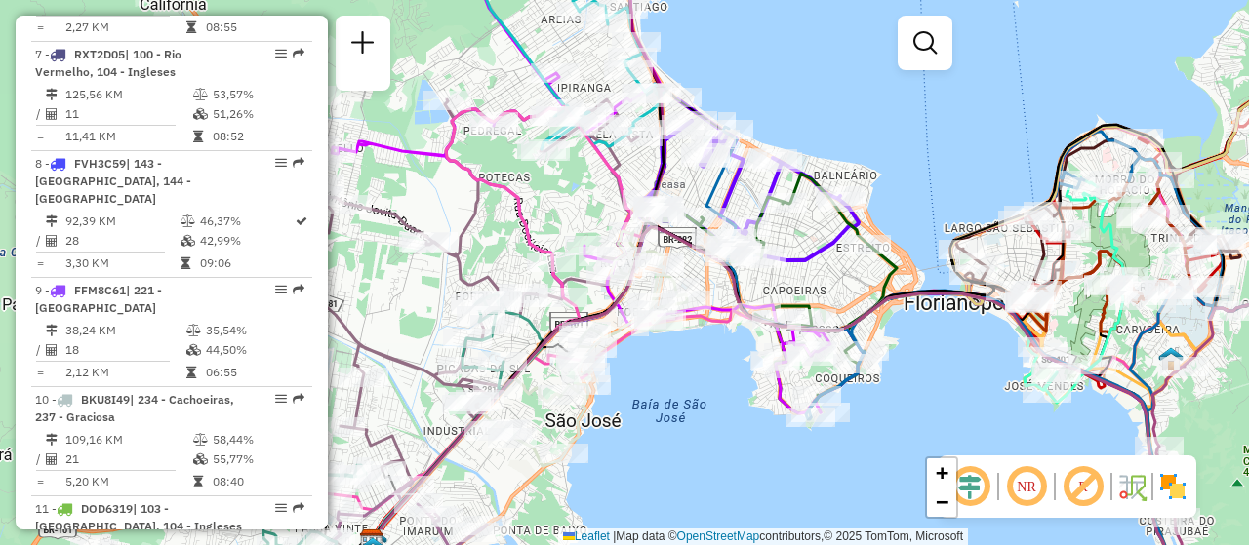
drag, startPoint x: 689, startPoint y: 421, endPoint x: 694, endPoint y: 374, distance: 47.1
click at [694, 374] on div "Janela de atendimento Grade de atendimento Capacidade Transportadoras Veículos …" at bounding box center [624, 272] width 1249 height 545
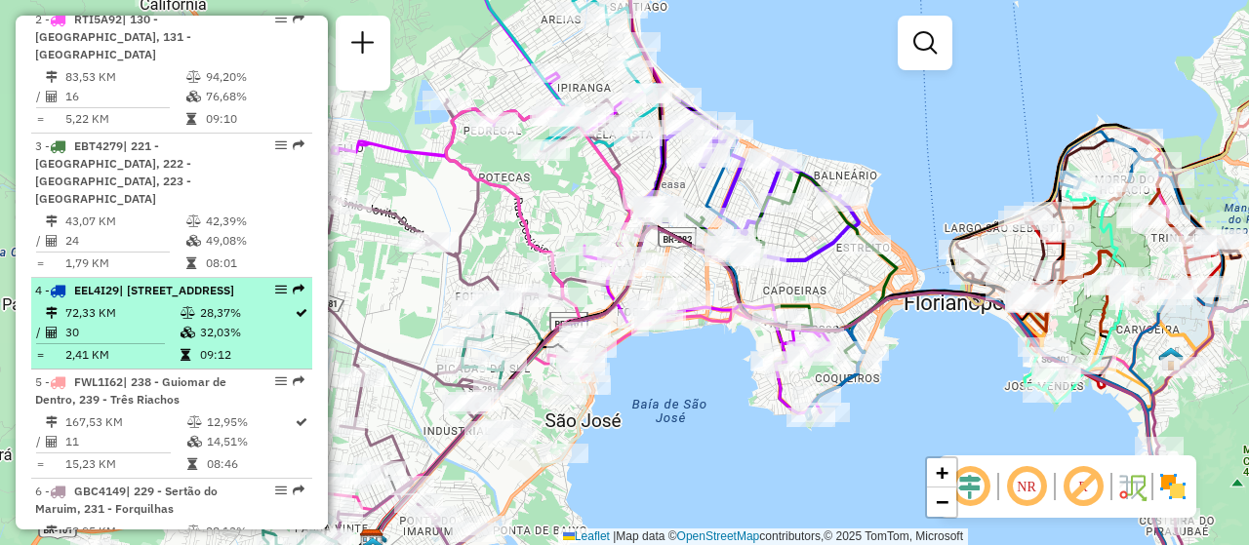
click at [275, 284] on em at bounding box center [281, 290] width 12 height 12
select select "**********"
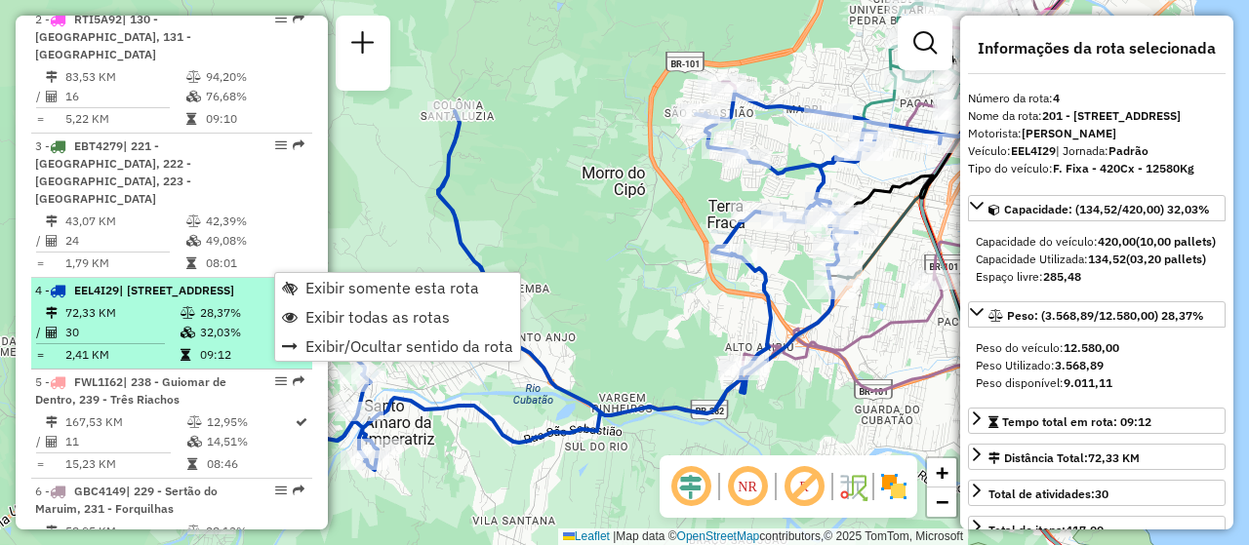
click at [240, 282] on div "4 - EEL4I29 | 201 - Santo [STREET_ADDRESS]" at bounding box center [171, 291] width 273 height 18
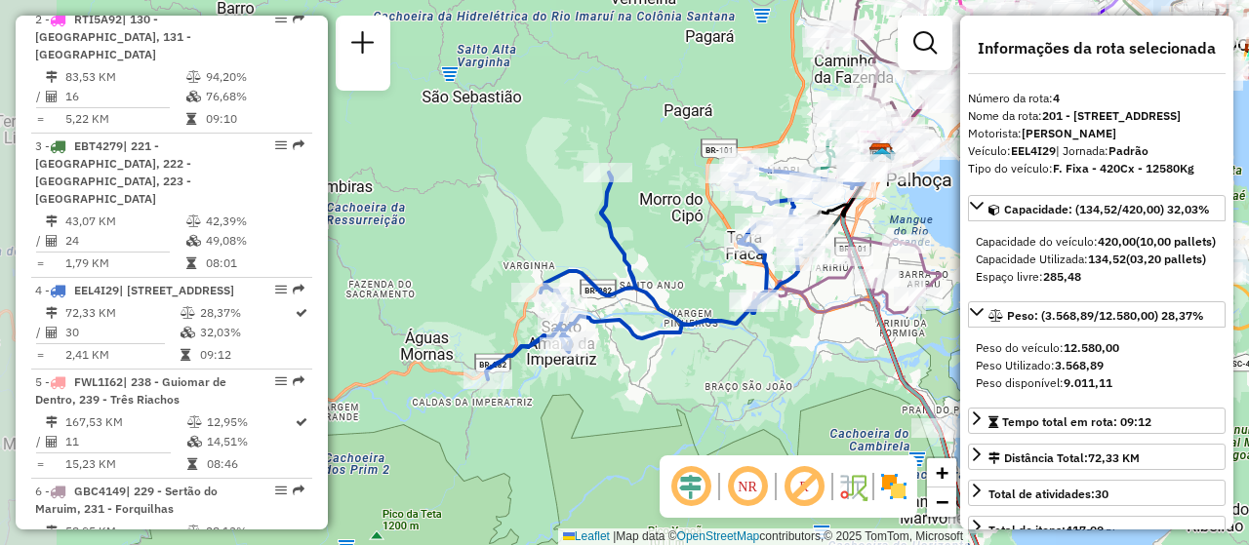
drag, startPoint x: 518, startPoint y: 381, endPoint x: 622, endPoint y: 352, distance: 107.5
click at [622, 352] on div "Janela de atendimento Grade de atendimento Capacidade Transportadoras Veículos …" at bounding box center [624, 272] width 1249 height 545
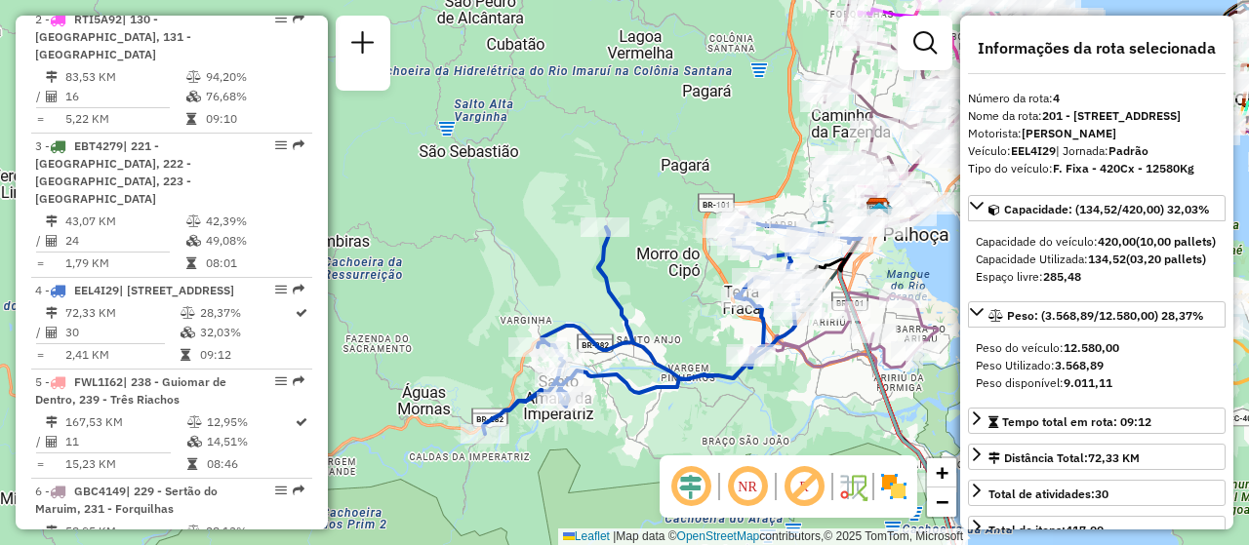
drag, startPoint x: 748, startPoint y: 342, endPoint x: 743, endPoint y: 401, distance: 58.7
click at [743, 401] on div "Janela de atendimento Grade de atendimento Capacidade Transportadoras Veículos …" at bounding box center [624, 272] width 1249 height 545
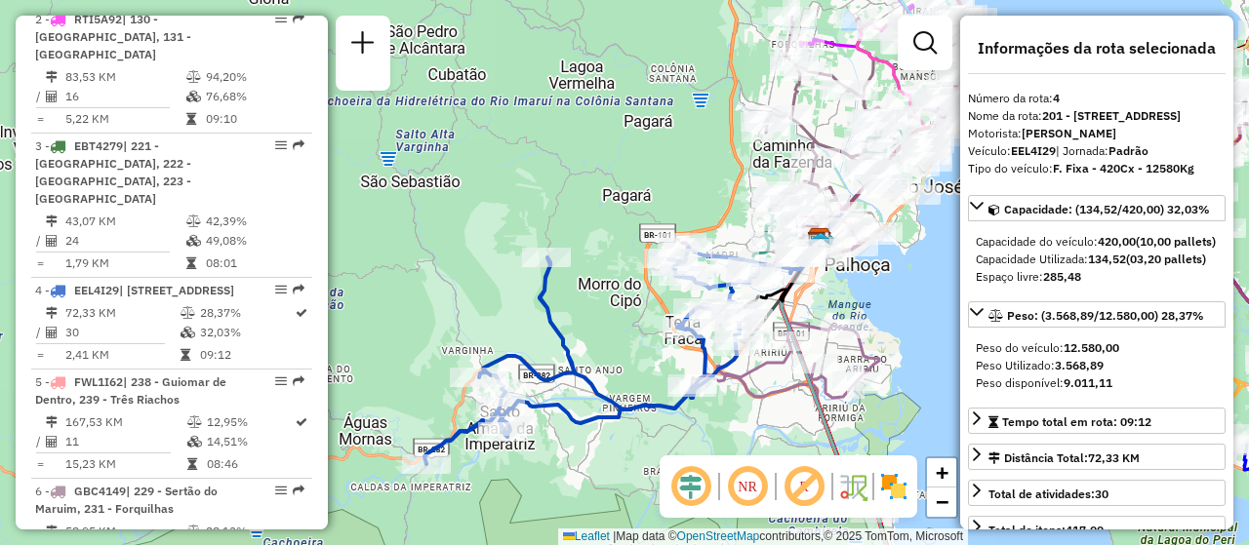
drag, startPoint x: 637, startPoint y: 285, endPoint x: 592, endPoint y: 305, distance: 49.3
click at [592, 305] on div "Janela de atendimento Grade de atendimento Capacidade Transportadoras Veículos …" at bounding box center [624, 272] width 1249 height 545
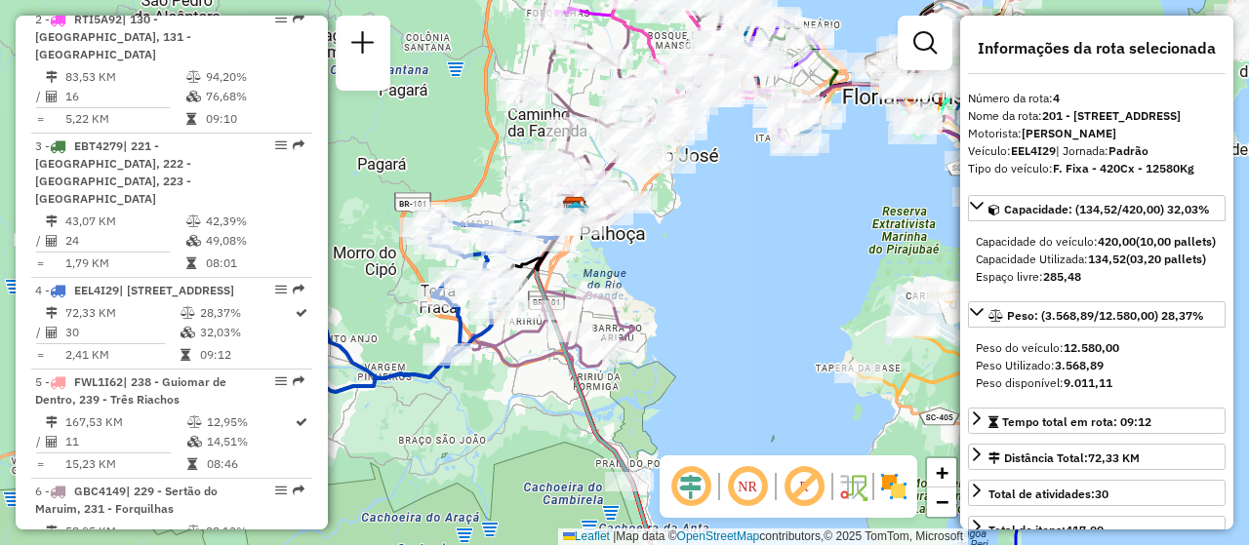
drag, startPoint x: 666, startPoint y: 424, endPoint x: 426, endPoint y: 391, distance: 242.3
click at [426, 391] on div "Janela de atendimento Grade de atendimento Capacidade Transportadoras Veículos …" at bounding box center [624, 272] width 1249 height 545
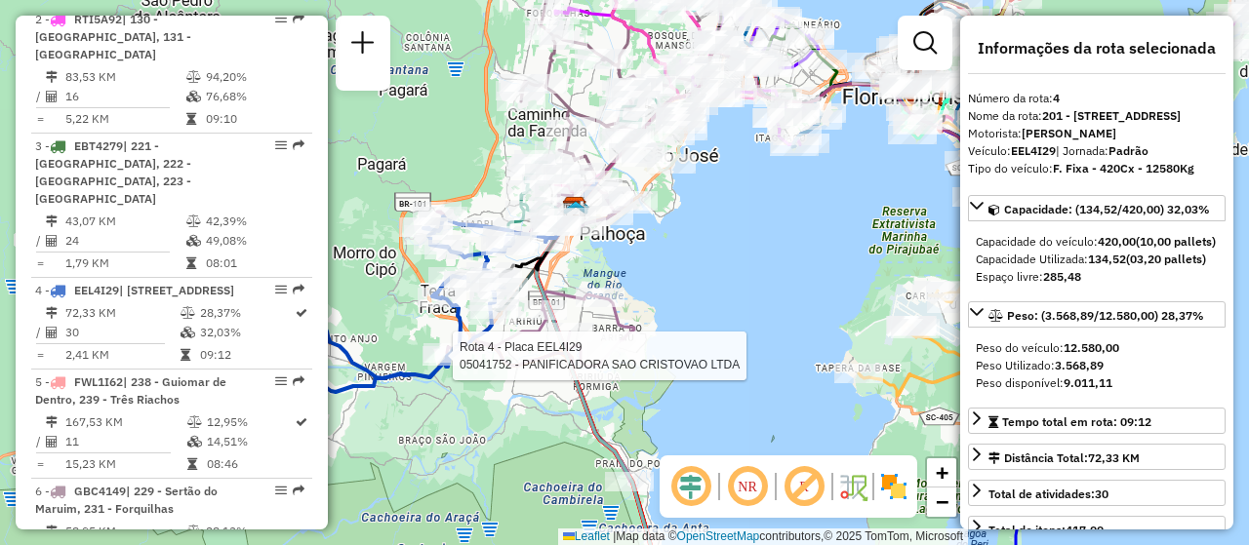
click at [790, 237] on div "Rota 4 - Placa EEL4I29 05041752 - PANIFICADORA SAO CRISTOVAO LTDA Janela de ate…" at bounding box center [624, 272] width 1249 height 545
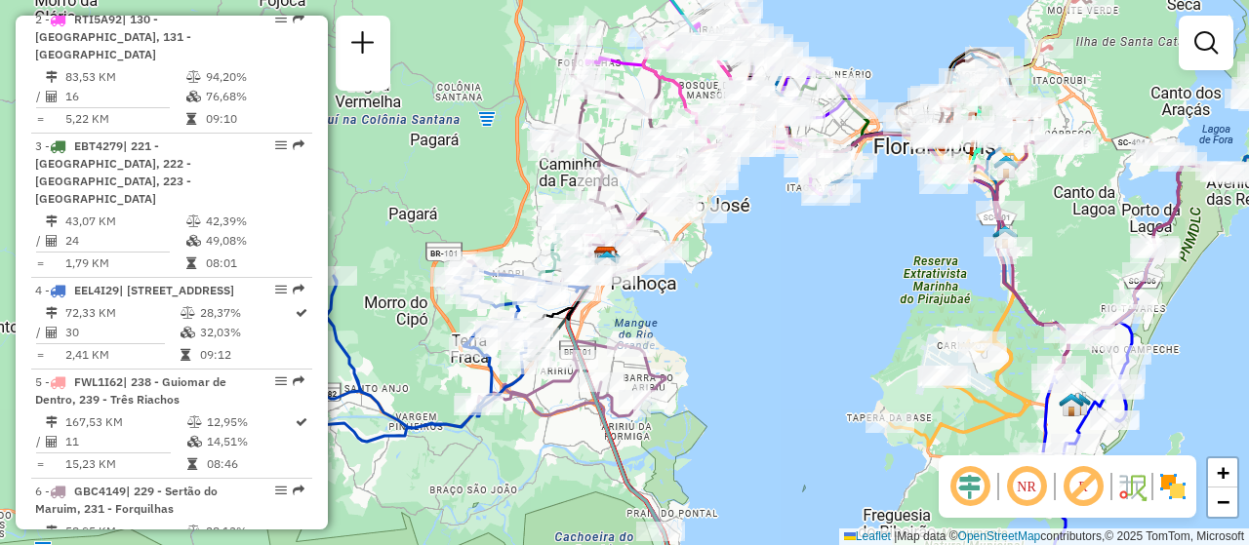
drag, startPoint x: 697, startPoint y: 238, endPoint x: 742, endPoint y: 225, distance: 46.6
click at [742, 307] on div "Janela de atendimento Grade de atendimento Capacidade Transportadoras Veículos …" at bounding box center [624, 272] width 1249 height 545
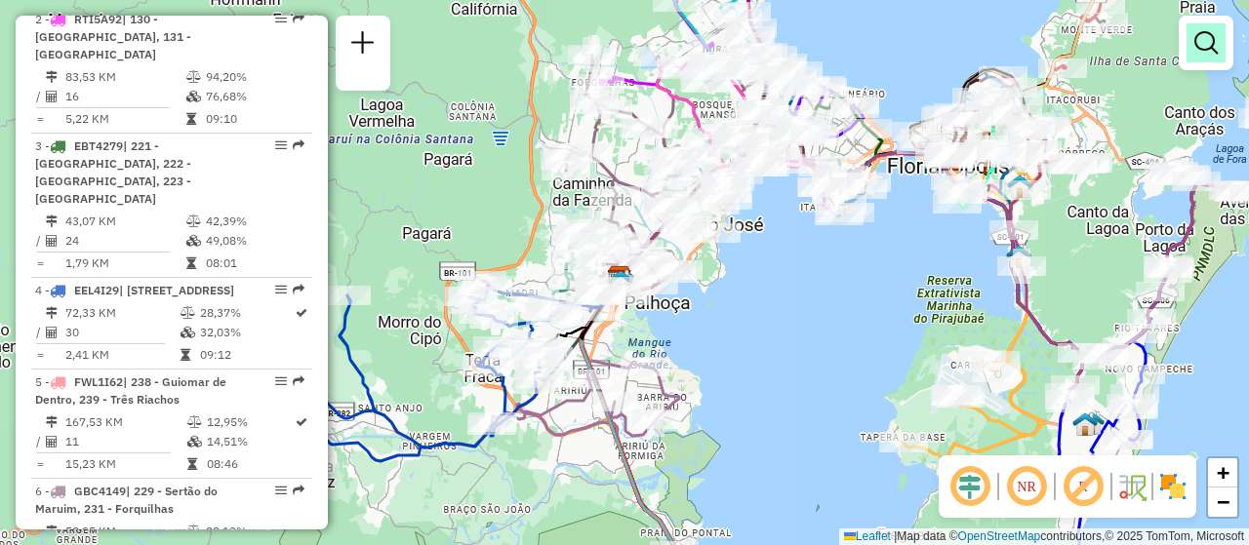
click at [1196, 50] on em at bounding box center [1205, 42] width 23 height 23
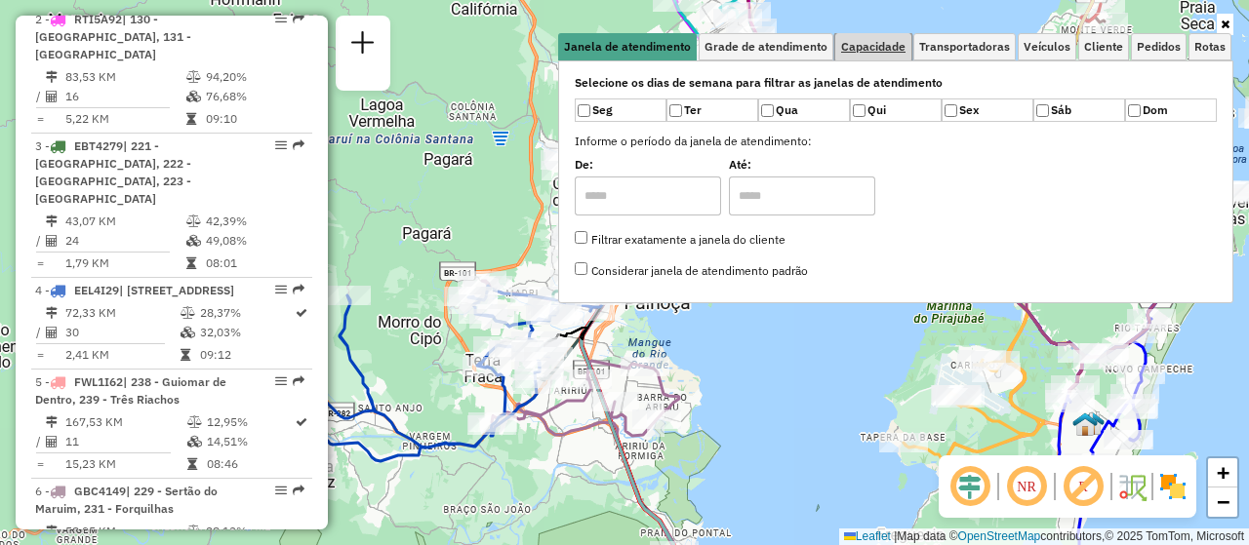
click at [855, 42] on span "Capacidade" at bounding box center [873, 47] width 64 height 12
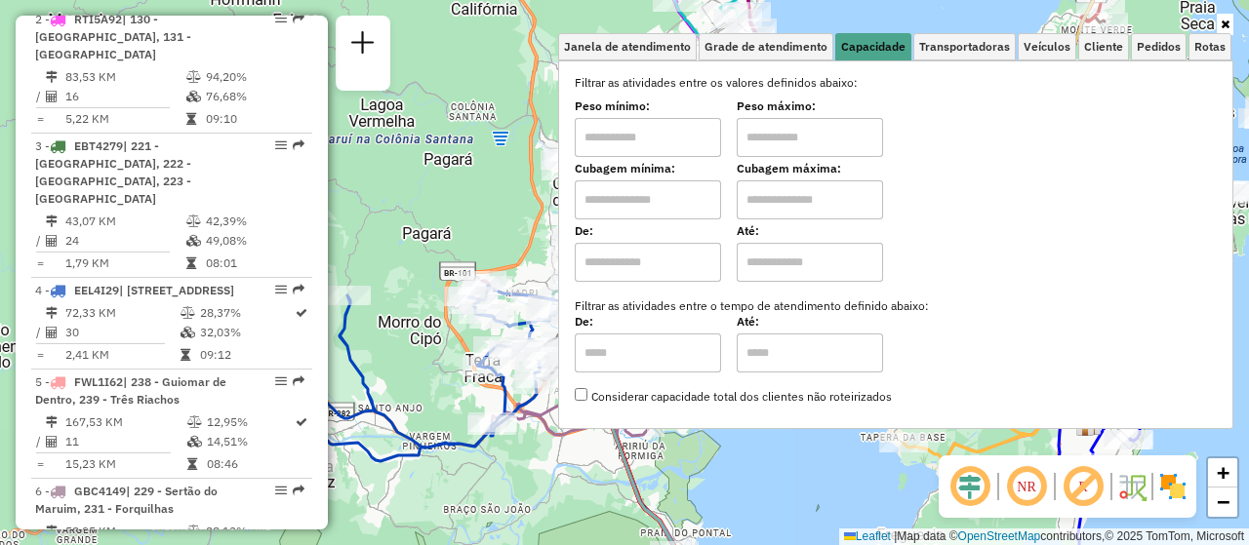
click at [662, 198] on input "text" at bounding box center [648, 199] width 146 height 39
type input "****"
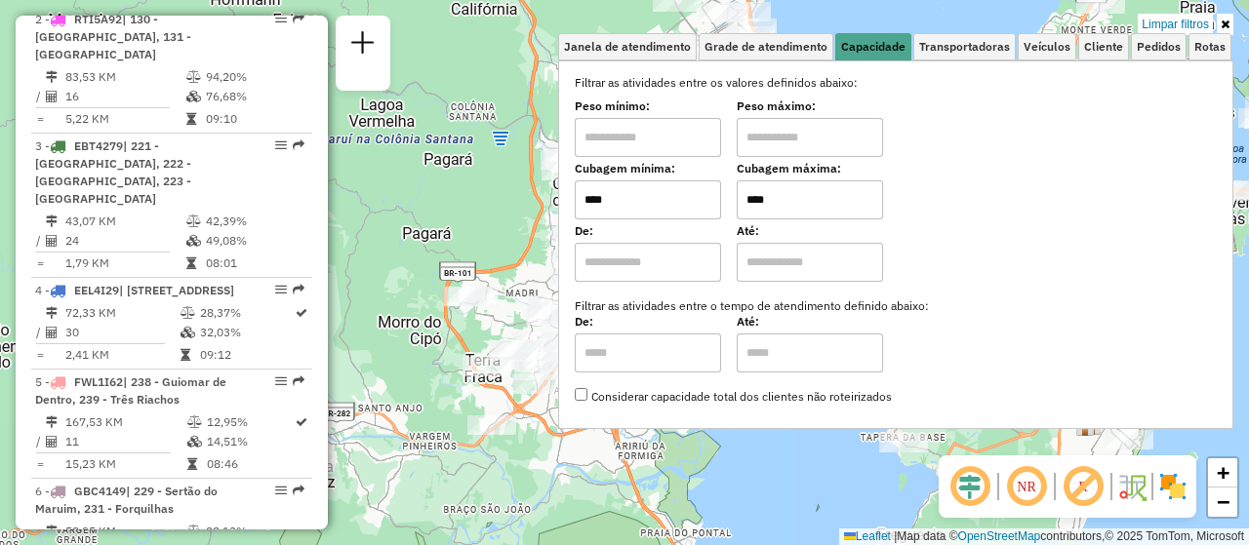
click at [772, 491] on div "Limpar filtros Janela de atendimento Grade de atendimento Capacidade Transporta…" at bounding box center [624, 272] width 1249 height 545
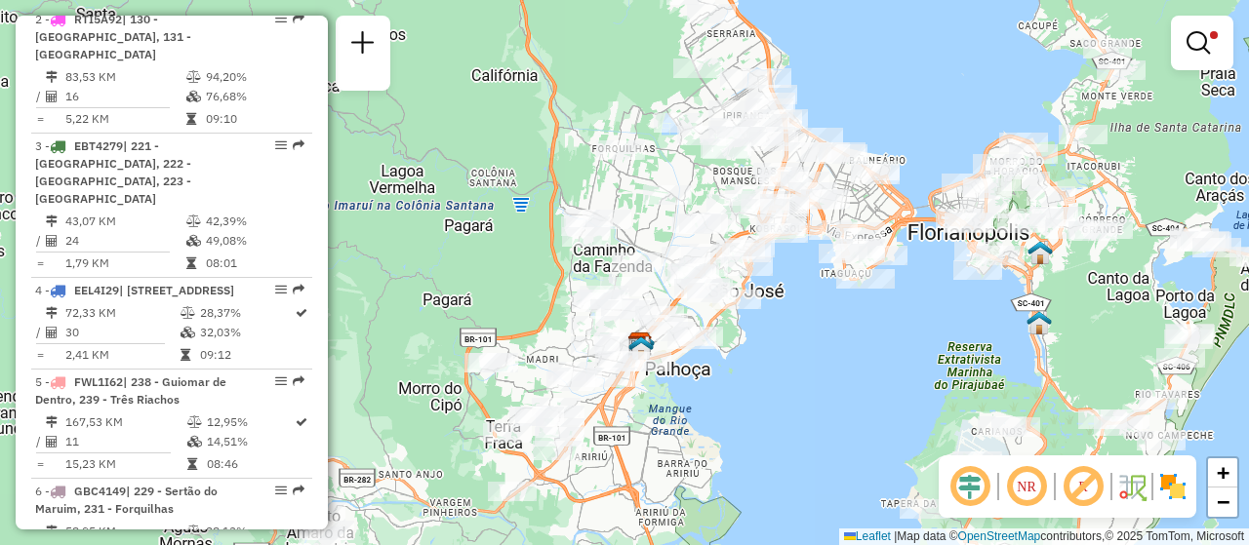
drag, startPoint x: 806, startPoint y: 325, endPoint x: 814, endPoint y: 346, distance: 22.8
click at [814, 346] on div "Limpar filtros Janela de atendimento Grade de atendimento Capacidade Transporta…" at bounding box center [624, 272] width 1249 height 545
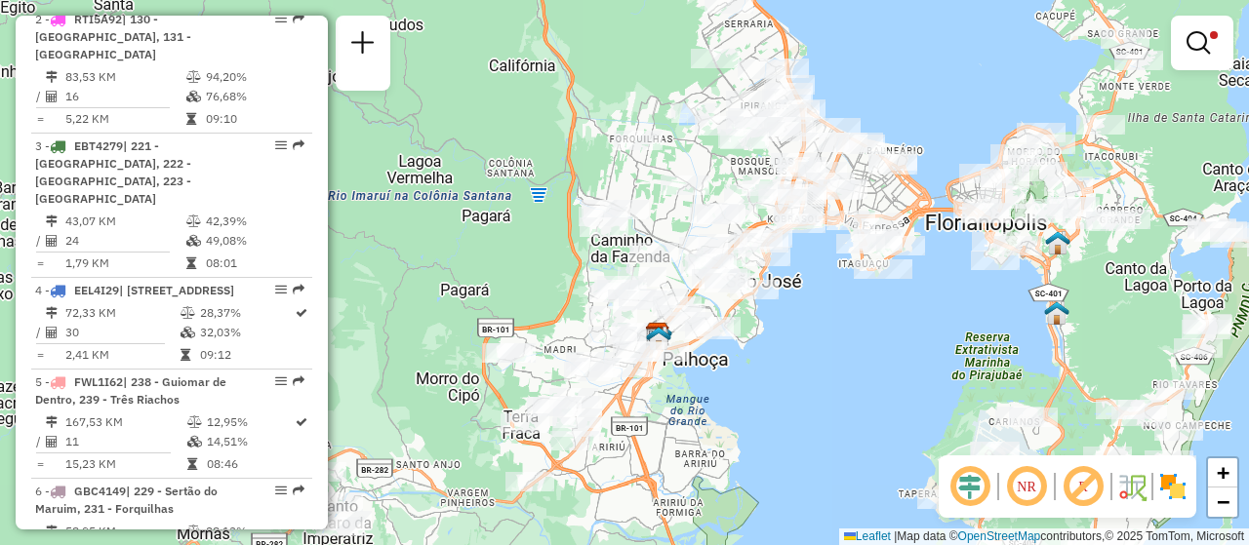
drag, startPoint x: 810, startPoint y: 381, endPoint x: 827, endPoint y: 372, distance: 20.1
click at [827, 372] on div "Limpar filtros Janela de atendimento Grade de atendimento Capacidade Transporta…" at bounding box center [624, 272] width 1249 height 545
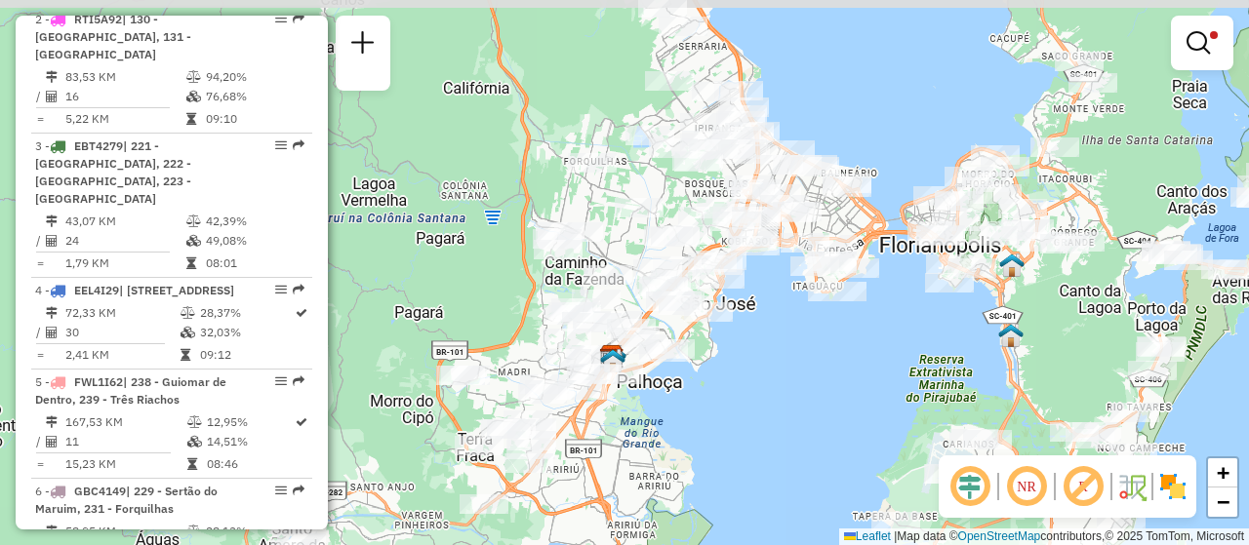
drag, startPoint x: 845, startPoint y: 379, endPoint x: 794, endPoint y: 402, distance: 55.9
click at [794, 402] on div "Limpar filtros Janela de atendimento Grade de atendimento Capacidade Transporta…" at bounding box center [624, 272] width 1249 height 545
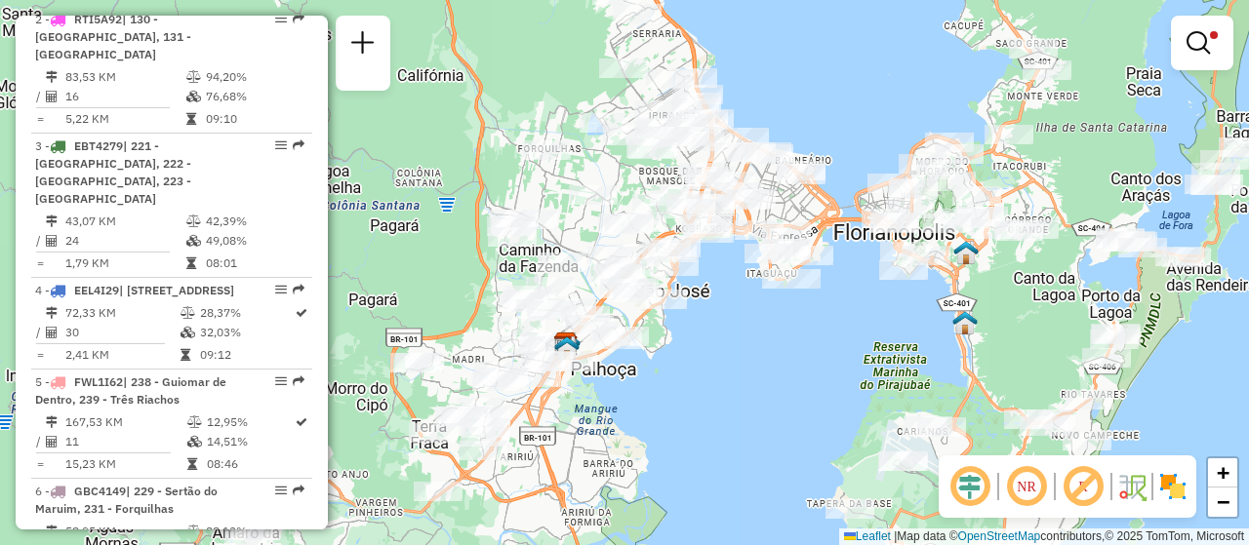
drag, startPoint x: 846, startPoint y: 363, endPoint x: 798, endPoint y: 353, distance: 48.8
click at [798, 353] on div "Limpar filtros Janela de atendimento Grade de atendimento Capacidade Transporta…" at bounding box center [624, 272] width 1249 height 545
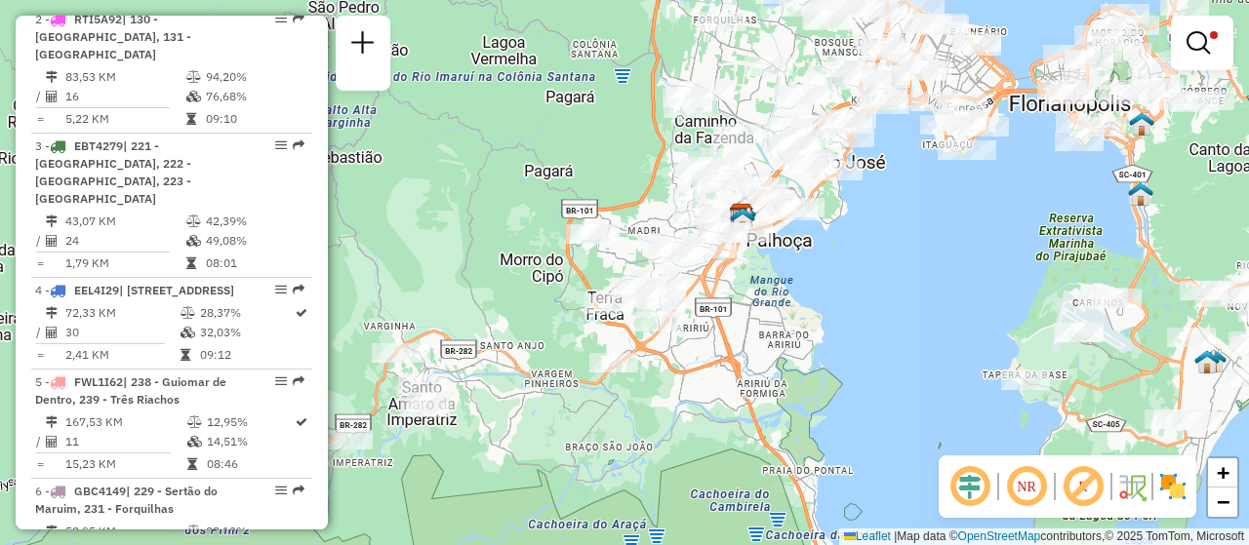
drag, startPoint x: 720, startPoint y: 405, endPoint x: 878, endPoint y: 287, distance: 197.3
click at [878, 287] on div "Limpar filtros Janela de atendimento Grade de atendimento Capacidade Transporta…" at bounding box center [624, 272] width 1249 height 545
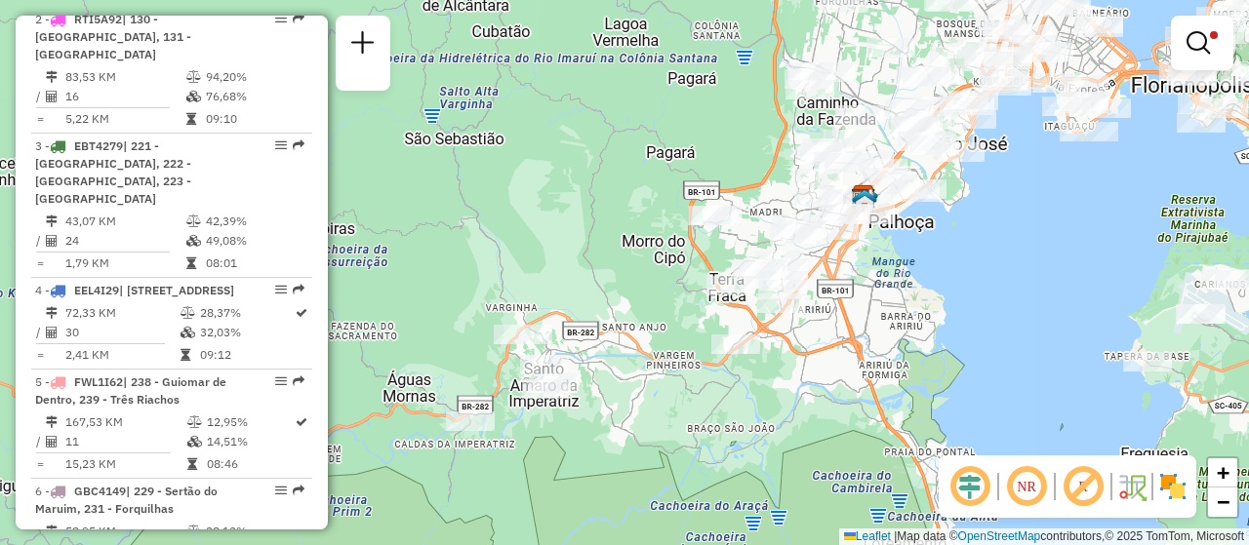
drag, startPoint x: 887, startPoint y: 311, endPoint x: 1012, endPoint y: 294, distance: 126.1
click at [1012, 294] on div "Limpar filtros Janela de atendimento Grade de atendimento Capacidade Transporta…" at bounding box center [624, 272] width 1249 height 545
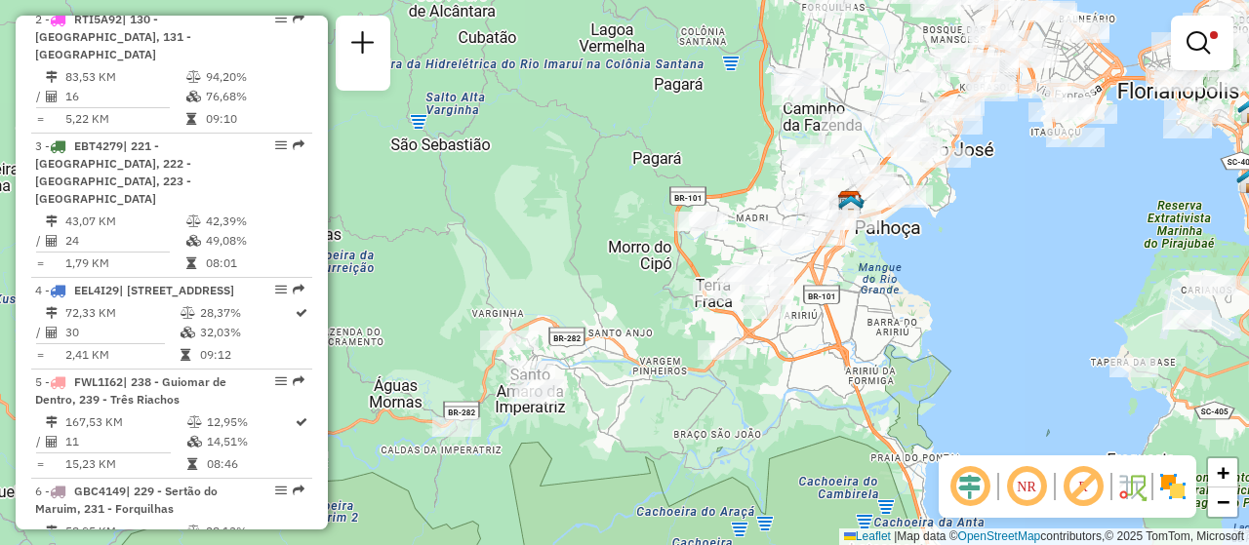
drag, startPoint x: 957, startPoint y: 289, endPoint x: 931, endPoint y: 299, distance: 28.1
click at [931, 299] on div "Limpar filtros Janela de atendimento Grade de atendimento Capacidade Transporta…" at bounding box center [624, 272] width 1249 height 545
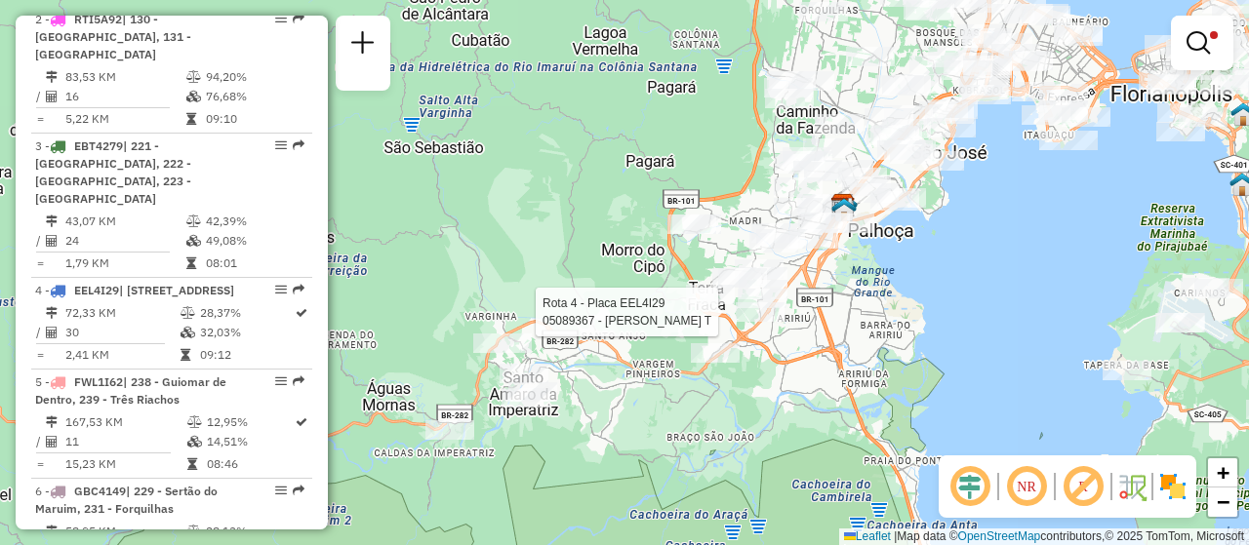
select select "**********"
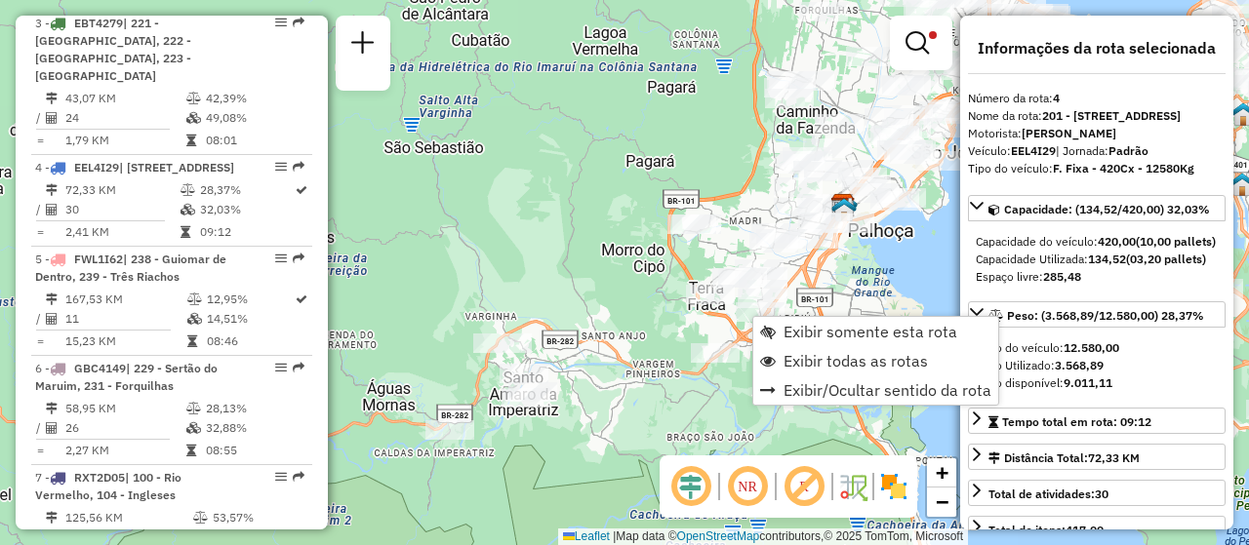
scroll to position [1128, 0]
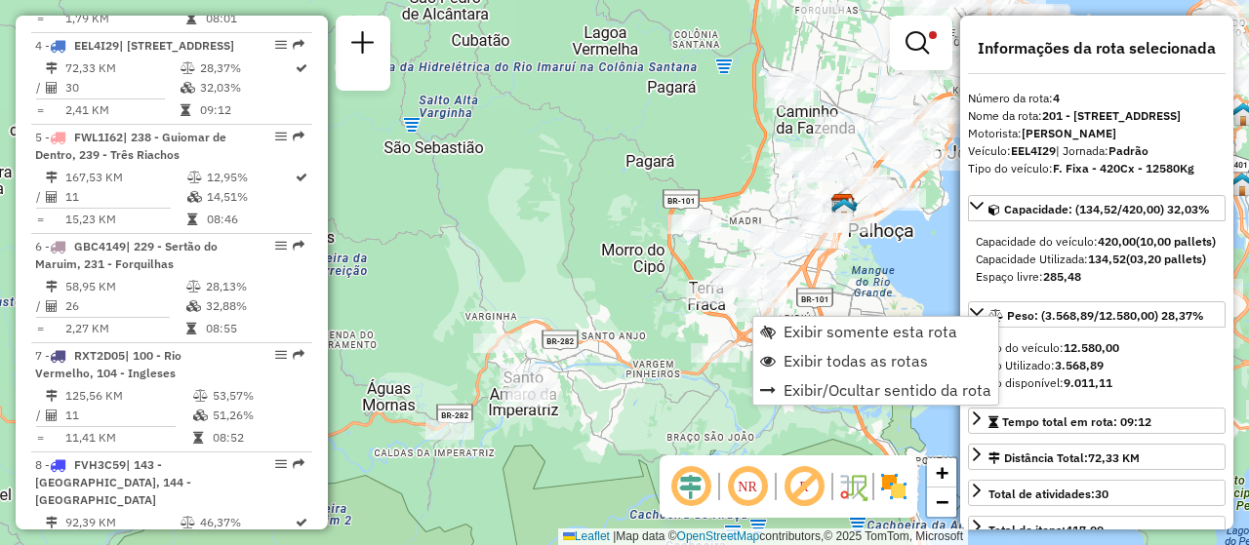
click at [918, 40] on em at bounding box center [916, 42] width 23 height 23
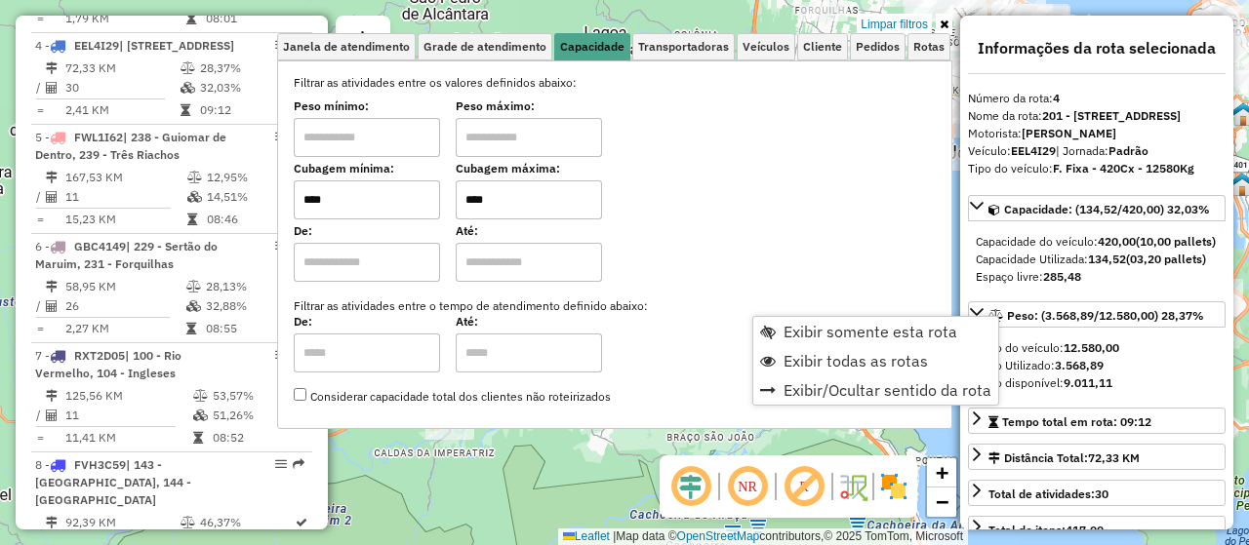
click at [841, 244] on div "De: Até:" at bounding box center [615, 254] width 642 height 55
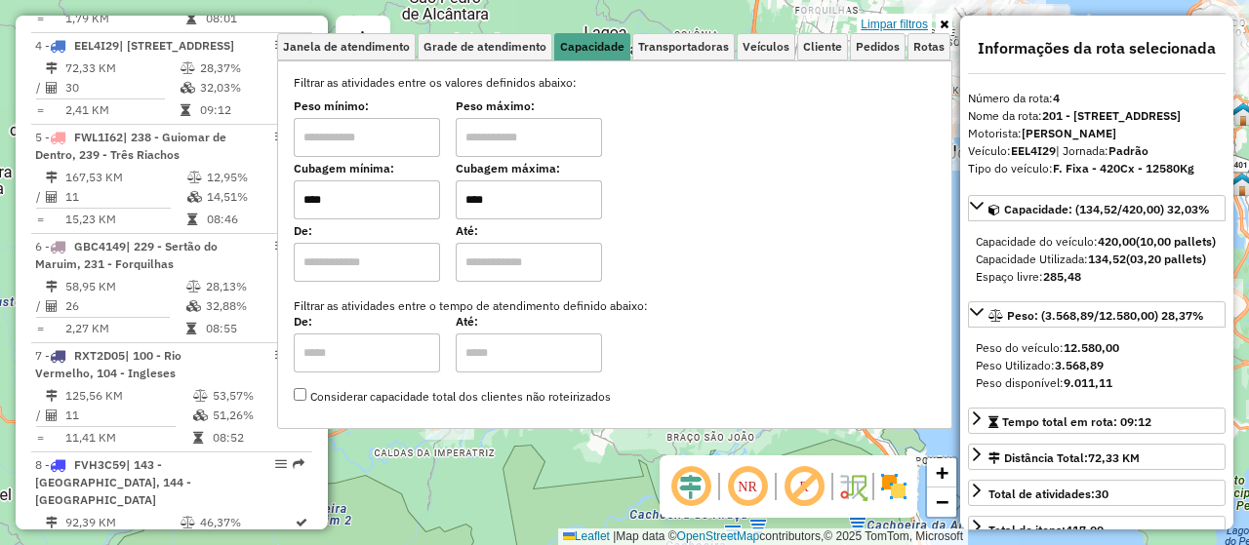
click at [891, 23] on link "Limpar filtros" at bounding box center [894, 24] width 75 height 21
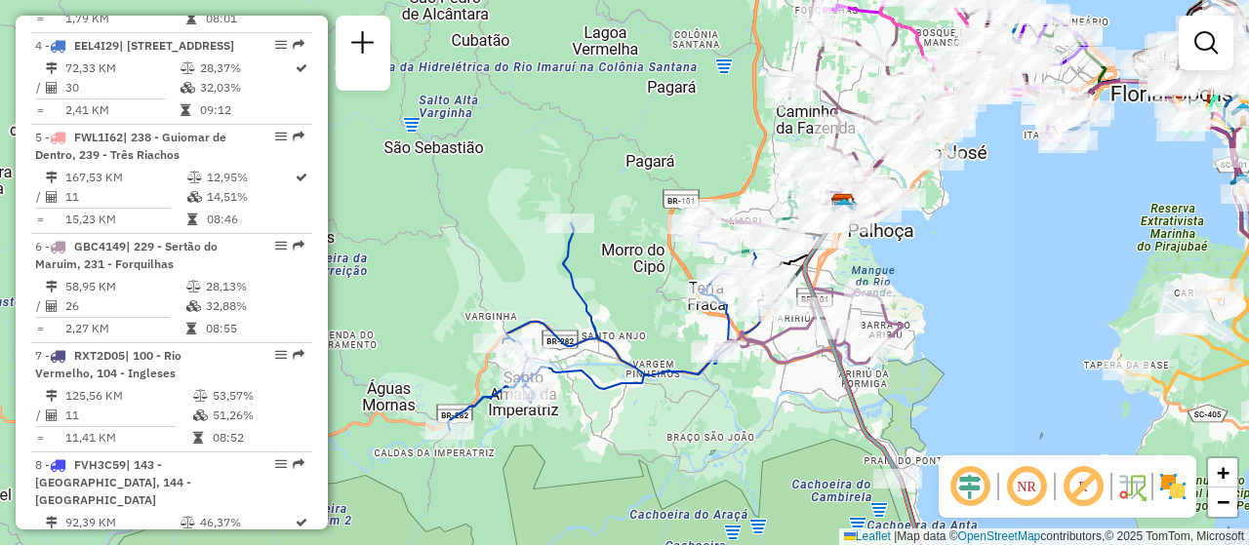
click at [943, 24] on div "Janela de atendimento Grade de atendimento Capacidade Transportadoras Veículos …" at bounding box center [624, 272] width 1249 height 545
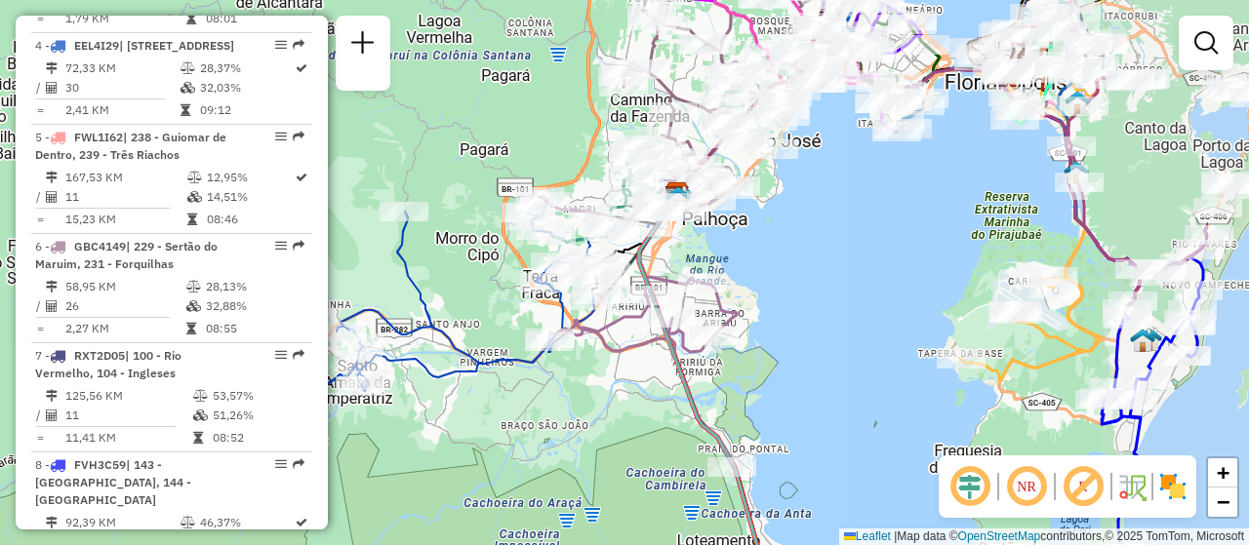
drag, startPoint x: 967, startPoint y: 408, endPoint x: 792, endPoint y: 383, distance: 176.3
click at [792, 383] on div "Janela de atendimento Grade de atendimento Capacidade Transportadoras Veículos …" at bounding box center [624, 272] width 1249 height 545
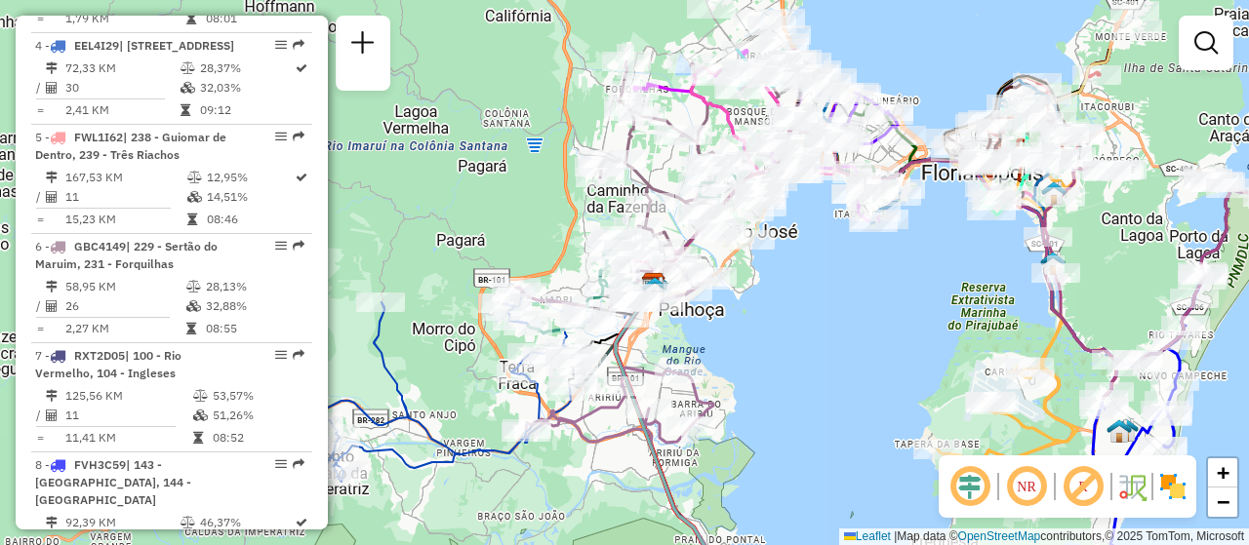
drag, startPoint x: 792, startPoint y: 241, endPoint x: 775, endPoint y: 355, distance: 115.5
click at [775, 355] on div "Janela de atendimento Grade de atendimento Capacidade Transportadoras Veículos …" at bounding box center [624, 272] width 1249 height 545
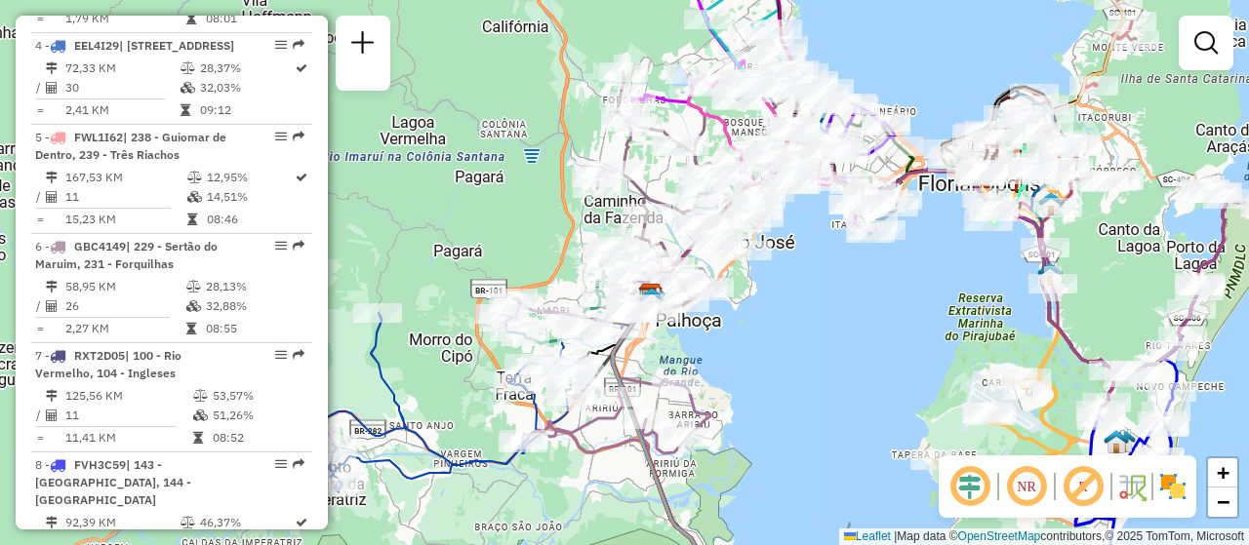
click at [817, 397] on div "Janela de atendimento Grade de atendimento Capacidade Transportadoras Veículos …" at bounding box center [624, 272] width 1249 height 545
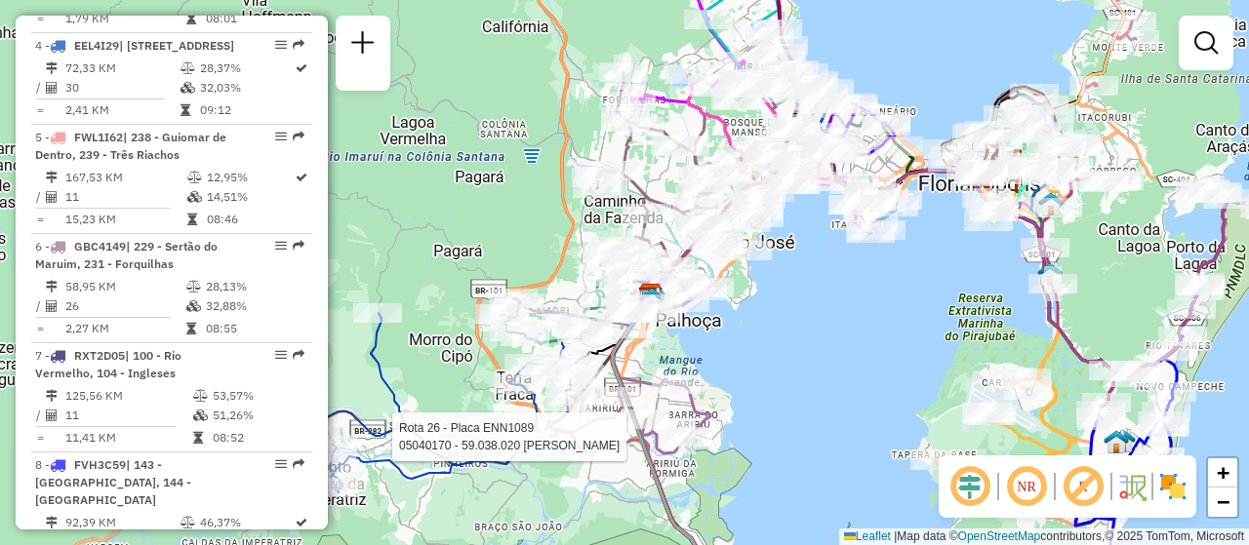
select select "**********"
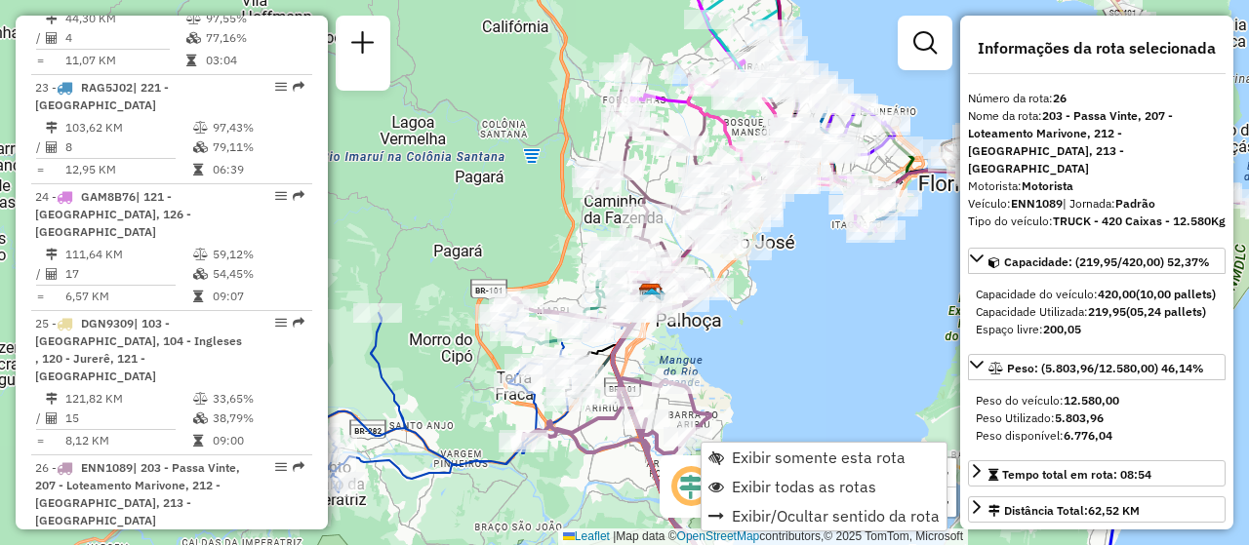
scroll to position [3602, 0]
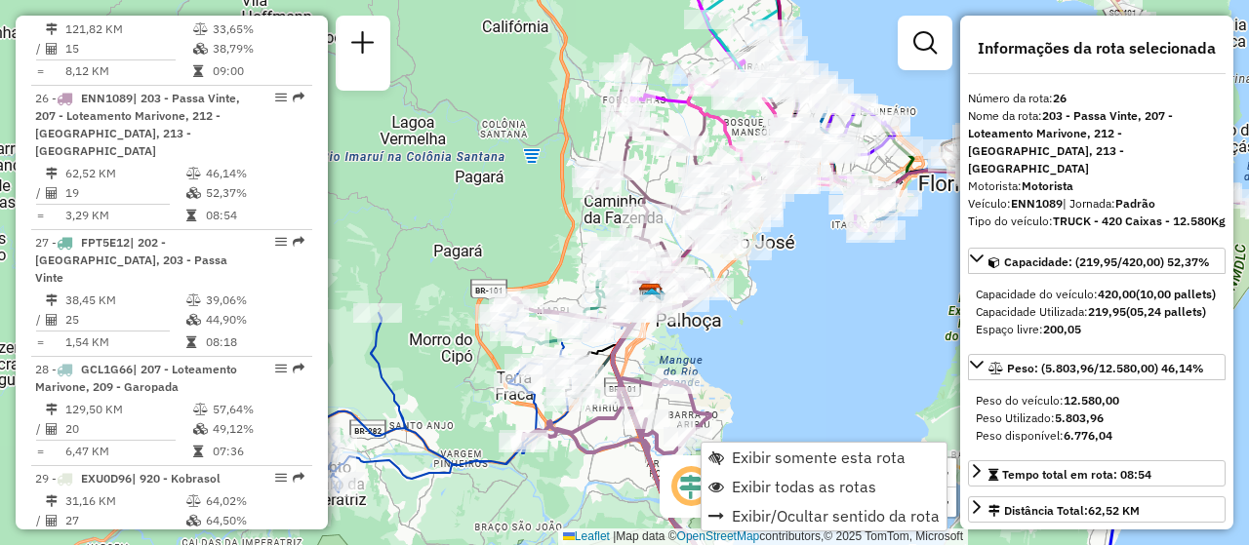
click at [802, 301] on div "Janela de atendimento Grade de atendimento Capacidade Transportadoras Veículos …" at bounding box center [624, 272] width 1249 height 545
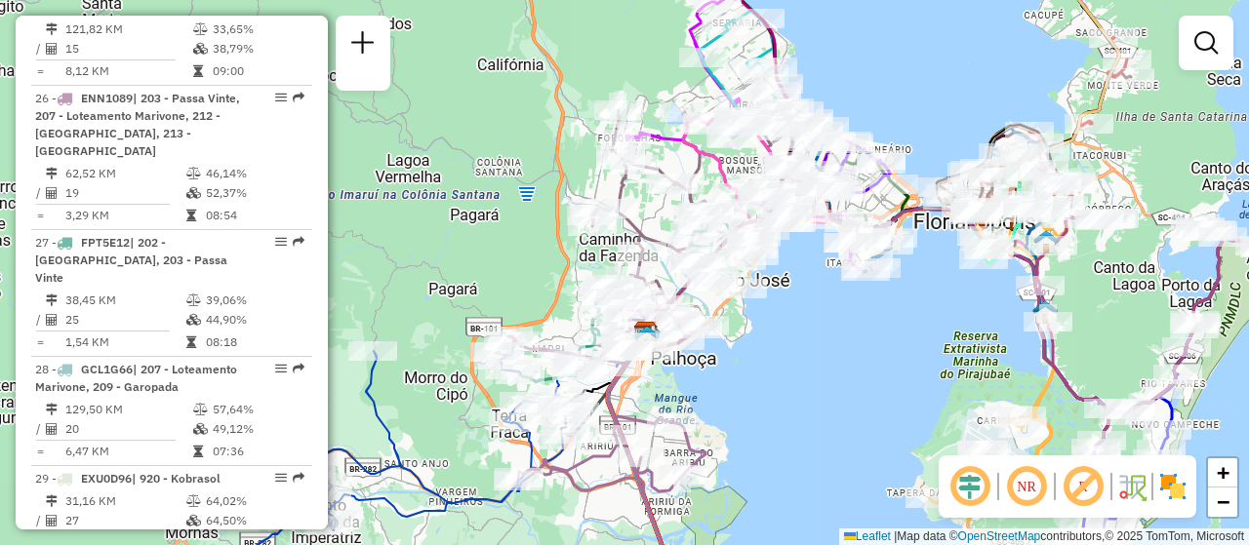
drag, startPoint x: 808, startPoint y: 335, endPoint x: 753, endPoint y: 510, distance: 183.9
click at [753, 510] on div "Rota 27 - Placa FPT5E12 05027780 - [PERSON_NAME] DE OL Rota 29 - Placa EXU0D96 …" at bounding box center [624, 272] width 1249 height 545
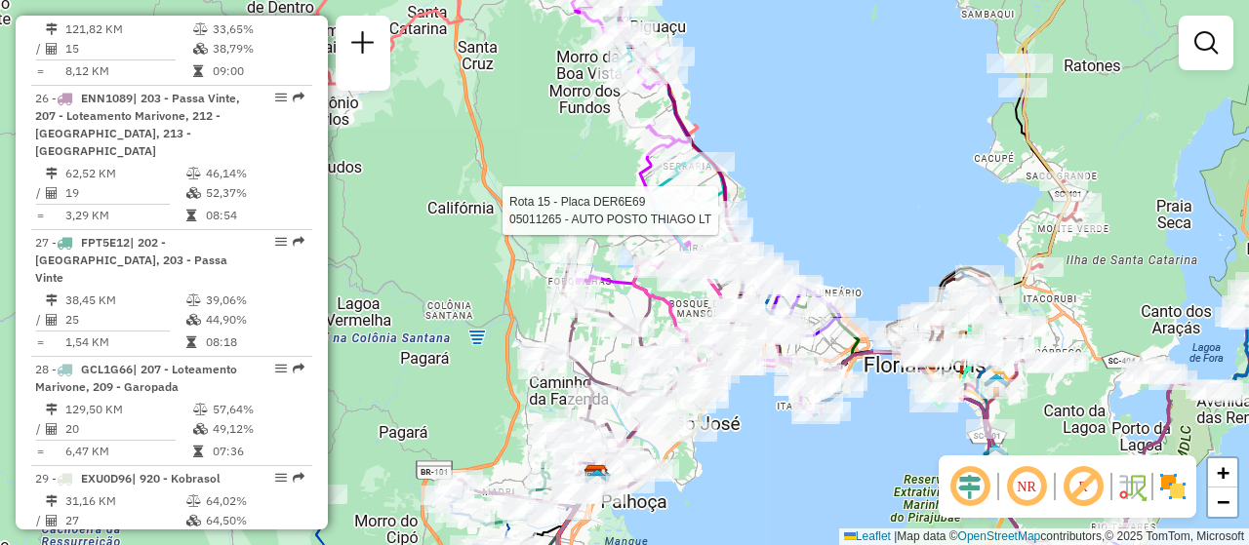
select select "**********"
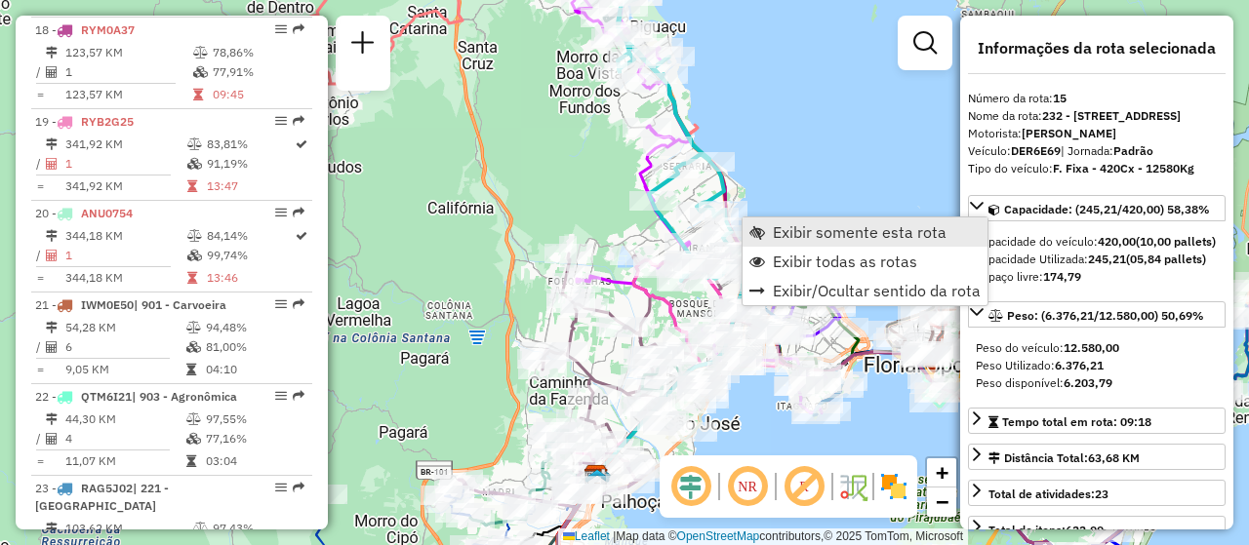
scroll to position [2418, 0]
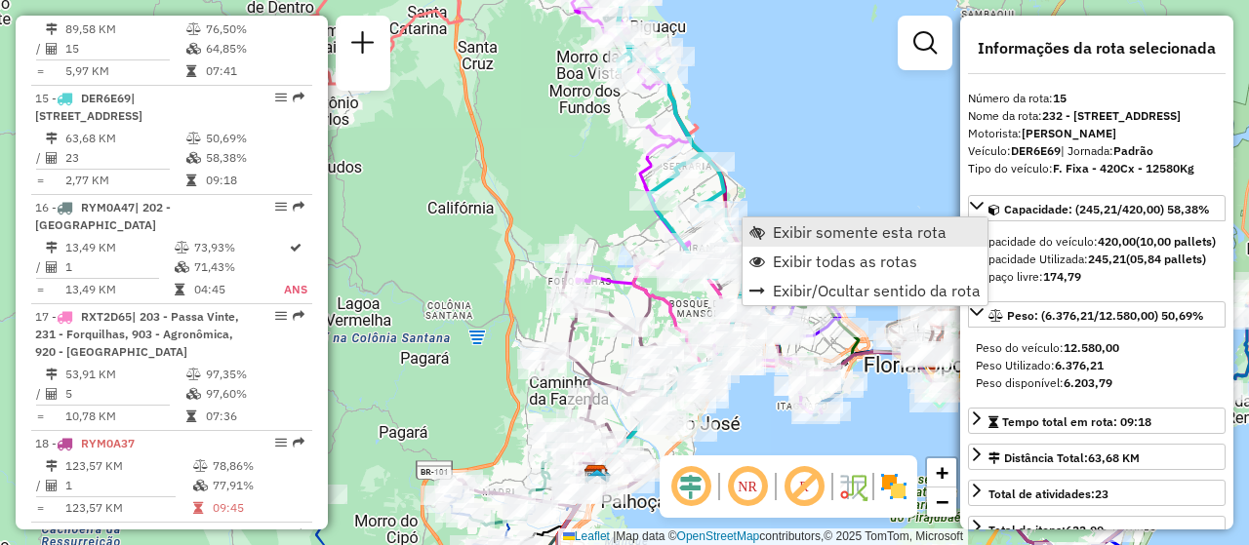
click at [780, 236] on span "Exibir somente esta rota" at bounding box center [860, 232] width 174 height 16
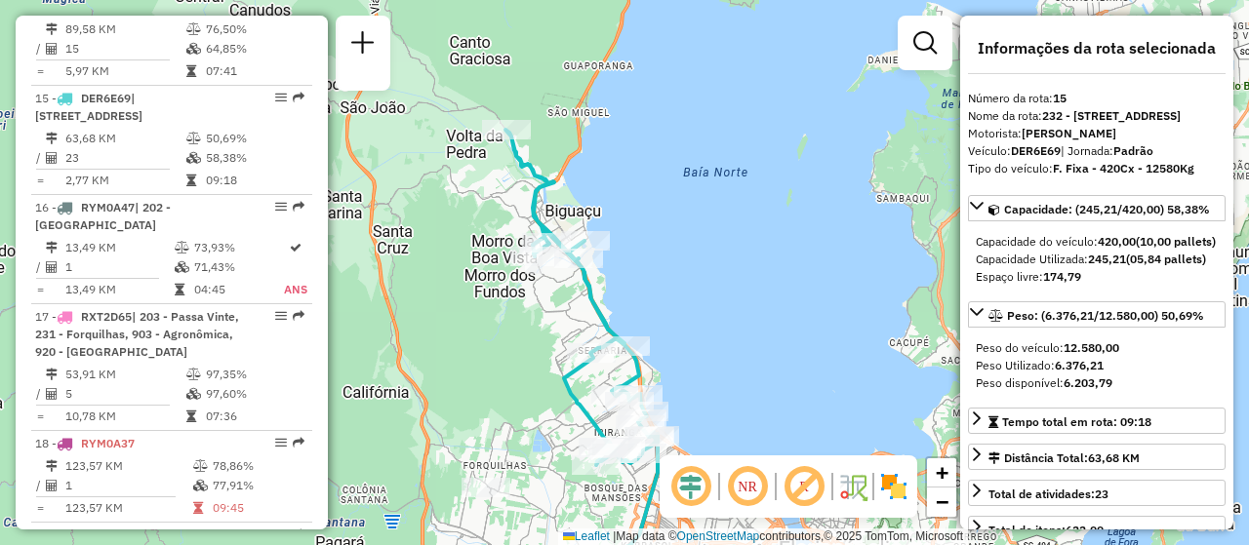
drag, startPoint x: 805, startPoint y: 308, endPoint x: 756, endPoint y: 393, distance: 97.9
click at [756, 393] on div "Janela de atendimento Grade de atendimento Capacidade Transportadoras Veículos …" at bounding box center [624, 272] width 1249 height 545
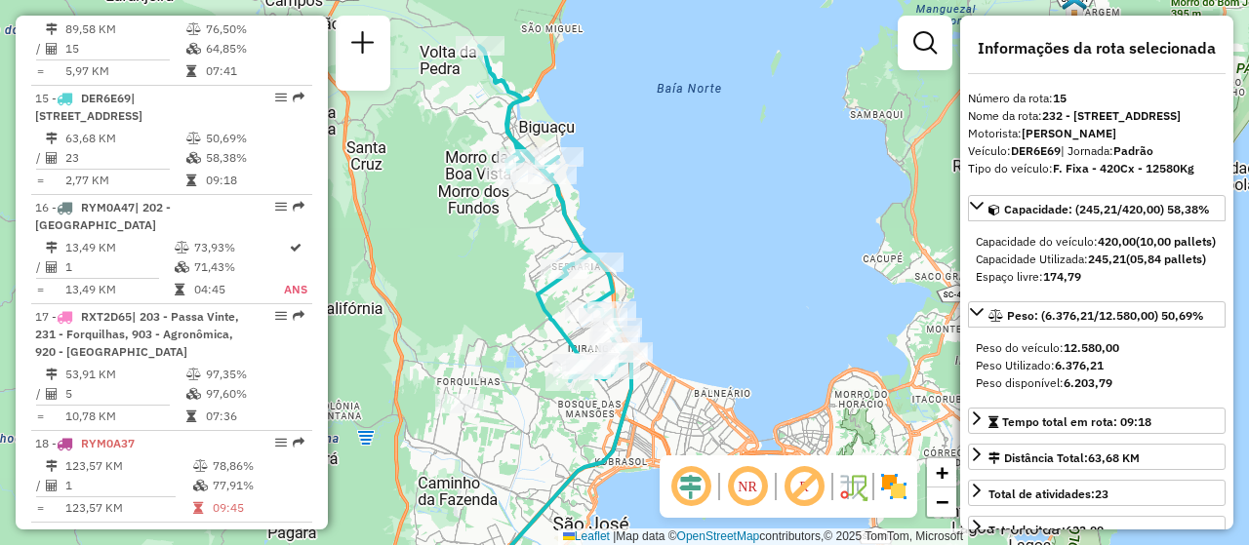
drag, startPoint x: 751, startPoint y: 381, endPoint x: 732, endPoint y: 340, distance: 45.4
click at [732, 340] on div "Janela de atendimento Grade de atendimento Capacidade Transportadoras Veículos …" at bounding box center [624, 272] width 1249 height 545
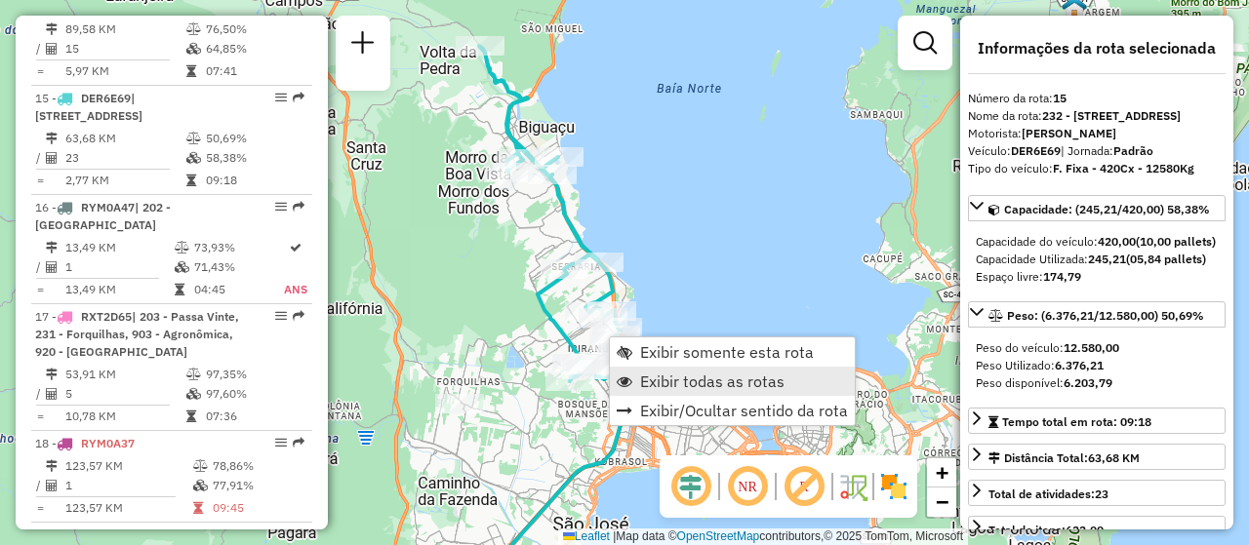
click at [731, 380] on span "Exibir todas as rotas" at bounding box center [712, 382] width 144 height 16
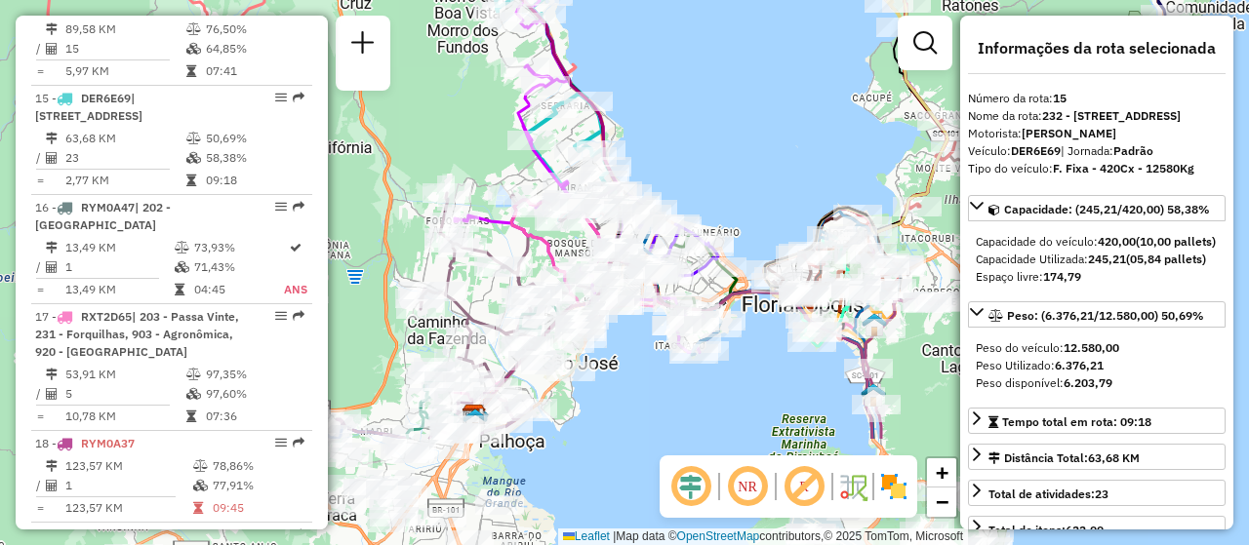
drag, startPoint x: 758, startPoint y: 301, endPoint x: 751, endPoint y: 174, distance: 128.0
click at [751, 174] on div "Janela de atendimento Grade de atendimento Capacidade Transportadoras Veículos …" at bounding box center [624, 272] width 1249 height 545
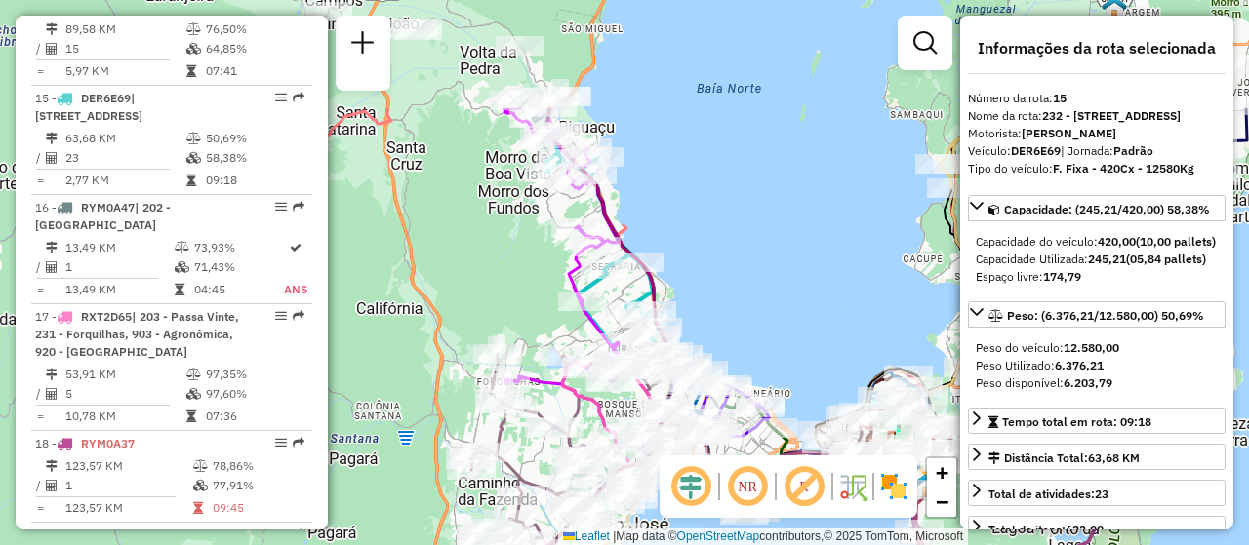
drag, startPoint x: 681, startPoint y: 121, endPoint x: 724, endPoint y: 283, distance: 167.6
click at [724, 283] on div "Janela de atendimento Grade de atendimento Capacidade Transportadoras Veículos …" at bounding box center [624, 272] width 1249 height 545
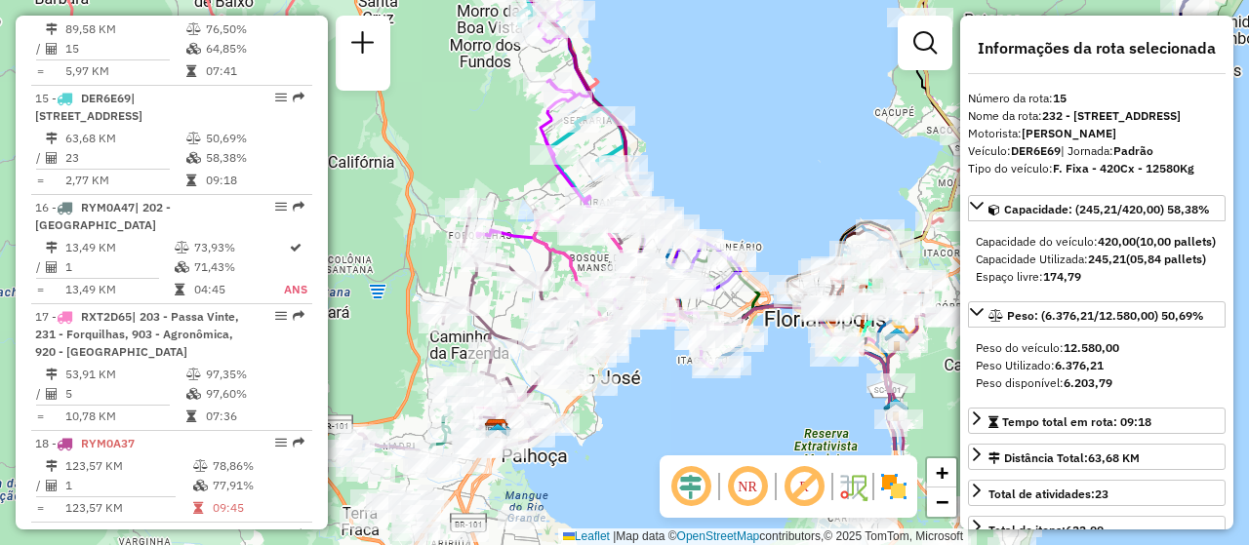
drag, startPoint x: 706, startPoint y: 293, endPoint x: 668, endPoint y: 86, distance: 210.3
click at [668, 86] on div "Janela de atendimento Grade de atendimento Capacidade Transportadoras Veículos …" at bounding box center [624, 272] width 1249 height 545
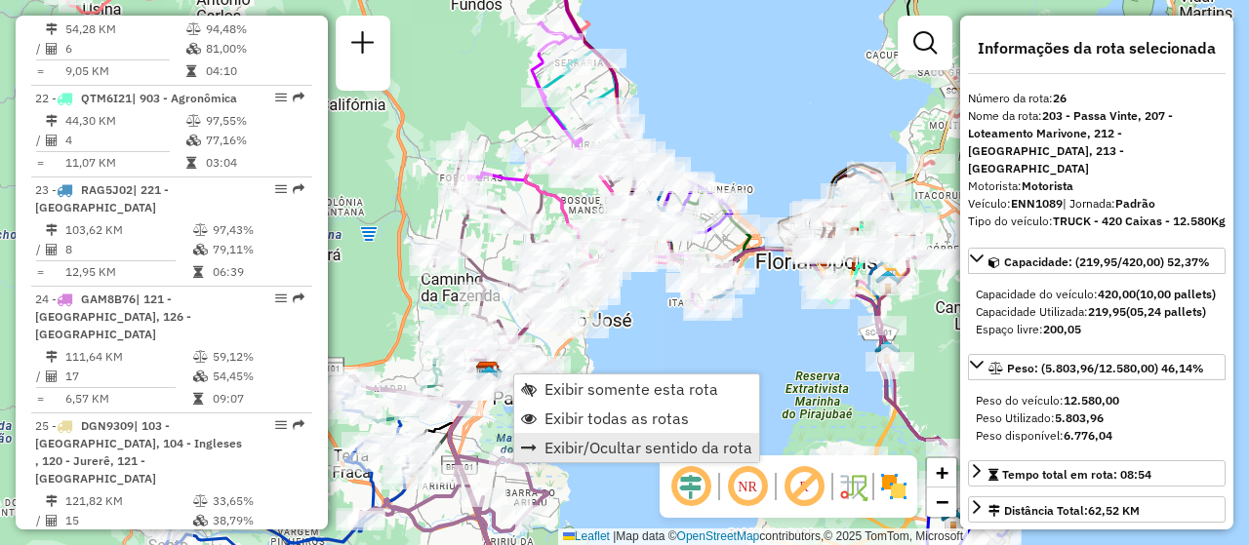
scroll to position [3602, 0]
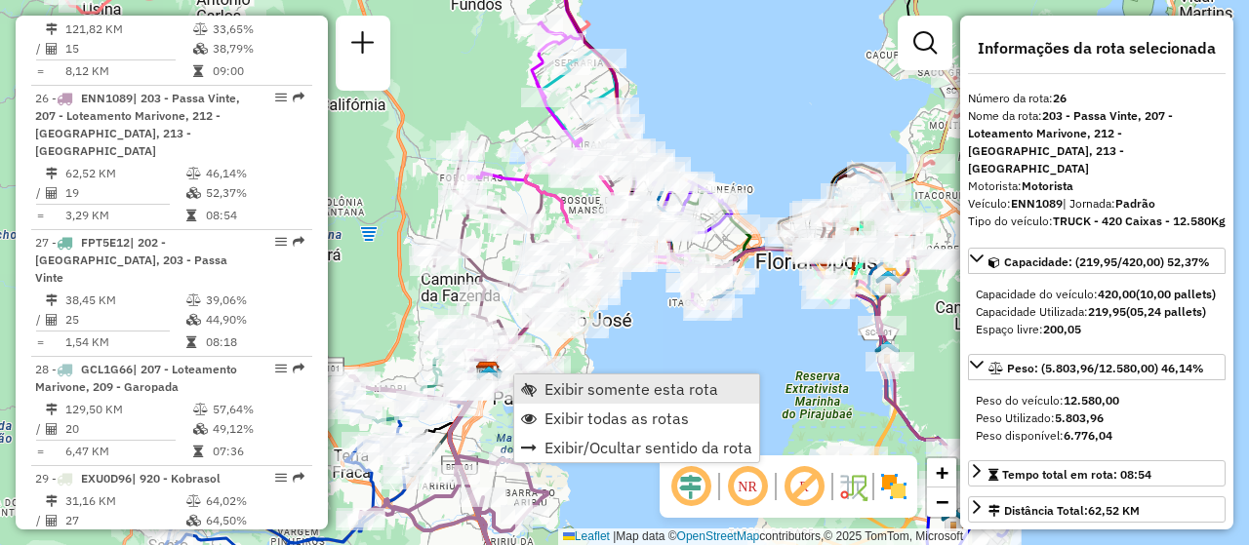
click at [632, 387] on span "Exibir somente esta rota" at bounding box center [631, 389] width 174 height 16
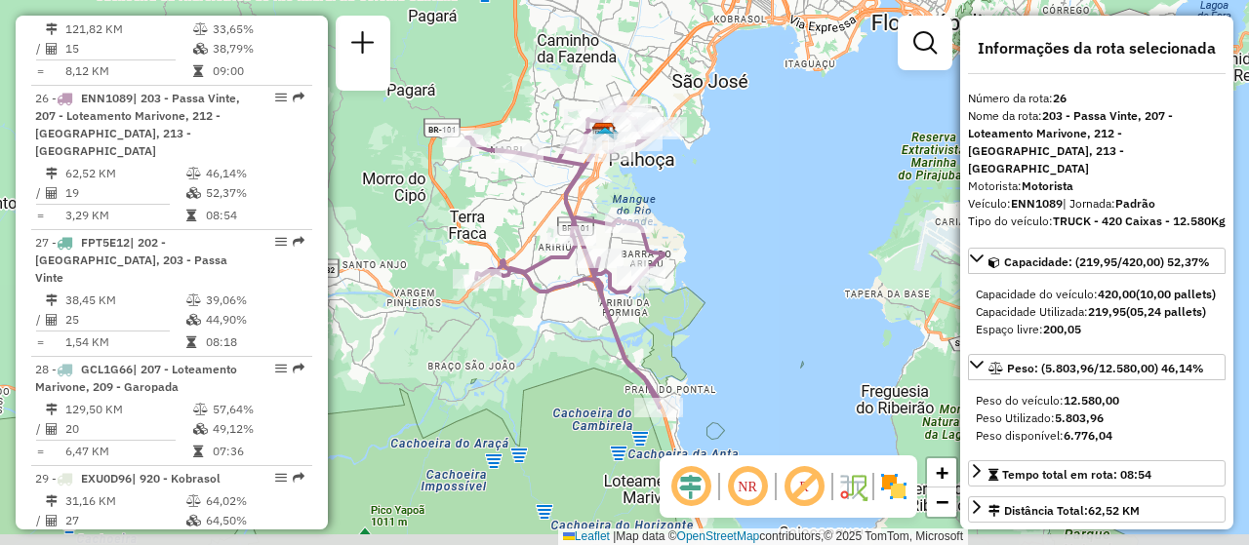
drag, startPoint x: 832, startPoint y: 283, endPoint x: 649, endPoint y: 503, distance: 286.8
click at [772, 264] on div "Janela de atendimento Grade de atendimento Capacidade Transportadoras Veículos …" at bounding box center [624, 272] width 1249 height 545
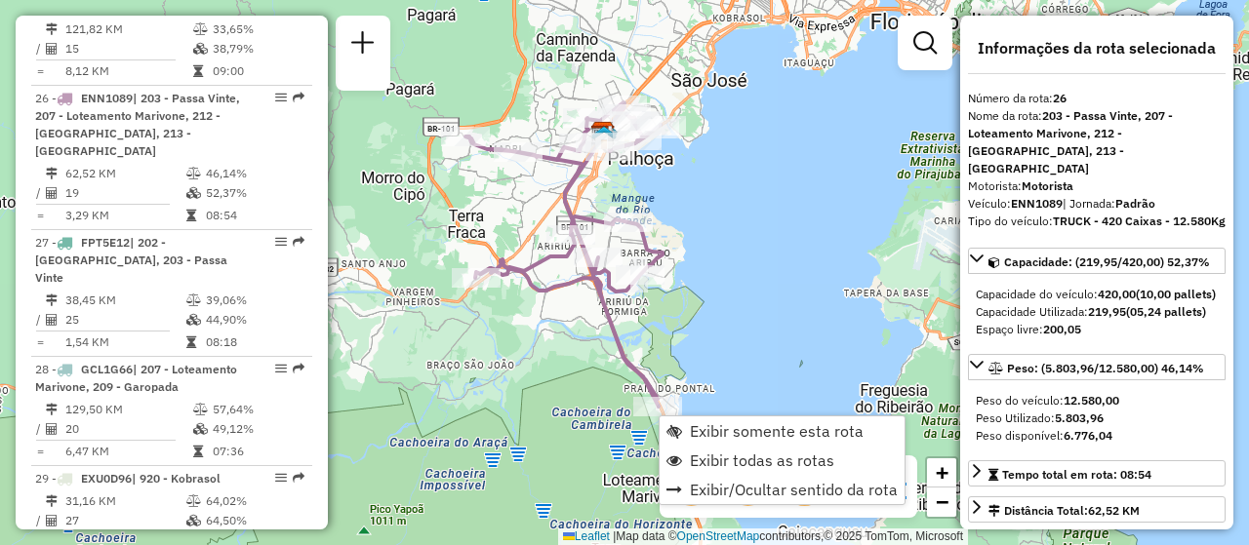
click at [775, 301] on div "Janela de atendimento Grade de atendimento Capacidade Transportadoras Veículos …" at bounding box center [624, 272] width 1249 height 545
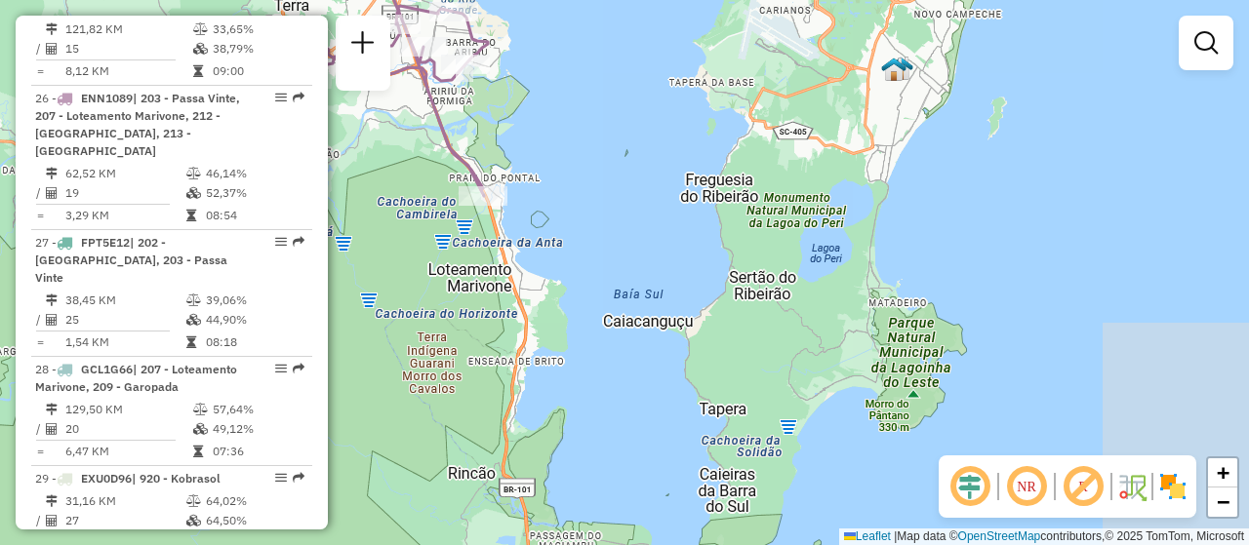
drag, startPoint x: 784, startPoint y: 358, endPoint x: 610, endPoint y: 145, distance: 275.2
click at [610, 145] on div "Janela de atendimento Grade de atendimento Capacidade Transportadoras Veículos …" at bounding box center [624, 272] width 1249 height 545
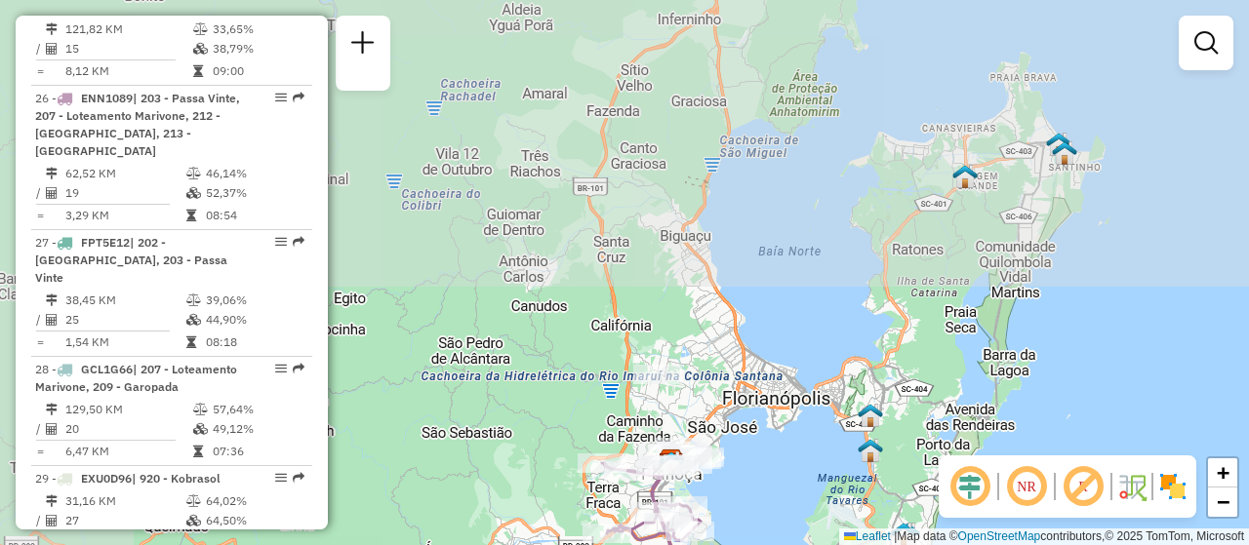
drag, startPoint x: 617, startPoint y: 155, endPoint x: 769, endPoint y: 583, distance: 454.6
click at [769, 544] on html "Aplicando filtros Pop-up bloqueado! Seu navegador bloqueou automáticamente a ab…" at bounding box center [624, 272] width 1249 height 545
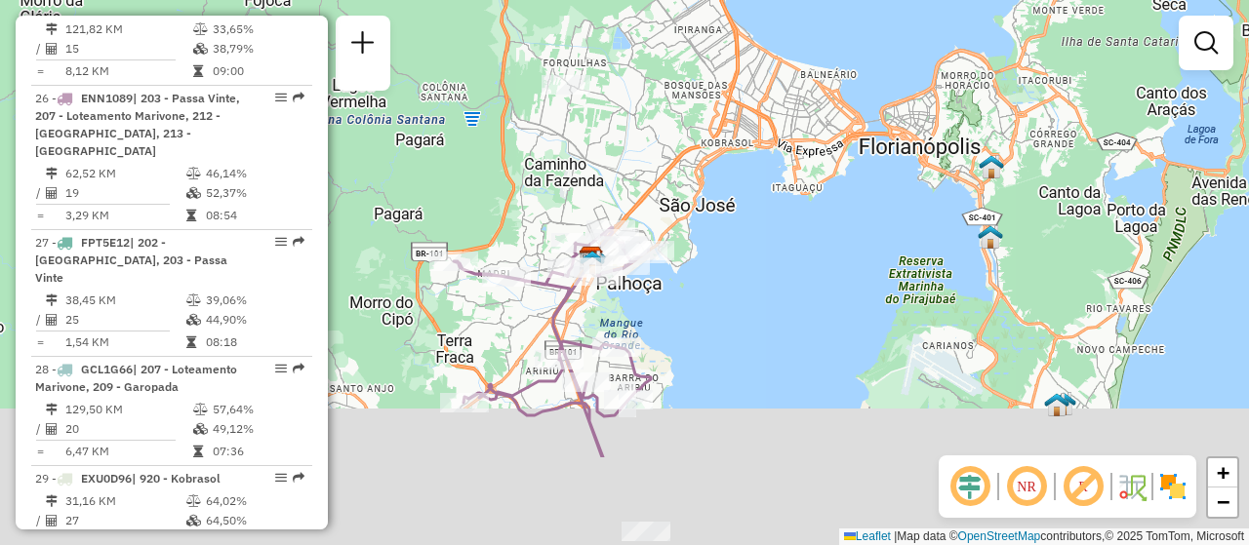
drag, startPoint x: 748, startPoint y: 499, endPoint x: 718, endPoint y: 346, distance: 155.2
click at [718, 346] on div "Janela de atendimento Grade de atendimento Capacidade Transportadoras Veículos …" at bounding box center [624, 272] width 1249 height 545
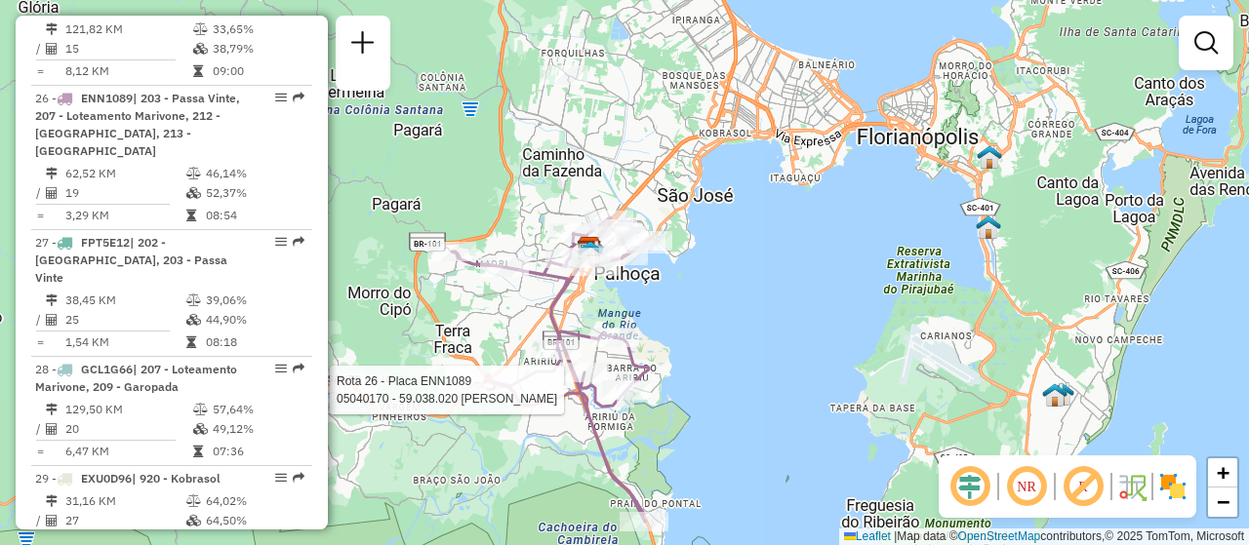
select select "**********"
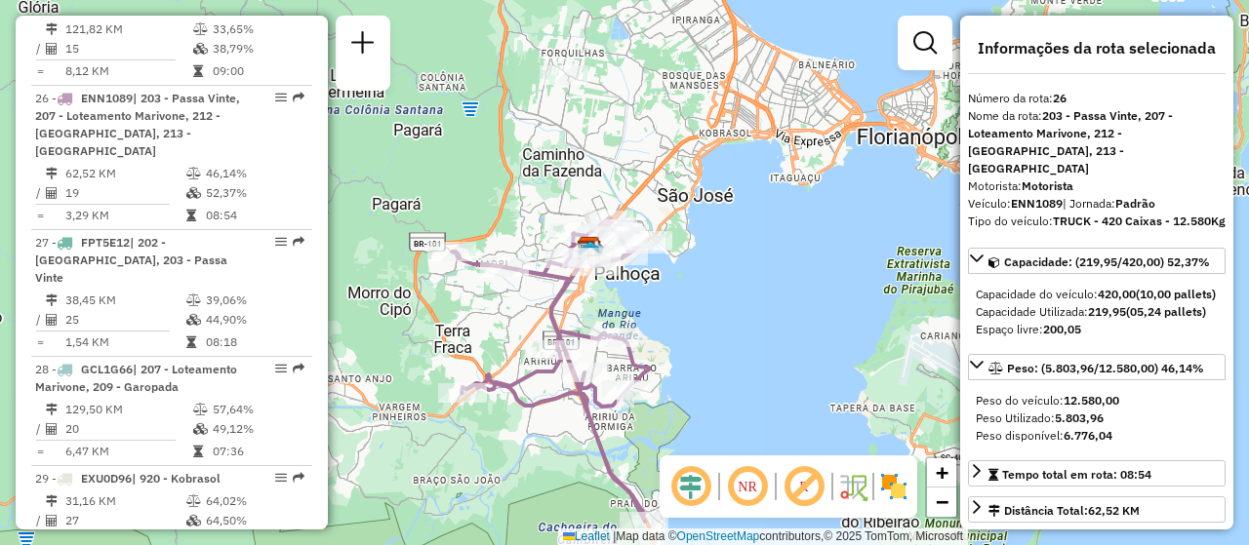
click at [750, 375] on div "Janela de atendimento Grade de atendimento Capacidade Transportadoras Veículos …" at bounding box center [624, 272] width 1249 height 545
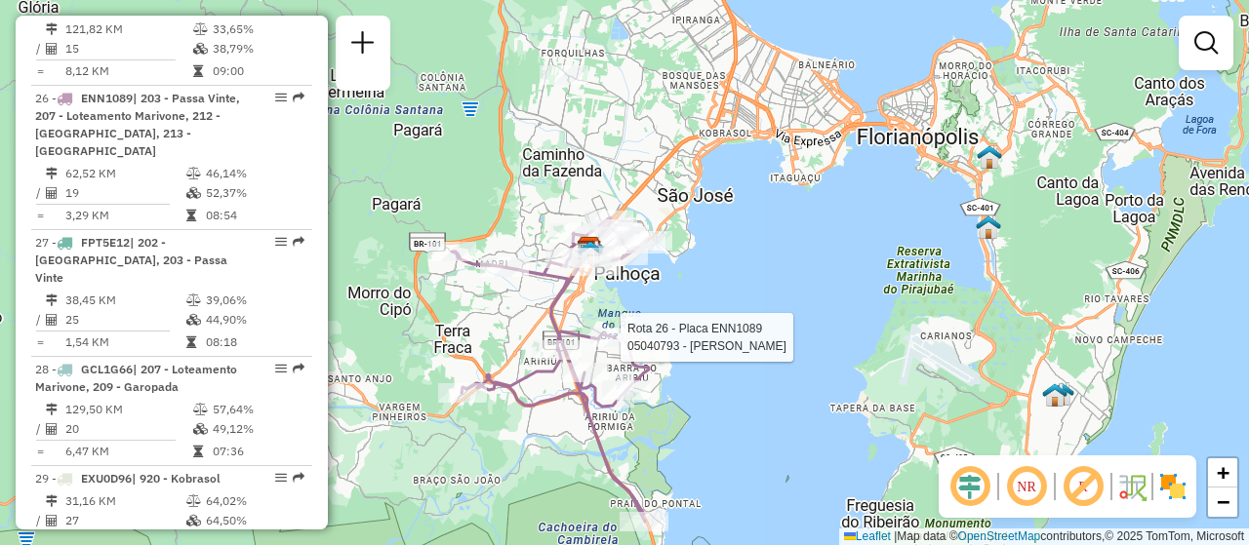
select select "**********"
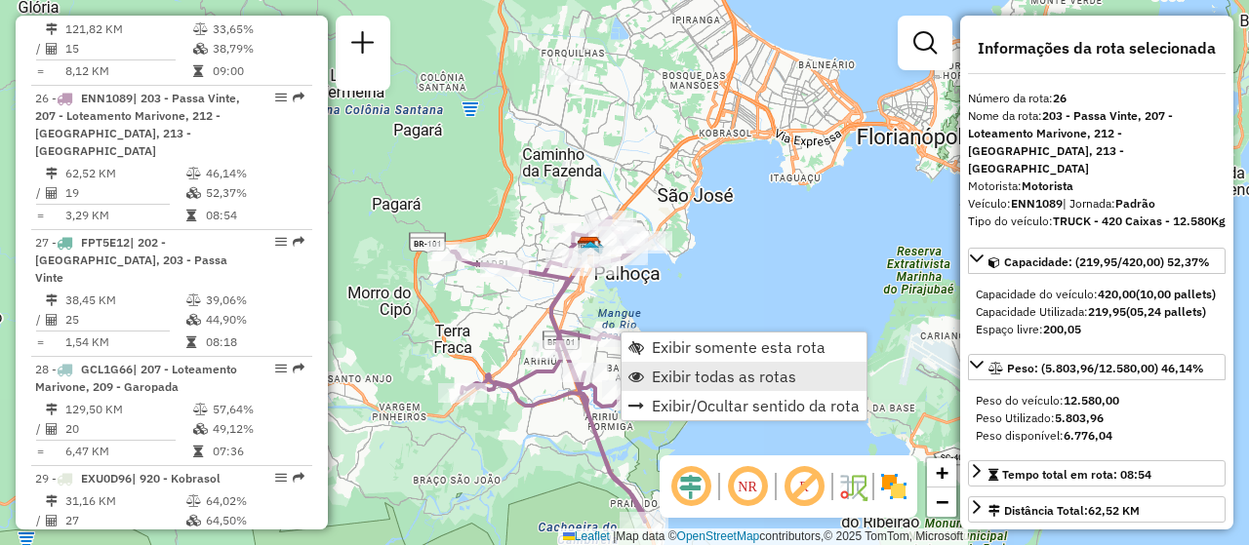
click at [730, 379] on span "Exibir todas as rotas" at bounding box center [724, 377] width 144 height 16
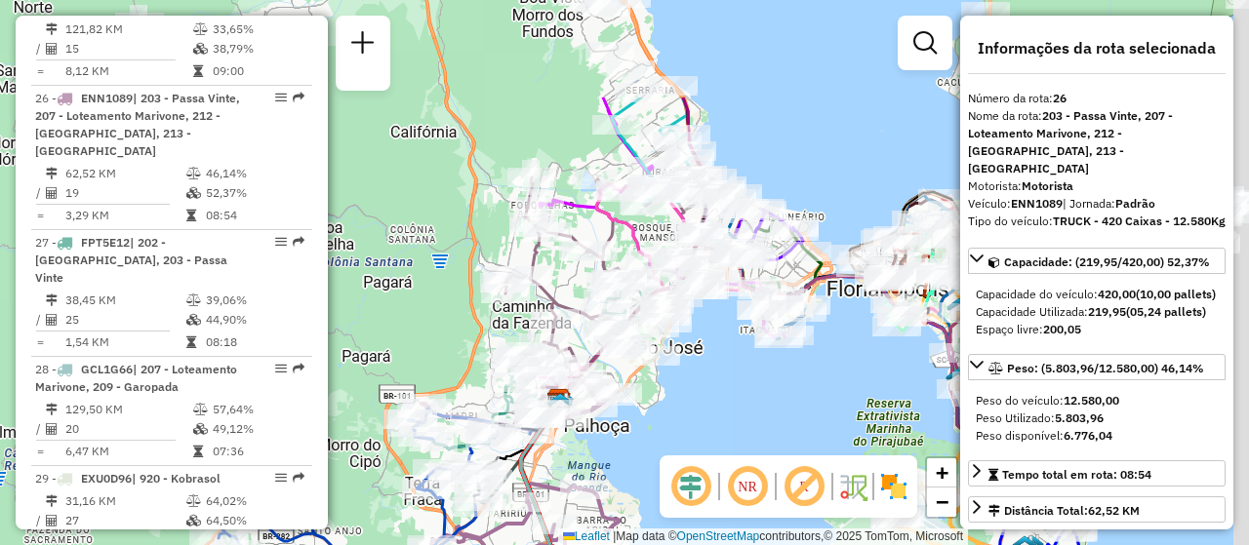
drag, startPoint x: 718, startPoint y: 269, endPoint x: 688, endPoint y: 421, distance: 155.2
click at [688, 421] on div "Janela de atendimento Grade de atendimento Capacidade Transportadoras Veículos …" at bounding box center [624, 272] width 1249 height 545
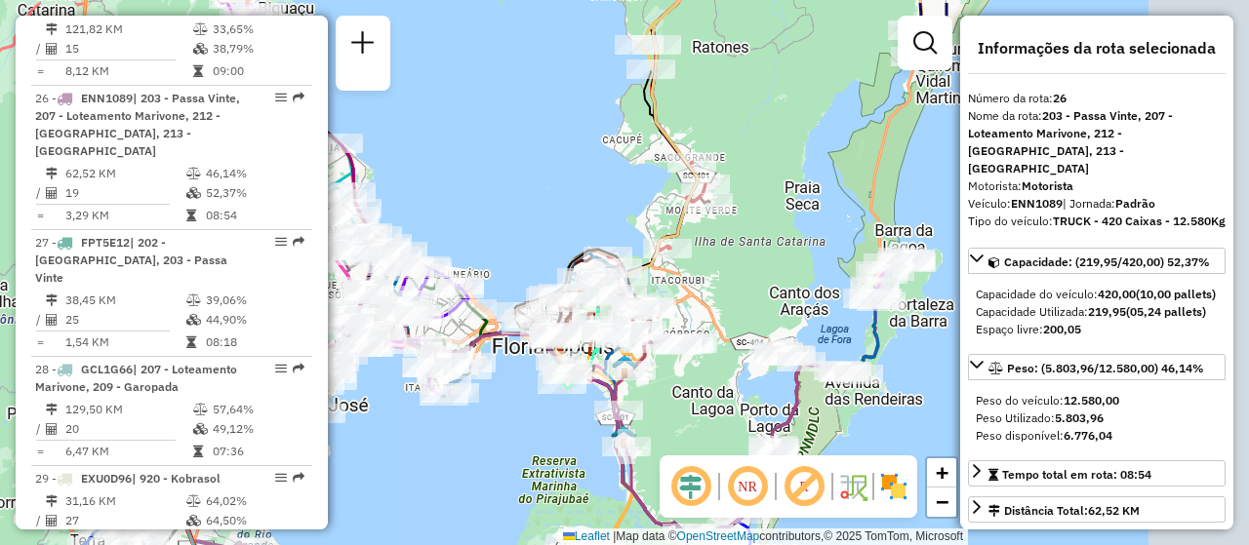
drag, startPoint x: 742, startPoint y: 416, endPoint x: 405, endPoint y: 474, distance: 341.7
click at [406, 474] on div "Janela de atendimento Grade de atendimento Capacidade Transportadoras Veículos …" at bounding box center [624, 272] width 1249 height 545
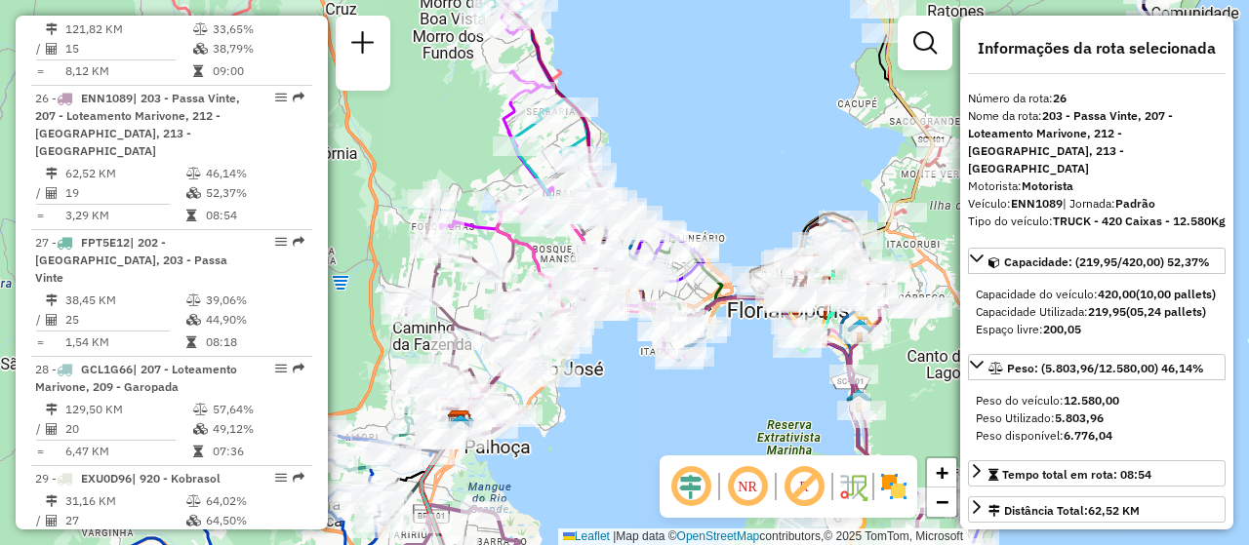
drag, startPoint x: 538, startPoint y: 423, endPoint x: 738, endPoint y: 390, distance: 202.7
click at [738, 390] on div "Janela de atendimento Grade de atendimento Capacidade Transportadoras Veículos …" at bounding box center [624, 272] width 1249 height 545
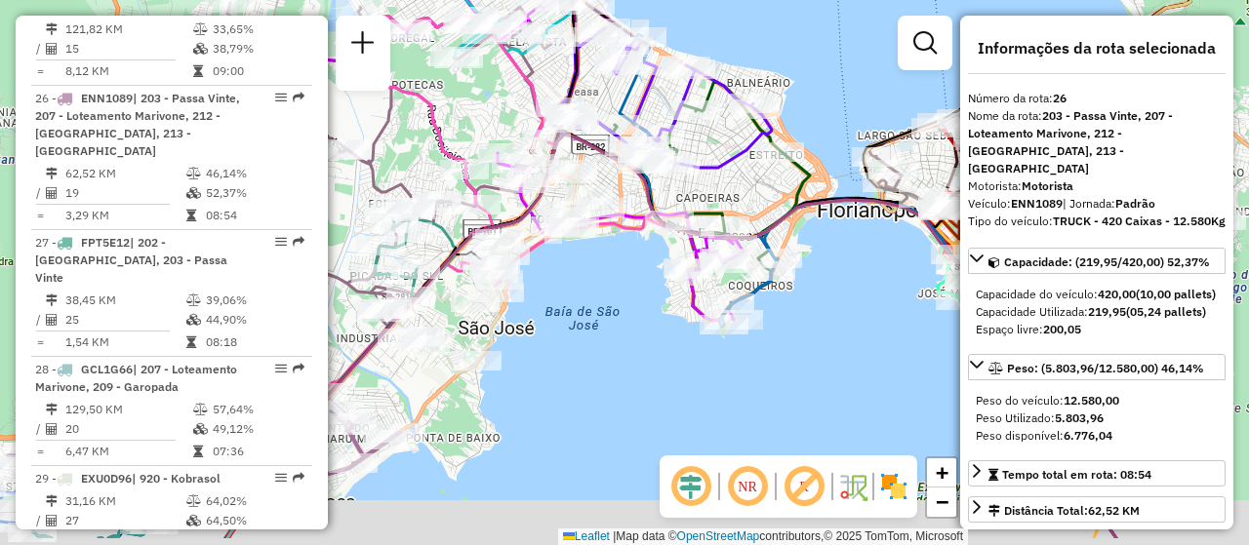
drag, startPoint x: 581, startPoint y: 412, endPoint x: 659, endPoint y: 350, distance: 99.4
click at [659, 350] on div "Janela de atendimento Grade de atendimento Capacidade Transportadoras Veículos …" at bounding box center [624, 272] width 1249 height 545
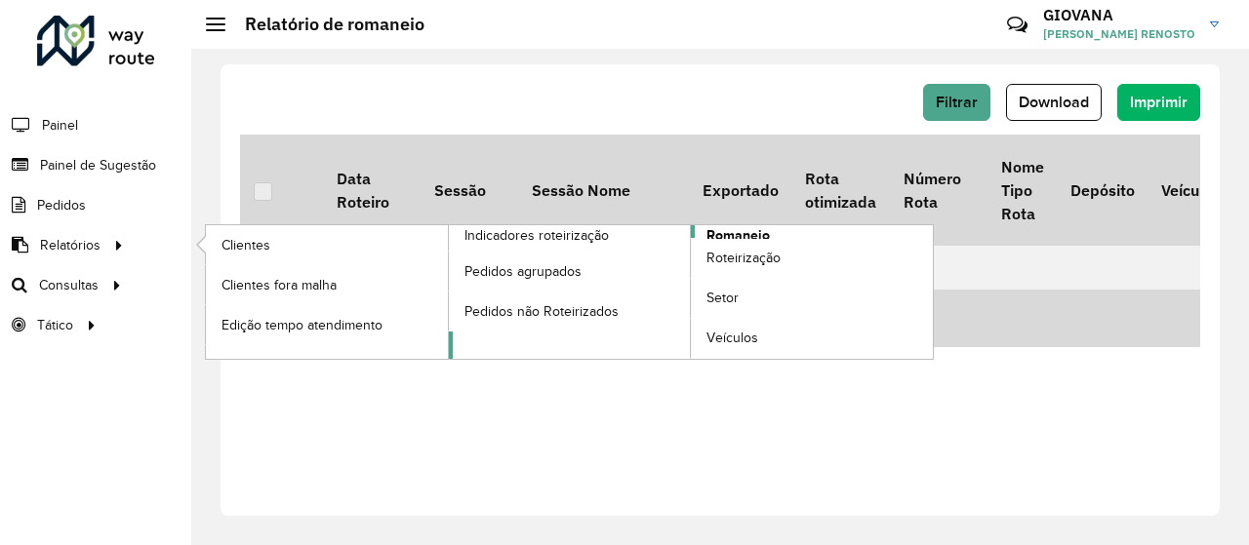
click at [777, 237] on link "Romaneio" at bounding box center [691, 292] width 485 height 134
click at [756, 232] on span "Romaneio" at bounding box center [737, 235] width 63 height 20
click at [750, 235] on span "Romaneio" at bounding box center [737, 235] width 63 height 20
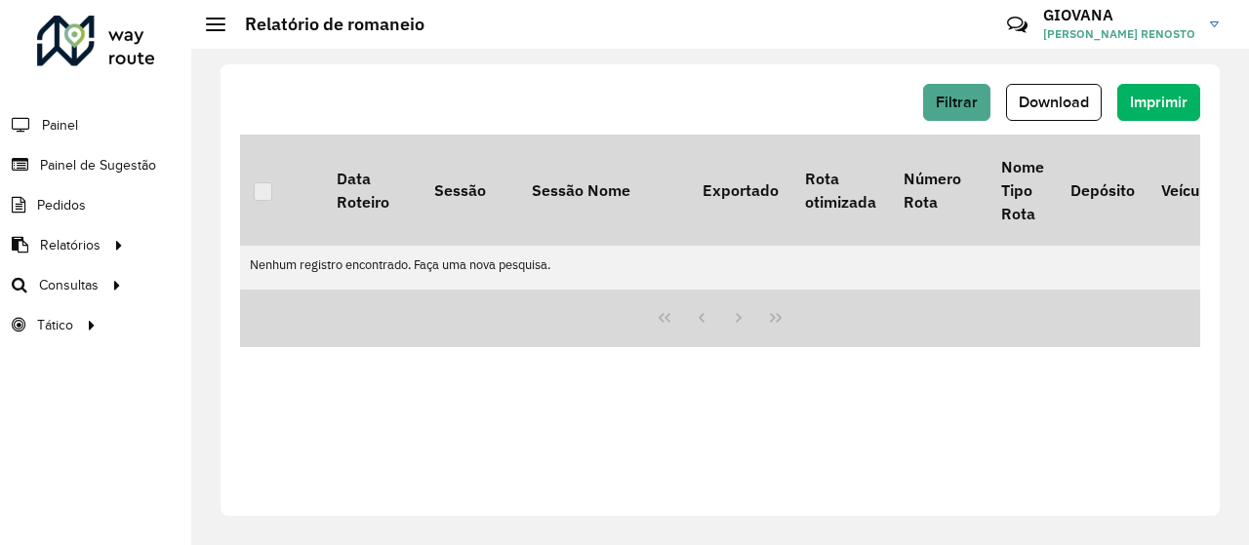
click at [908, 466] on div "Filtrar Download Imprimir Data Roteiro Sessão Sessão Nome Exportado Rota otimiz…" at bounding box center [720, 290] width 999 height 452
click at [1037, 98] on span "Download" at bounding box center [1054, 102] width 70 height 17
click at [983, 99] on button "Filtrar" at bounding box center [956, 102] width 67 height 37
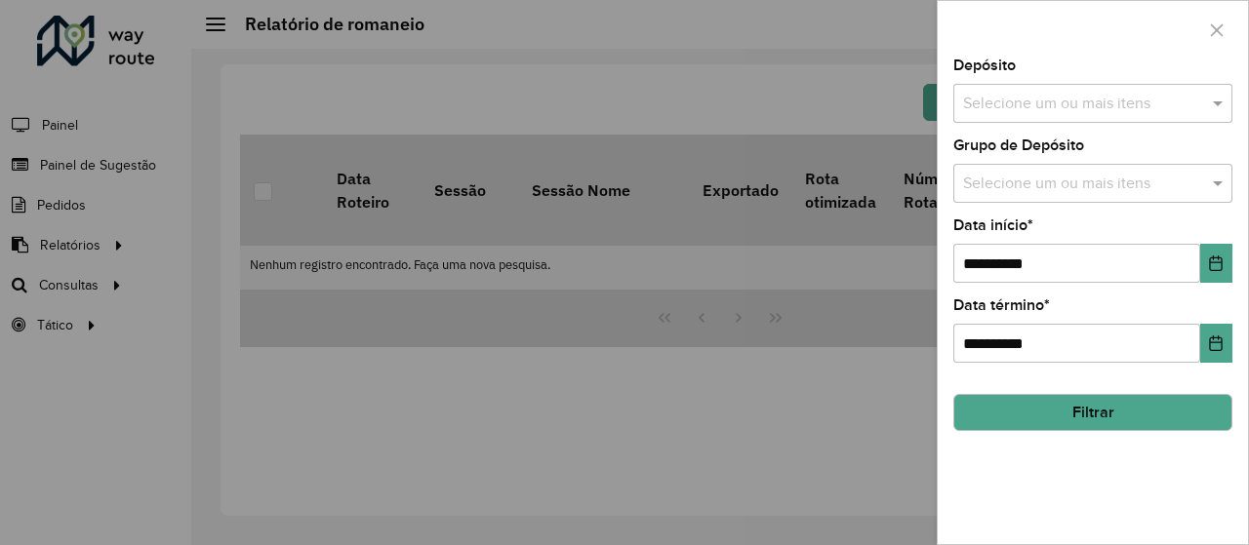
click at [1095, 97] on input "text" at bounding box center [1083, 104] width 250 height 23
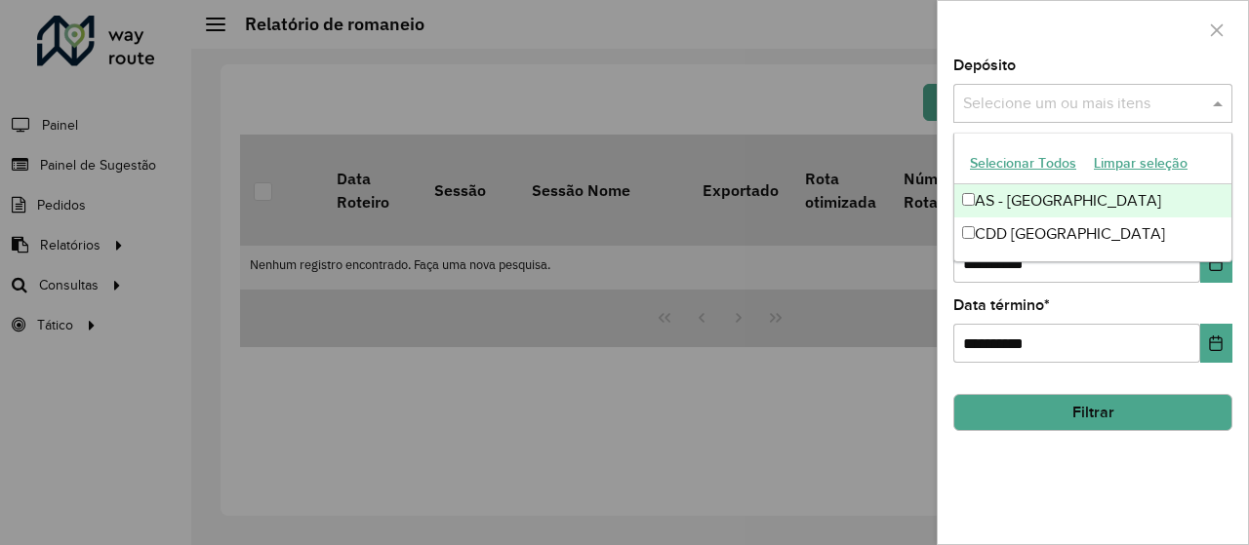
click at [1043, 167] on button "Selecionar Todos" at bounding box center [1023, 163] width 124 height 30
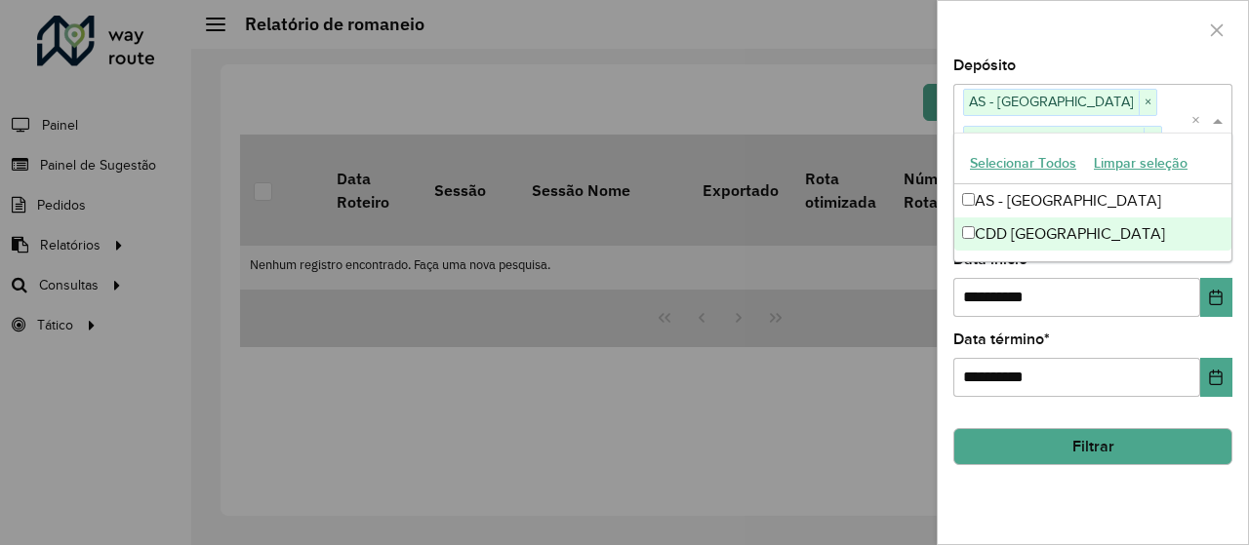
click at [1049, 333] on span "*" at bounding box center [1047, 339] width 6 height 17
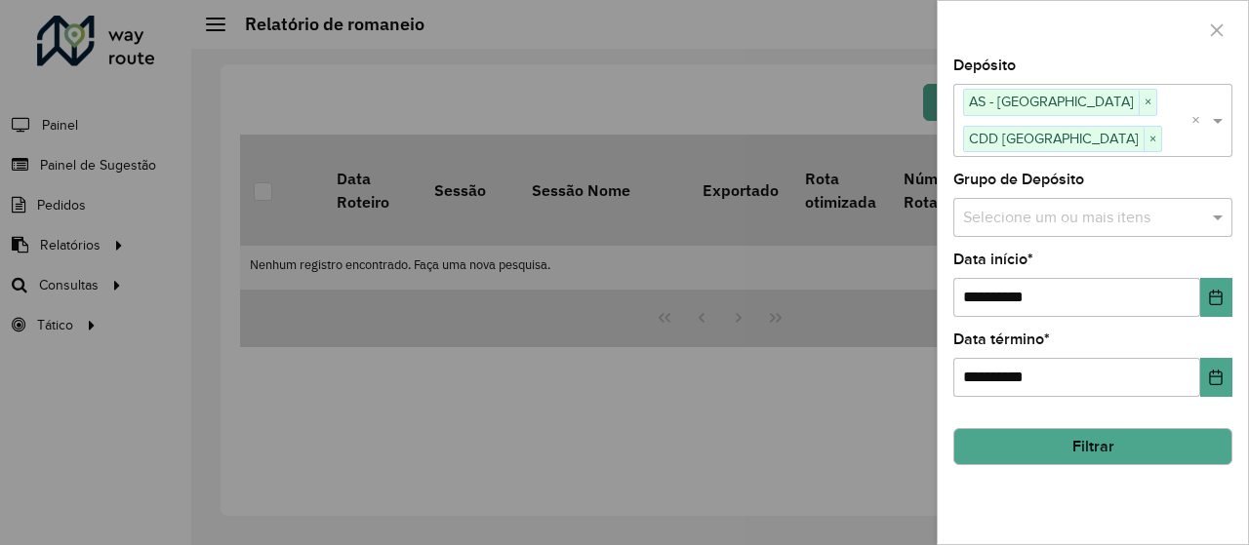
click at [1146, 442] on button "Filtrar" at bounding box center [1092, 446] width 279 height 37
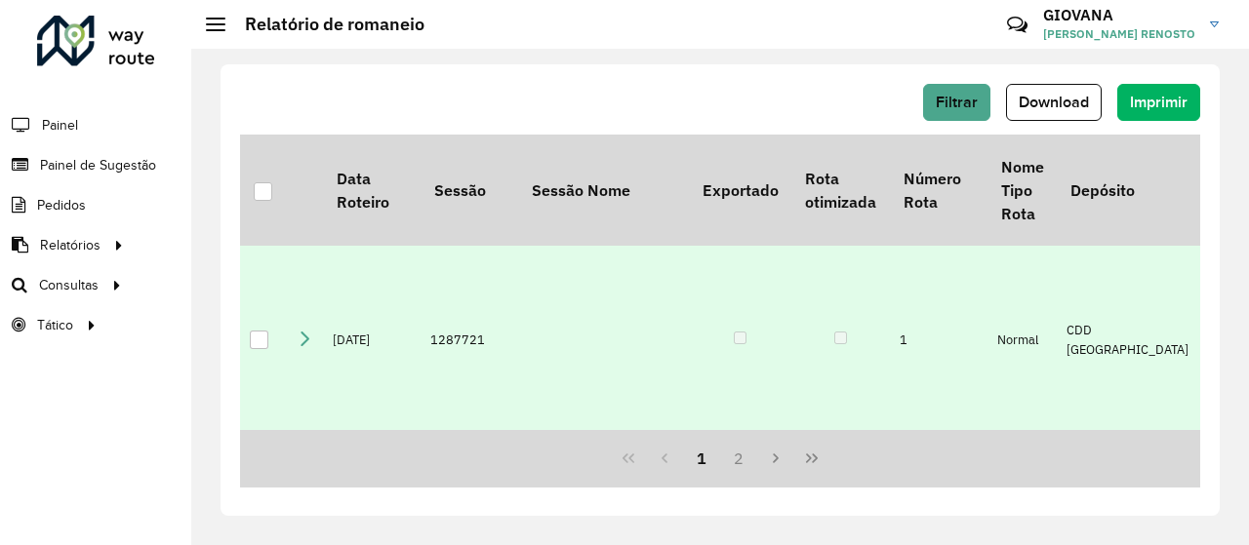
drag, startPoint x: 180, startPoint y: 405, endPoint x: 447, endPoint y: 254, distance: 306.3
click at [180, 405] on div "Roteirizador AmbevTech Painel Painel de Sugestão Pedidos Relatórios Clientes Cl…" at bounding box center [95, 272] width 191 height 545
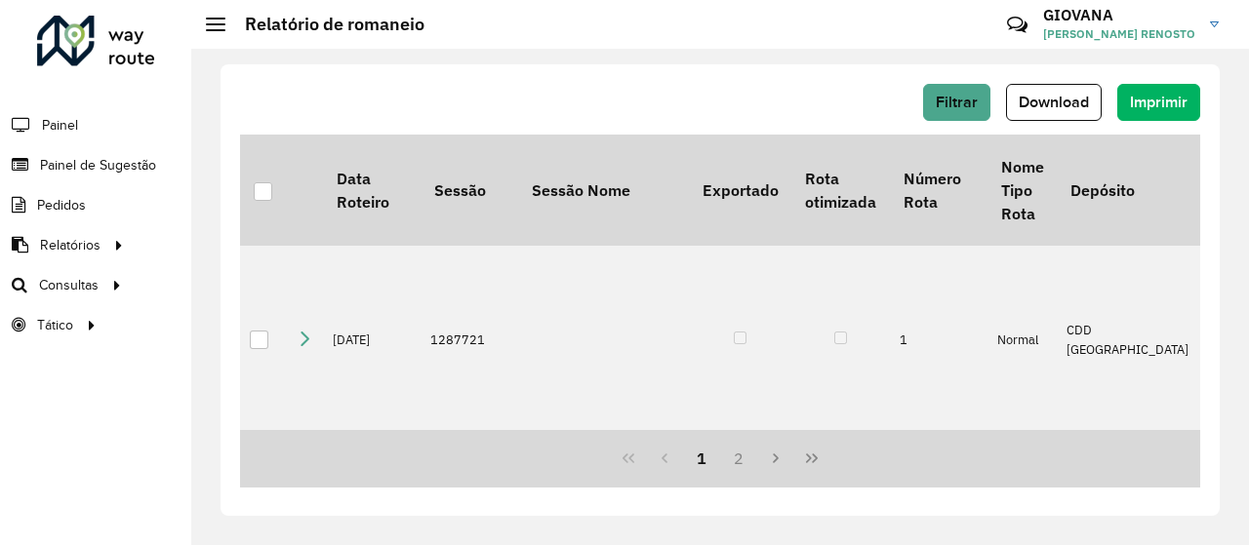
click at [713, 114] on div "Filtrar Download Imprimir" at bounding box center [720, 102] width 960 height 37
click at [264, 192] on div at bounding box center [263, 191] width 19 height 19
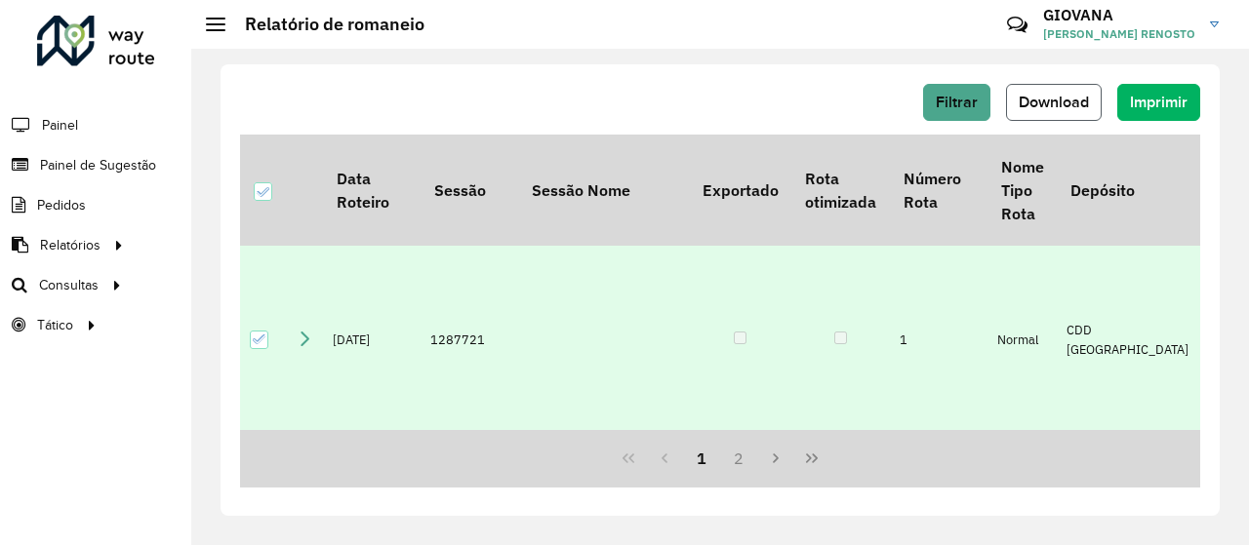
click at [1069, 100] on span "Download" at bounding box center [1054, 102] width 70 height 17
drag, startPoint x: 389, startPoint y: 523, endPoint x: 458, endPoint y: 543, distance: 71.3
click at [389, 523] on div "Filtrar Download Imprimir Data Roteiro Sessão Sessão Nome Exportado Rota otimiz…" at bounding box center [720, 297] width 1058 height 497
